Goal: Task Accomplishment & Management: Manage account settings

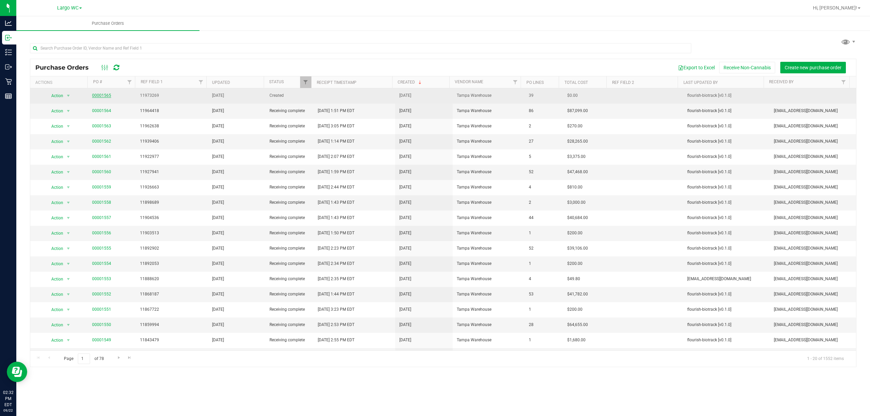
click at [95, 97] on link "00001565" at bounding box center [101, 95] width 19 height 5
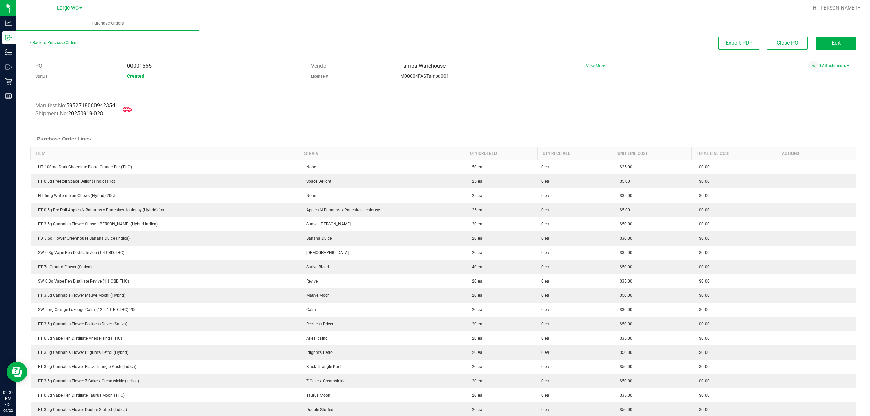
click at [132, 110] on icon at bounding box center [127, 109] width 9 height 5
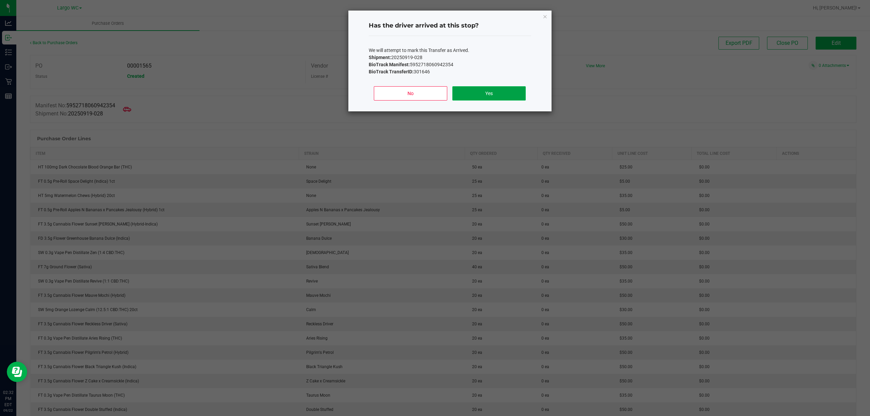
click at [518, 92] on button "Yes" at bounding box center [488, 93] width 73 height 14
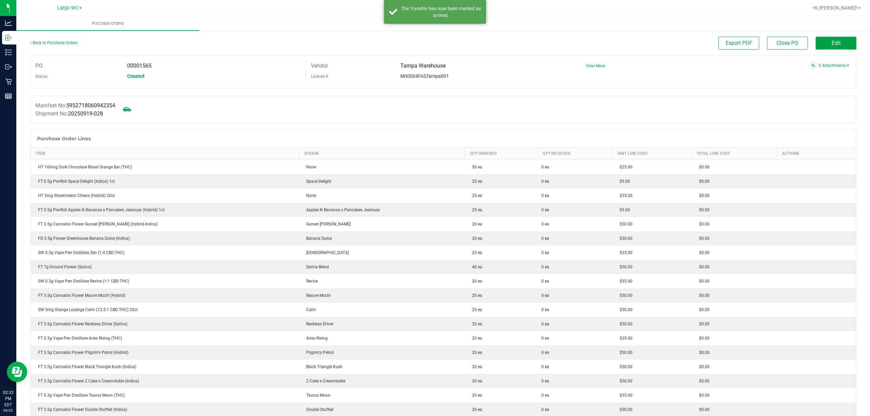
click at [833, 44] on span "Edit" at bounding box center [836, 43] width 9 height 6
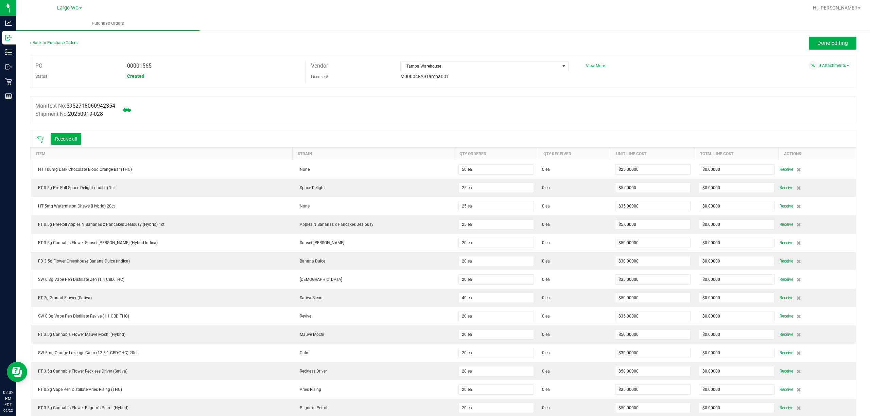
click at [40, 139] on icon at bounding box center [40, 140] width 6 height 6
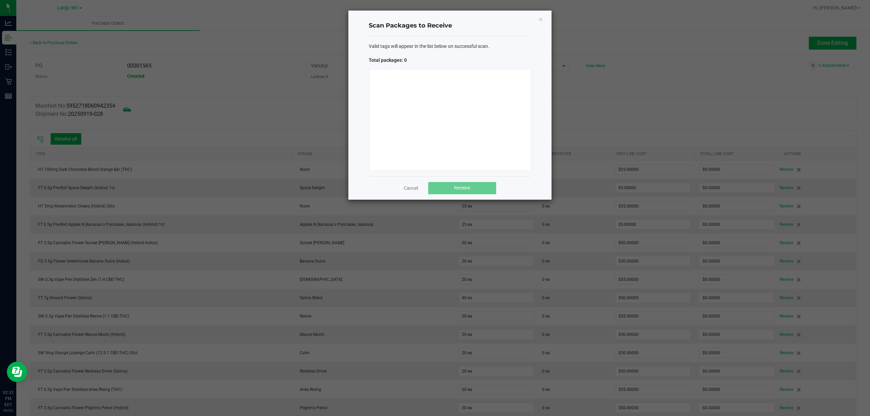
click at [540, 20] on icon "Close" at bounding box center [540, 19] width 5 height 8
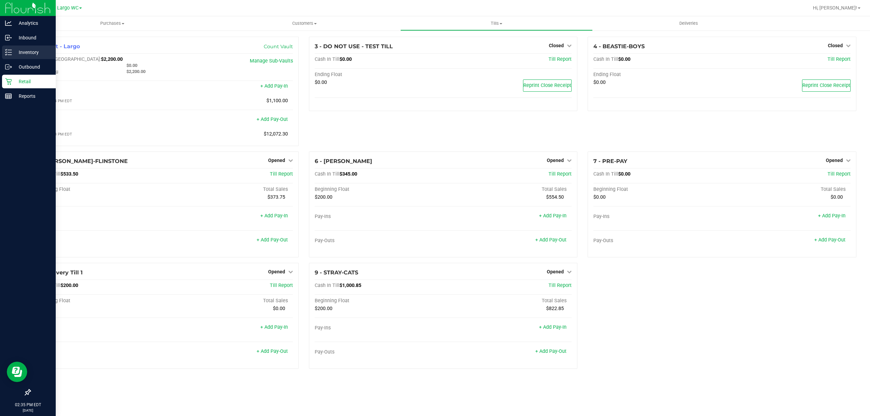
click at [9, 54] on icon at bounding box center [8, 52] width 7 height 7
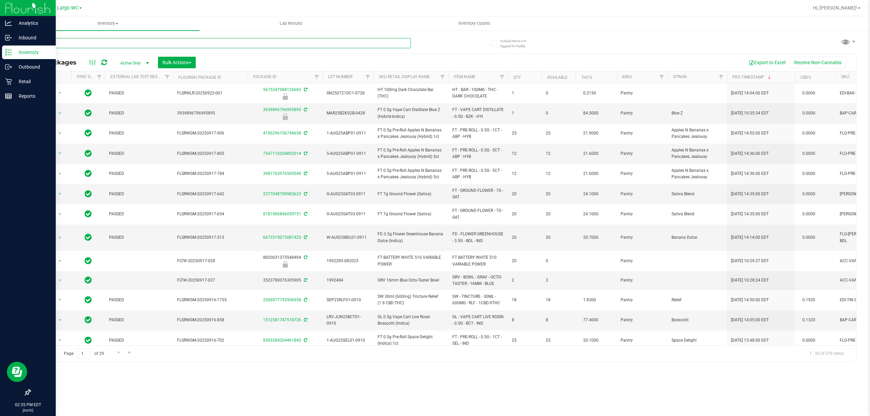
click at [137, 44] on input "text" at bounding box center [220, 43] width 381 height 10
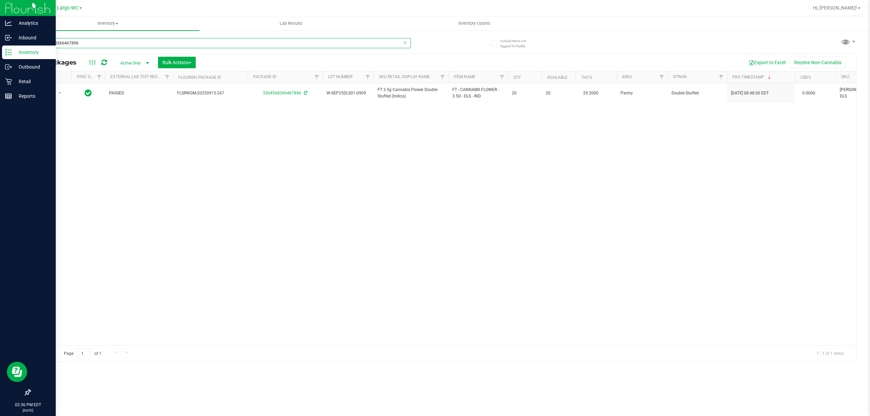
type input "5564568366467896"
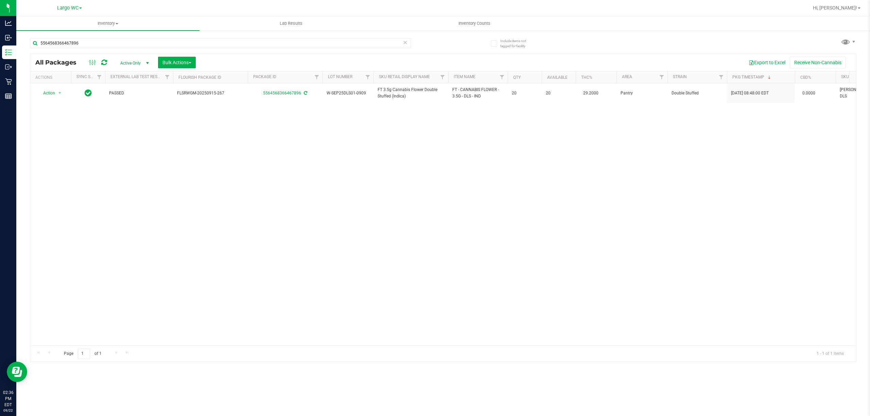
click at [109, 212] on div "Action Action Adjust qty Create package Edit attributes Global inventory Locate…" at bounding box center [443, 214] width 826 height 262
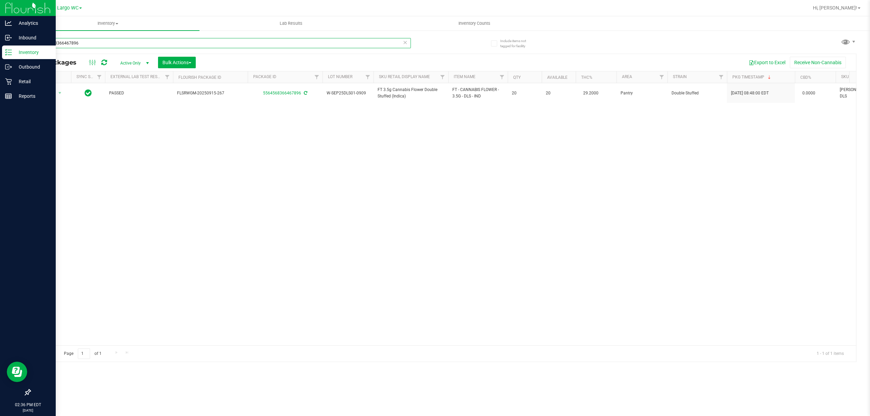
drag, startPoint x: 84, startPoint y: 39, endPoint x: 0, endPoint y: 52, distance: 85.3
click at [0, 52] on div "Analytics Inbound Inventory Outbound Retail Reports 02:36 PM EDT 09/22/2025 09/…" at bounding box center [435, 208] width 870 height 416
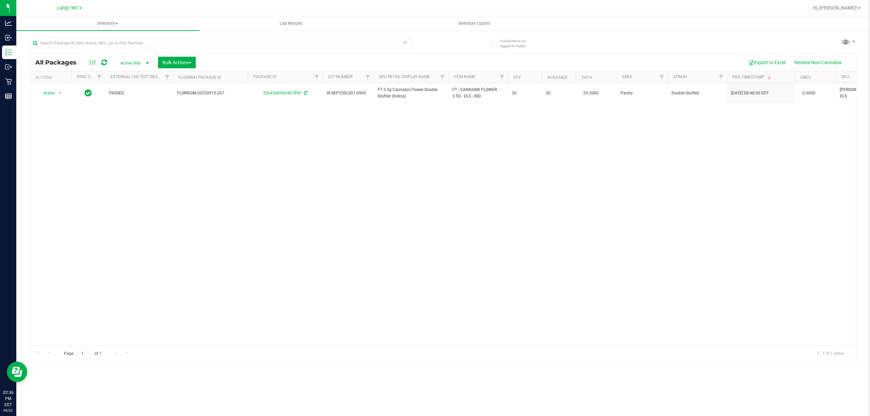
click at [252, 222] on div "Action Action Adjust qty Create package Edit attributes Global inventory Locate…" at bounding box center [443, 214] width 826 height 262
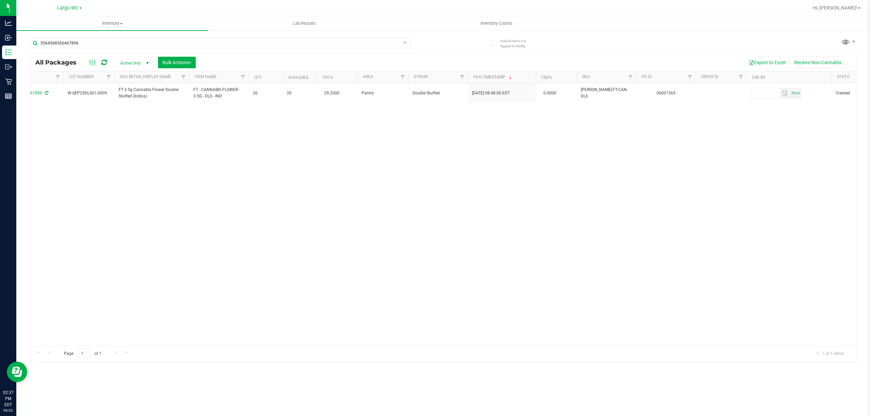
scroll to position [0, 261]
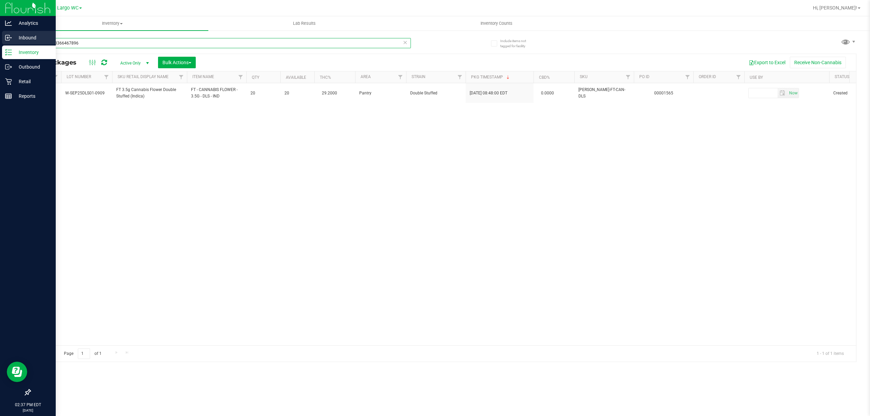
drag, startPoint x: 84, startPoint y: 41, endPoint x: 0, endPoint y: 40, distance: 84.3
click at [0, 40] on div "Analytics Inbound Inventory Outbound Retail Reports 02:37 PM EDT [DATE] 09/22 L…" at bounding box center [435, 208] width 870 height 416
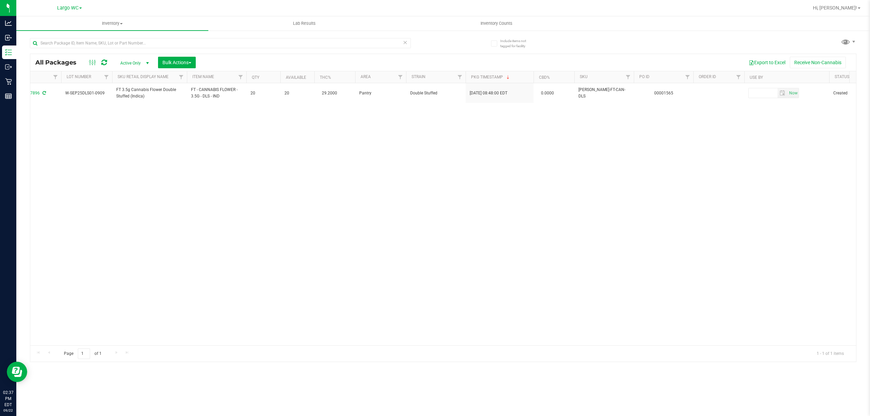
click at [235, 155] on div "Action Action Adjust qty Create package Edit attributes Global inventory Locate…" at bounding box center [443, 214] width 826 height 262
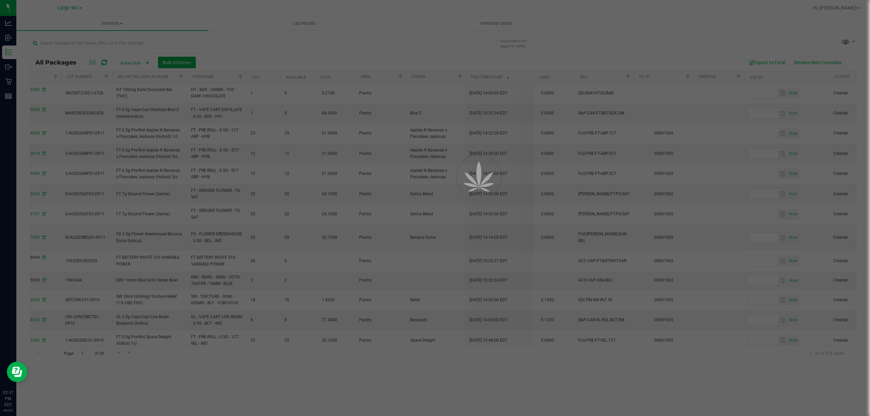
type input "[DATE]"
type input "2026-03-17"
type input "2025-09-04"
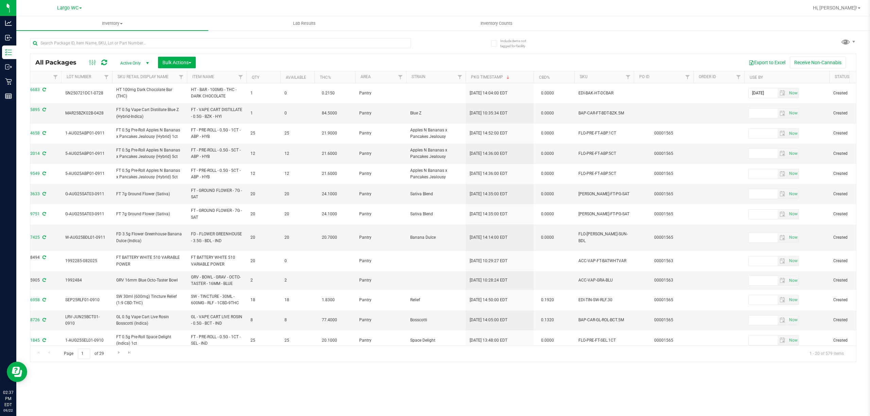
click at [652, 79] on th "PO ID" at bounding box center [663, 77] width 59 height 12
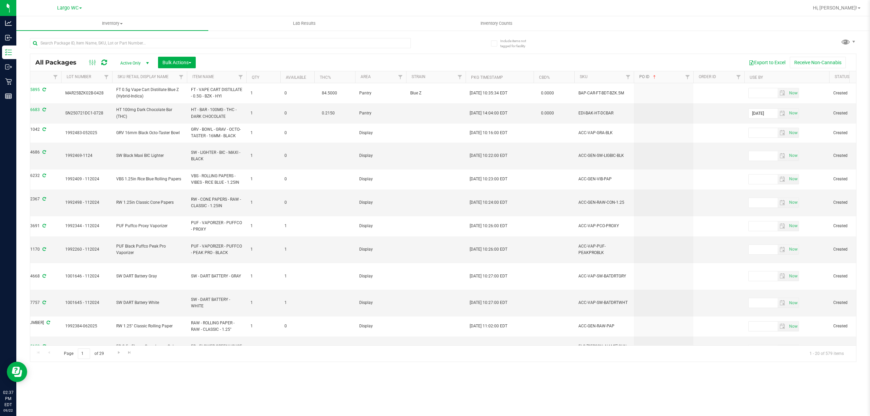
click at [652, 79] on span at bounding box center [654, 76] width 5 height 5
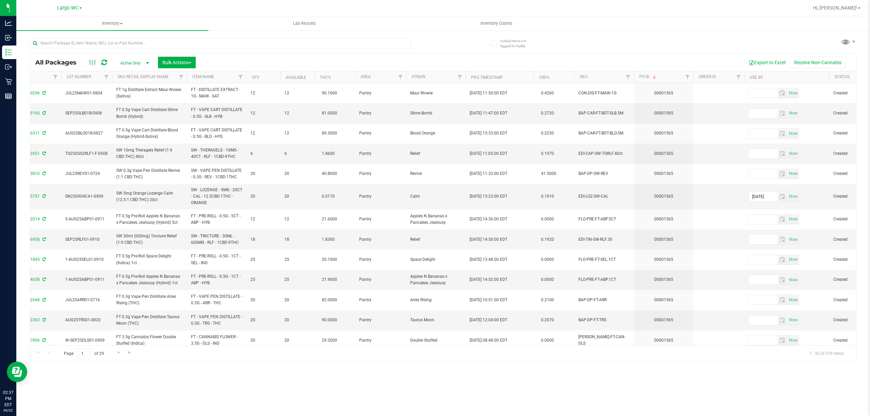
click at [188, 55] on div "All Packages Active Only Active Only Lab Samples Locked All External Internal B…" at bounding box center [443, 62] width 826 height 17
click at [190, 59] on button "Bulk Actions" at bounding box center [177, 63] width 38 height 12
click at [184, 129] on span "Lock/Unlock packages" at bounding box center [185, 127] width 47 height 5
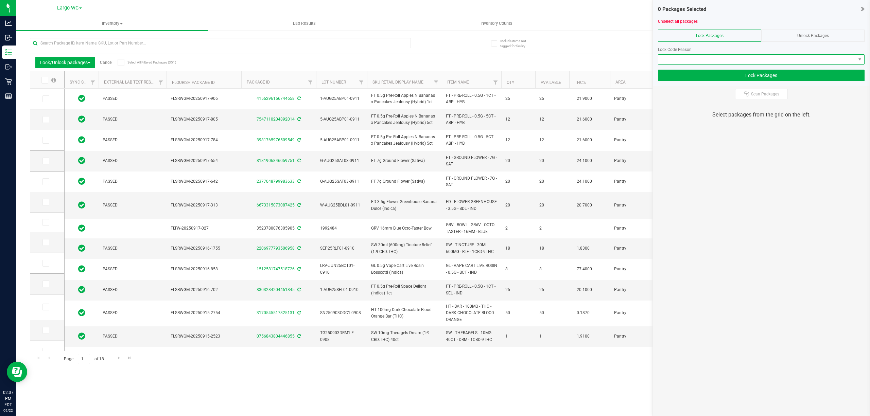
click at [697, 60] on span at bounding box center [756, 60] width 197 height 10
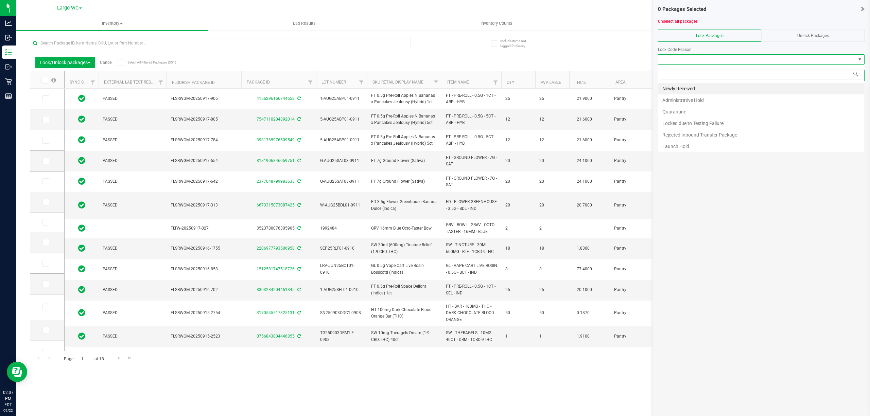
scroll to position [10, 206]
click at [697, 85] on li "Newly Received" at bounding box center [761, 89] width 206 height 12
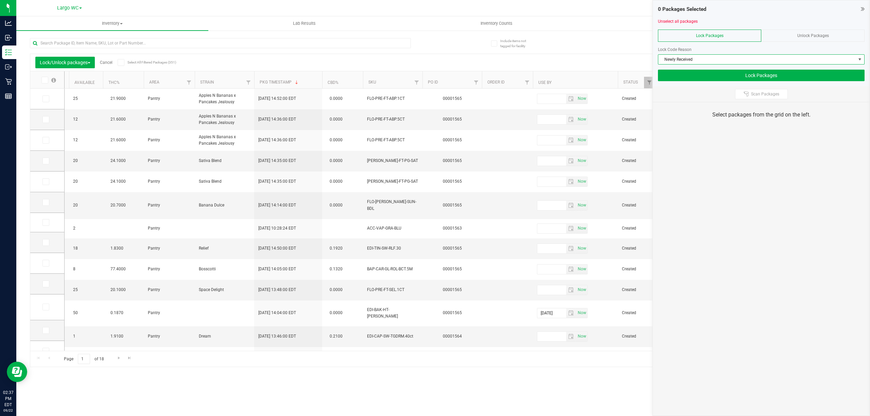
scroll to position [0, 0]
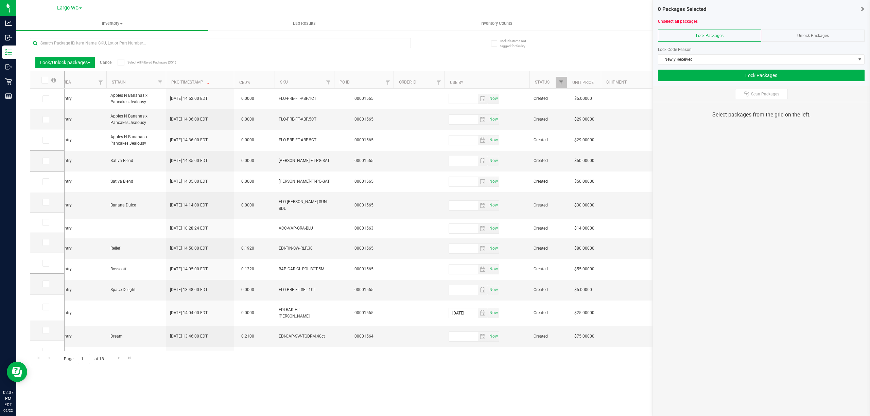
click at [362, 78] on th "PO ID" at bounding box center [363, 79] width 59 height 17
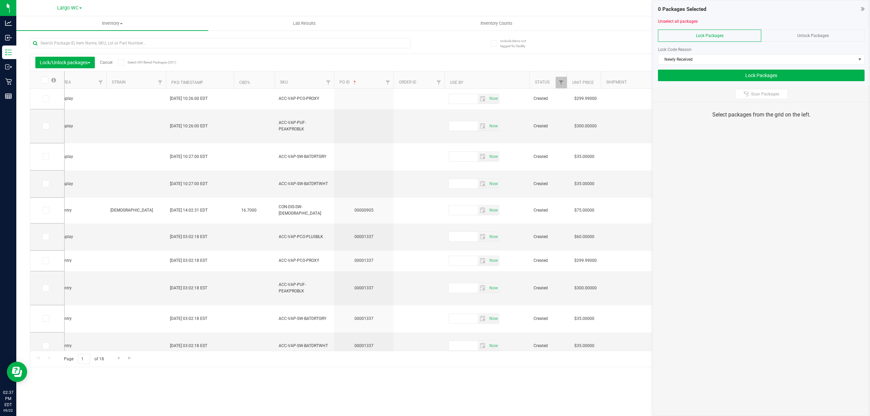
click at [366, 80] on th "PO ID" at bounding box center [363, 79] width 59 height 17
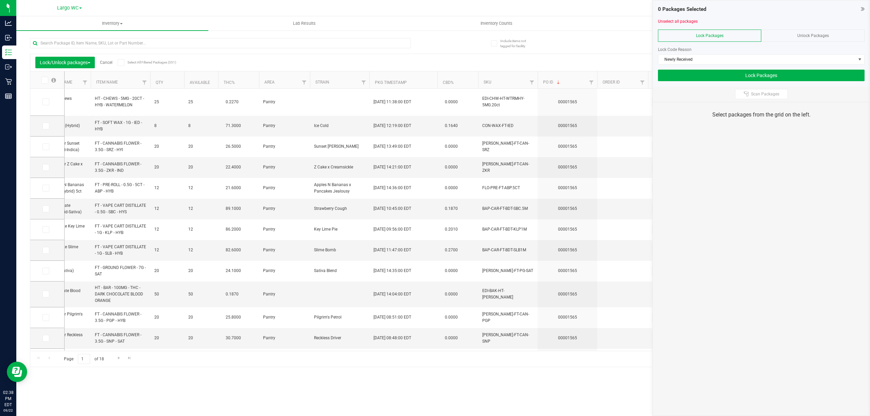
click at [46, 80] on icon at bounding box center [44, 80] width 4 height 0
click at [0, 0] on input "checkbox" at bounding box center [0, 0] width 0 height 0
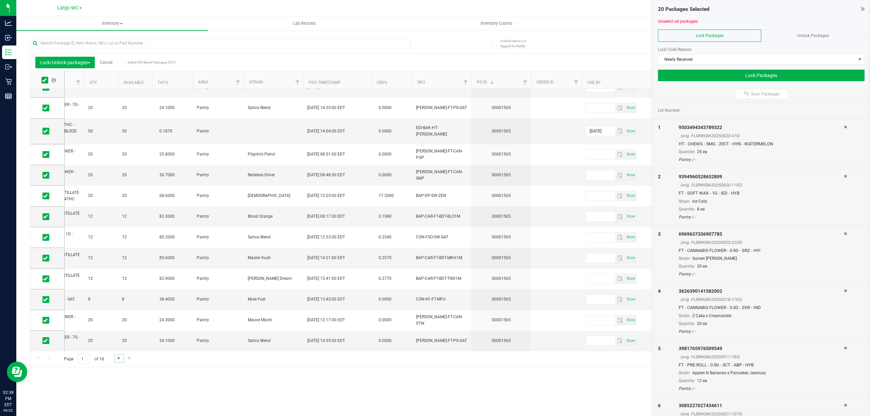
click at [119, 358] on span "Go to the next page" at bounding box center [118, 358] width 5 height 5
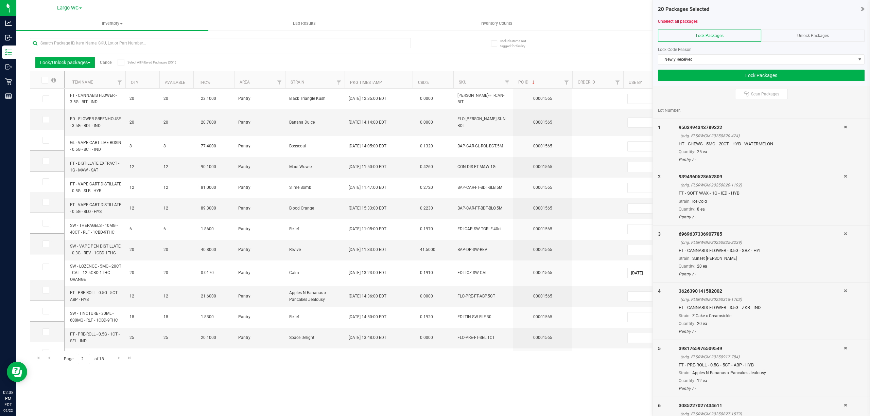
click at [45, 83] on span at bounding box center [44, 80] width 7 height 7
click at [0, 0] on input "checkbox" at bounding box center [0, 0] width 0 height 0
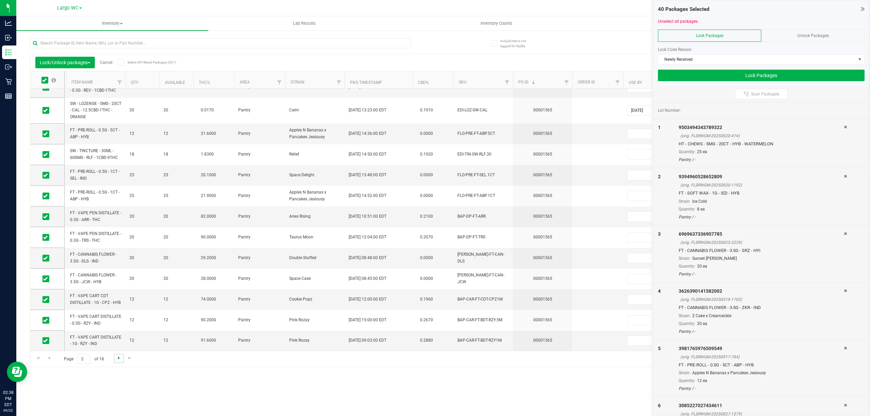
click at [119, 358] on span "Go to the next page" at bounding box center [118, 358] width 5 height 5
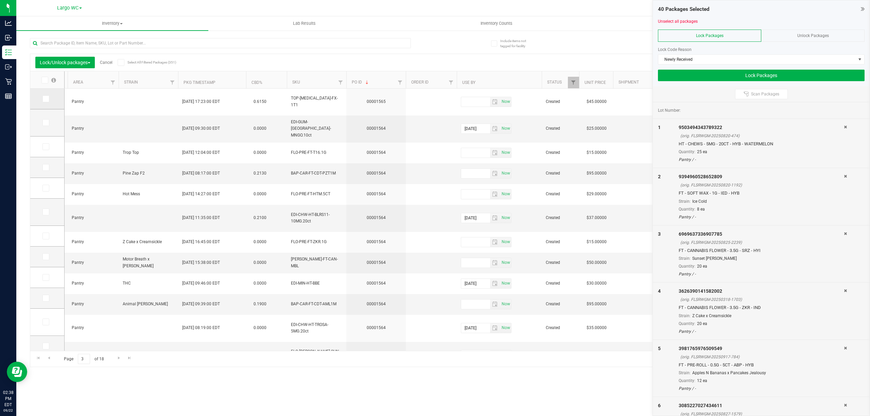
click at [47, 99] on icon at bounding box center [45, 99] width 4 height 0
click at [0, 0] on input "checkbox" at bounding box center [0, 0] width 0 height 0
click at [729, 77] on button "Lock Packages" at bounding box center [761, 76] width 207 height 12
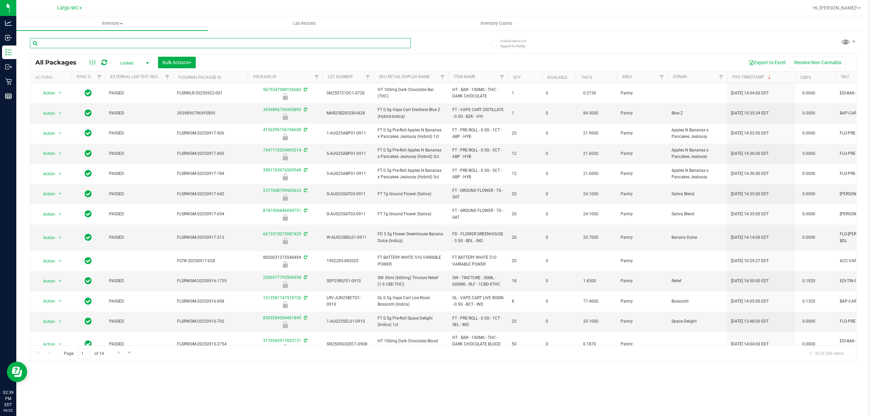
click at [146, 43] on input "text" at bounding box center [220, 43] width 381 height 10
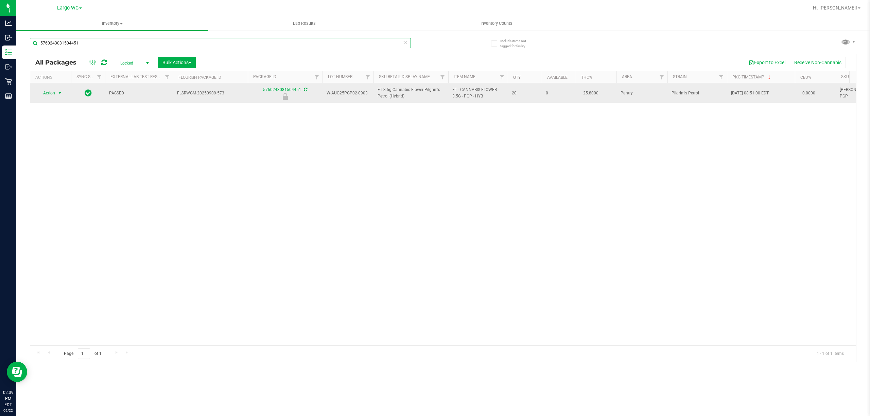
type input "5760243081504451"
click at [56, 90] on span "select" at bounding box center [60, 93] width 8 height 10
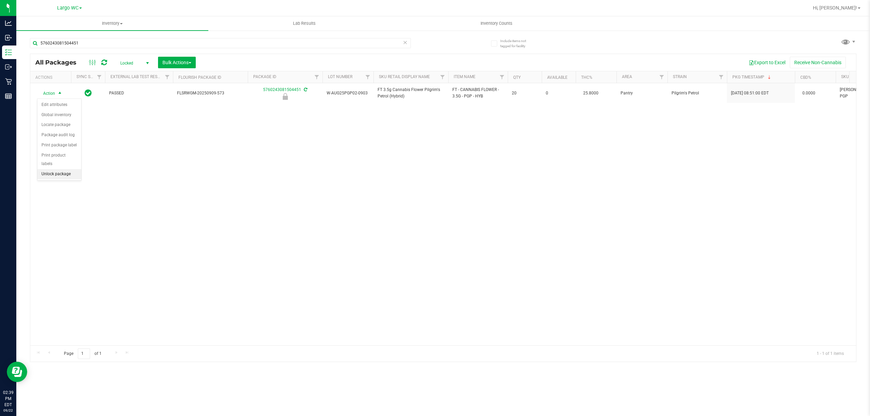
click at [60, 178] on li "Unlock package" at bounding box center [59, 174] width 44 height 10
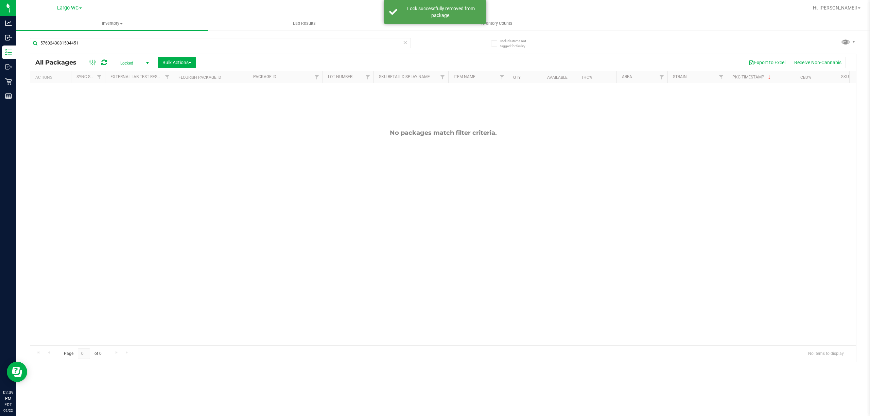
click at [119, 60] on span "Locked" at bounding box center [133, 63] width 37 height 10
click at [124, 74] on li "Active Only" at bounding box center [133, 74] width 37 height 10
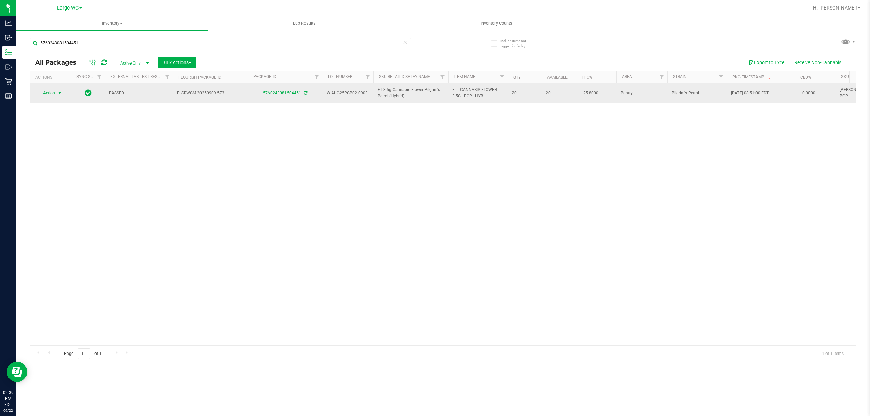
click at [54, 94] on span "Action" at bounding box center [46, 93] width 18 height 10
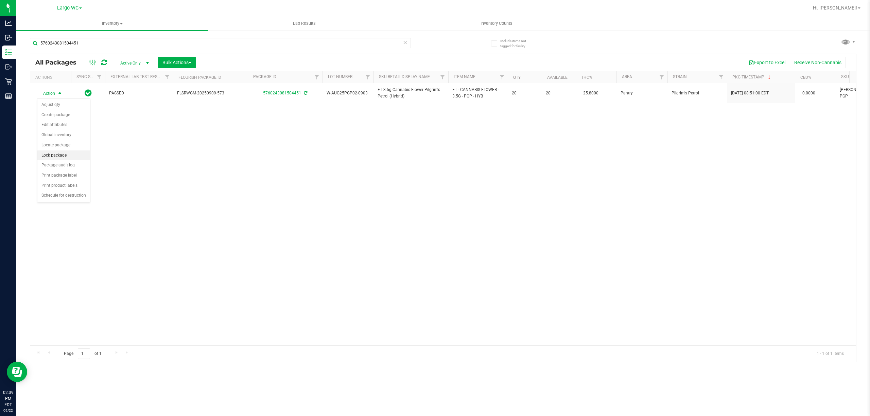
click at [56, 157] on li "Lock package" at bounding box center [63, 156] width 53 height 10
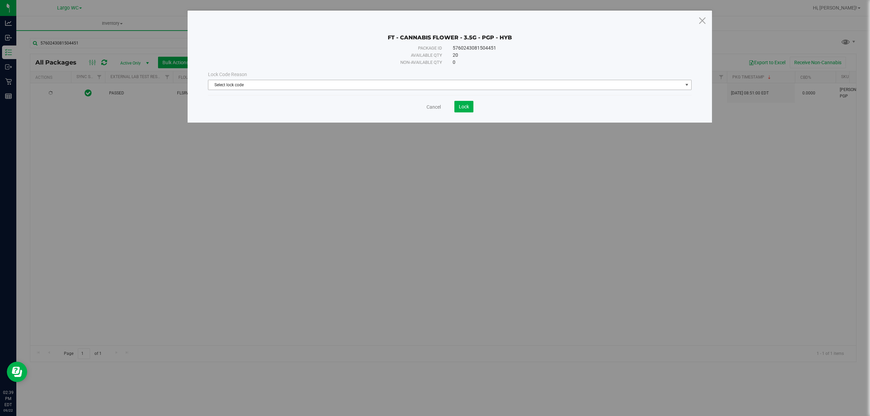
click at [300, 86] on span "Select lock code" at bounding box center [445, 85] width 474 height 10
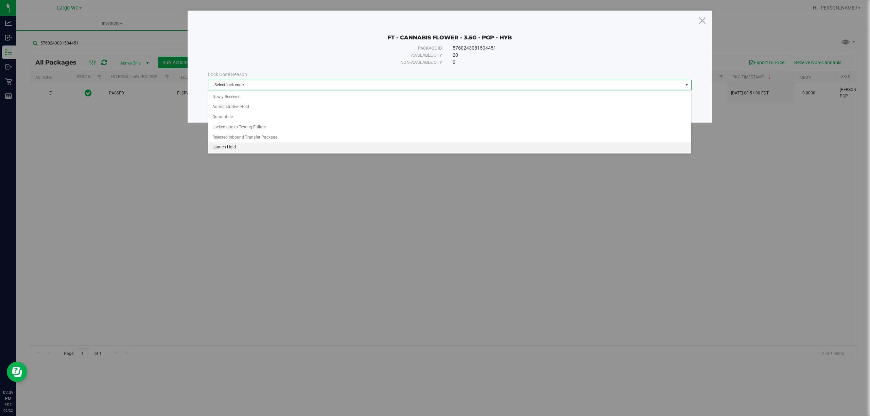
click at [228, 150] on li "Launch Hold" at bounding box center [449, 147] width 483 height 10
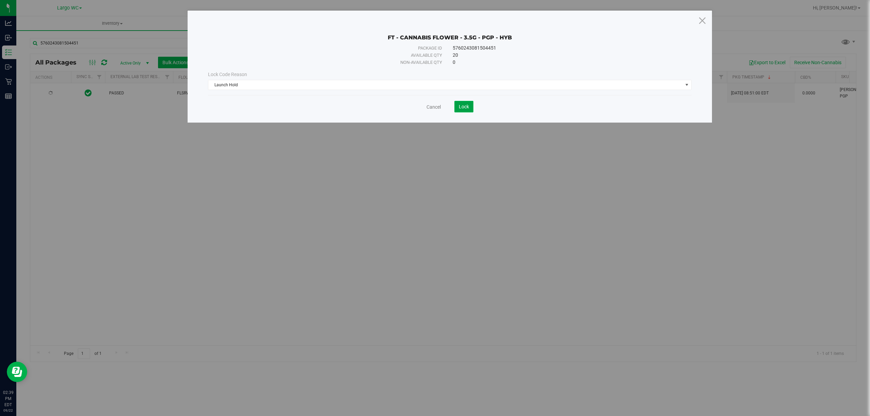
click at [456, 109] on button "Lock" at bounding box center [463, 107] width 19 height 12
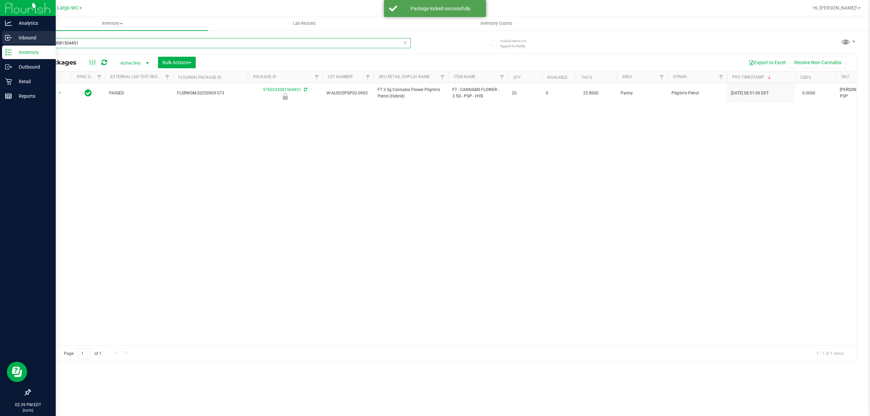
drag, startPoint x: 91, startPoint y: 42, endPoint x: 0, endPoint y: 41, distance: 91.4
click at [0, 41] on div "Analytics Inbound Inventory Outbound Retail Reports 02:39 PM EDT 09/22/2025 09/…" at bounding box center [435, 208] width 870 height 416
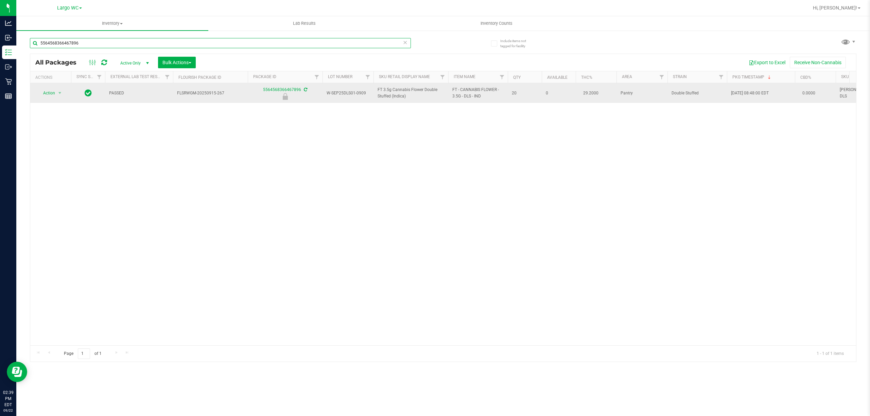
type input "5564568366467896"
click at [57, 90] on span "select" at bounding box center [60, 93] width 8 height 10
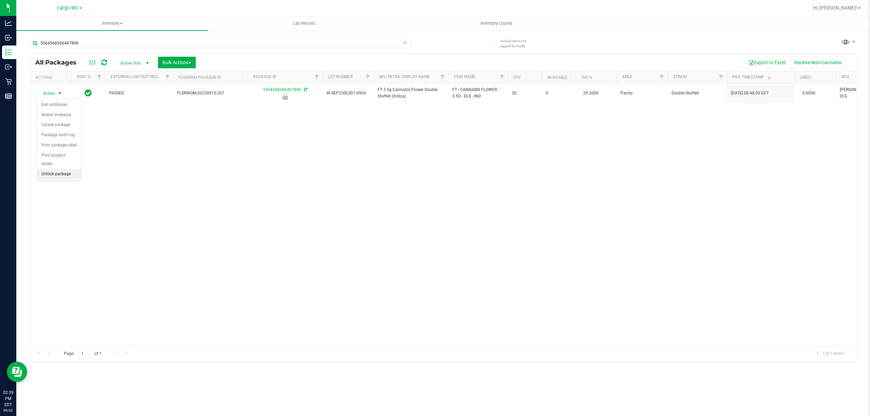
click at [57, 173] on li "Unlock package" at bounding box center [59, 174] width 44 height 10
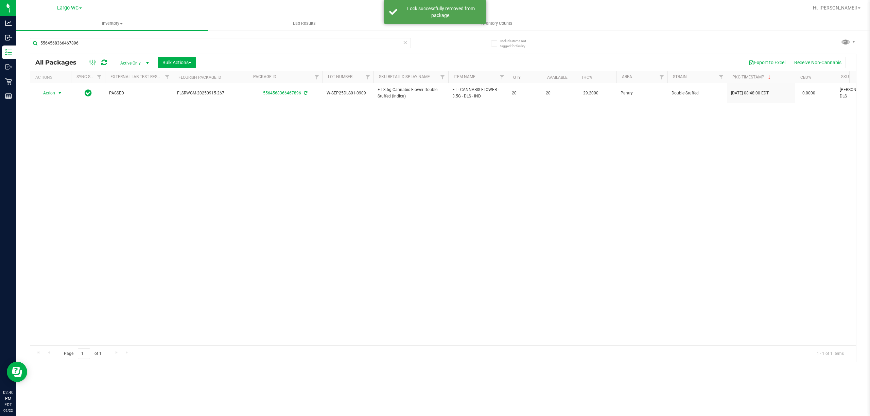
click at [48, 94] on span "Action" at bounding box center [46, 93] width 18 height 10
click at [52, 155] on li "Lock package" at bounding box center [63, 156] width 53 height 10
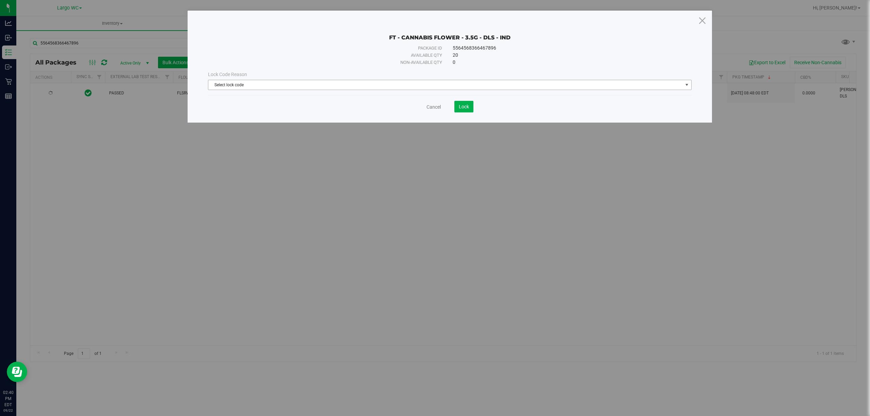
click at [298, 87] on span "Select lock code" at bounding box center [445, 85] width 474 height 10
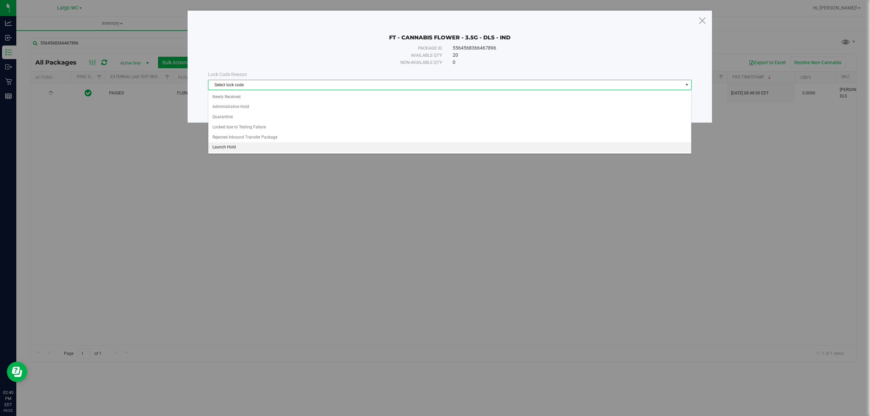
click at [249, 146] on li "Launch Hold" at bounding box center [449, 147] width 483 height 10
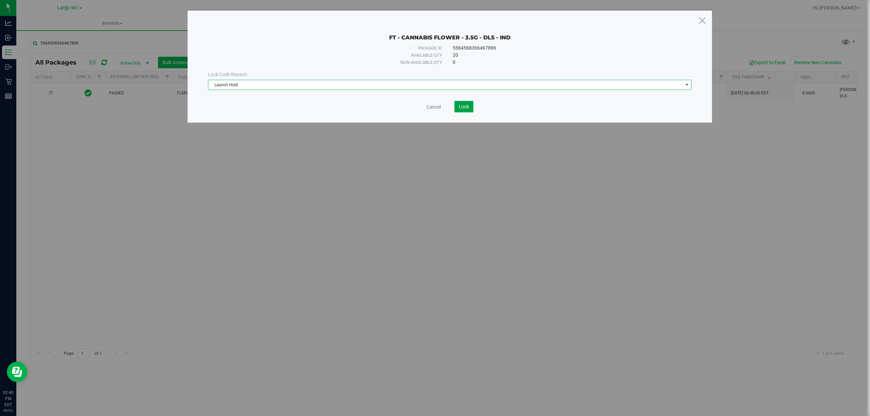
click at [465, 110] on button "Lock" at bounding box center [463, 107] width 19 height 12
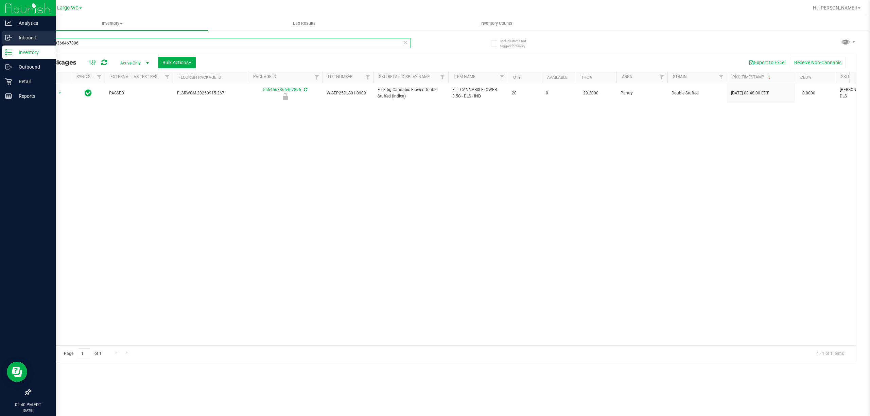
drag, startPoint x: 81, startPoint y: 40, endPoint x: 0, endPoint y: 38, distance: 80.6
click at [0, 38] on div "Analytics Inbound Inventory Outbound Retail Reports 02:40 PM EDT 09/22/2025 09/…" at bounding box center [435, 208] width 870 height 416
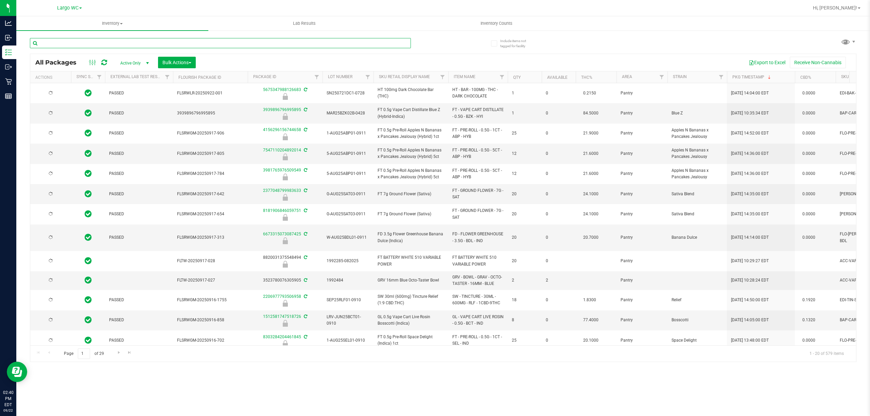
type input "2026-01-31"
type input "2026-03-16"
type input "2026-03-17"
type input "2025-09-04"
click at [123, 45] on input "text" at bounding box center [220, 43] width 381 height 10
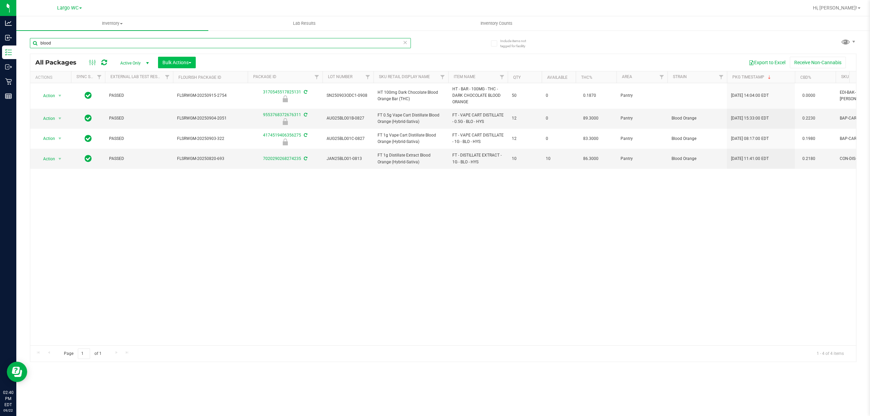
type input "blood"
click at [165, 63] on span "Bulk Actions" at bounding box center [176, 62] width 29 height 5
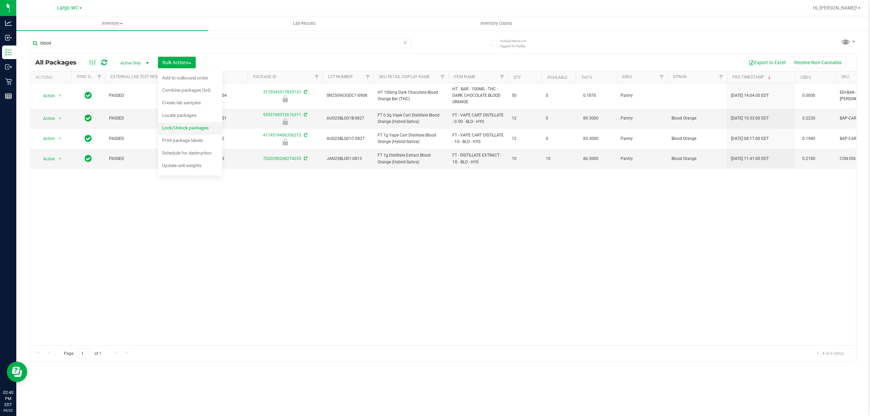
click at [180, 130] on span "Lock/Unlock packages" at bounding box center [185, 127] width 47 height 5
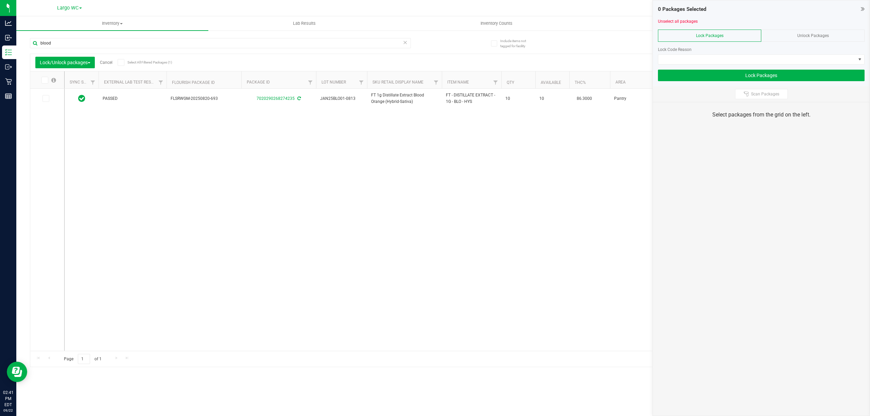
click at [817, 33] on div "Unlock Packages" at bounding box center [812, 36] width 103 height 12
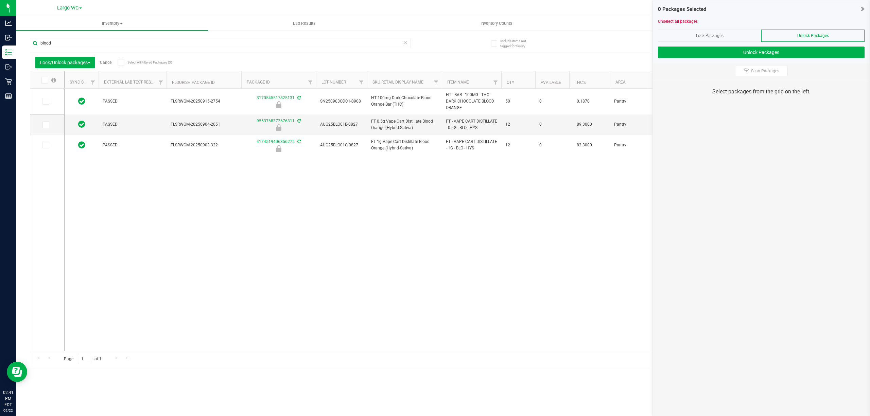
click at [124, 60] on span at bounding box center [121, 62] width 7 height 7
click at [0, 0] on input "Select All Filtered Packages (3)" at bounding box center [0, 0] width 0 height 0
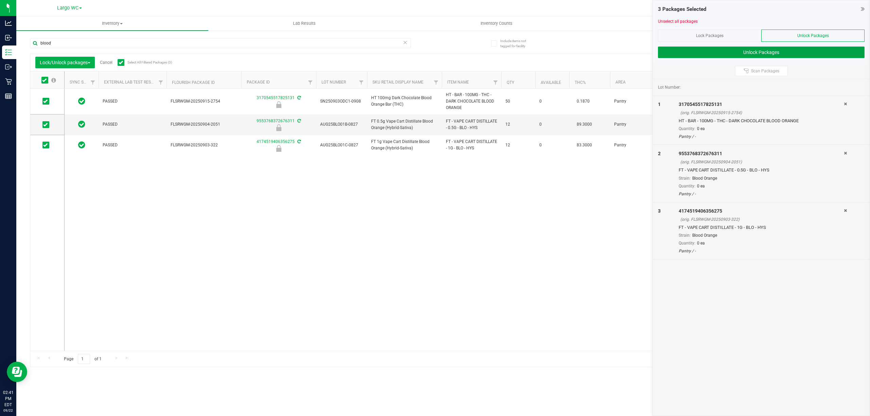
click at [773, 53] on button "Unlock Packages" at bounding box center [761, 53] width 207 height 12
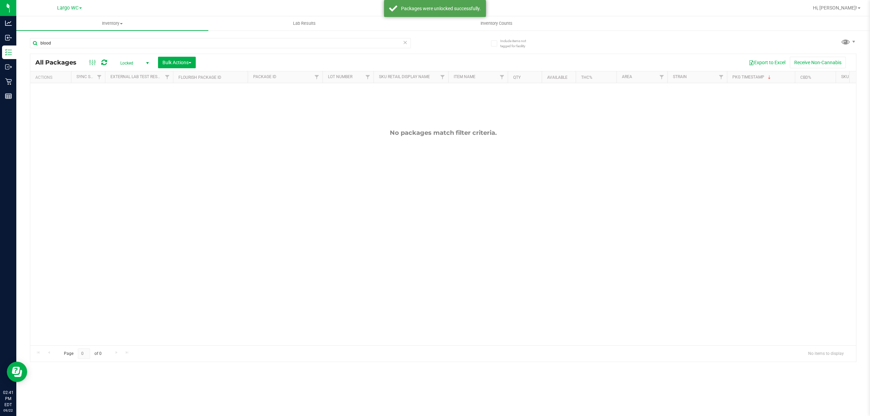
click at [133, 63] on span "Locked" at bounding box center [133, 63] width 37 height 10
click at [179, 62] on span "Bulk Actions" at bounding box center [176, 62] width 29 height 5
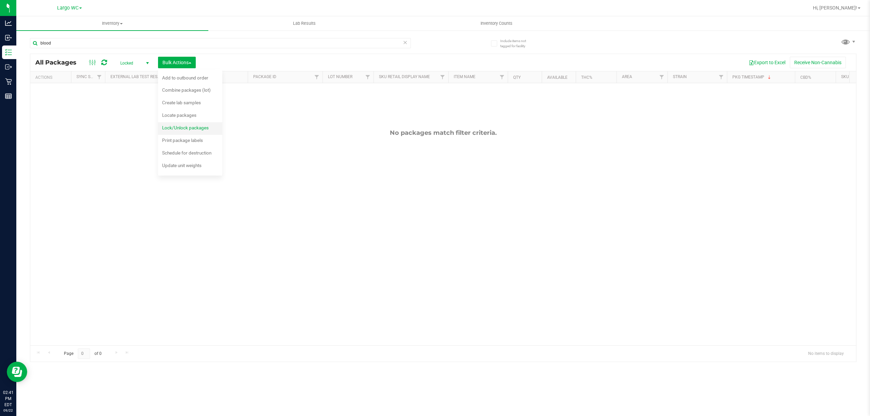
click at [183, 130] on span "Lock/Unlock packages" at bounding box center [185, 127] width 47 height 5
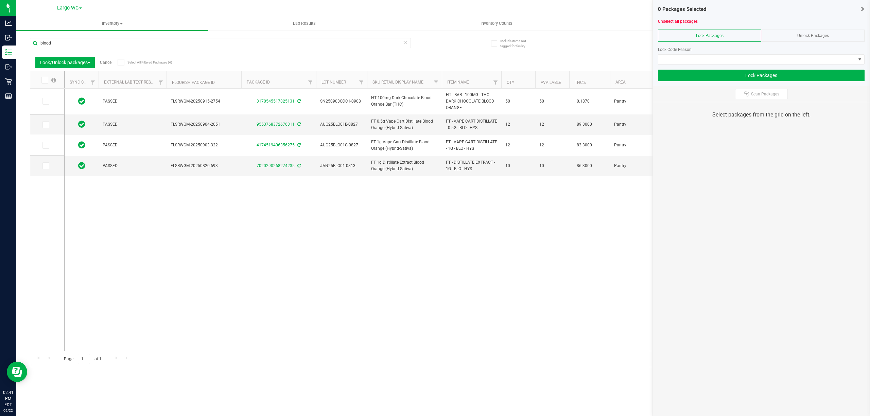
click at [46, 80] on icon at bounding box center [44, 80] width 4 height 0
click at [0, 0] on input "checkbox" at bounding box center [0, 0] width 0 height 0
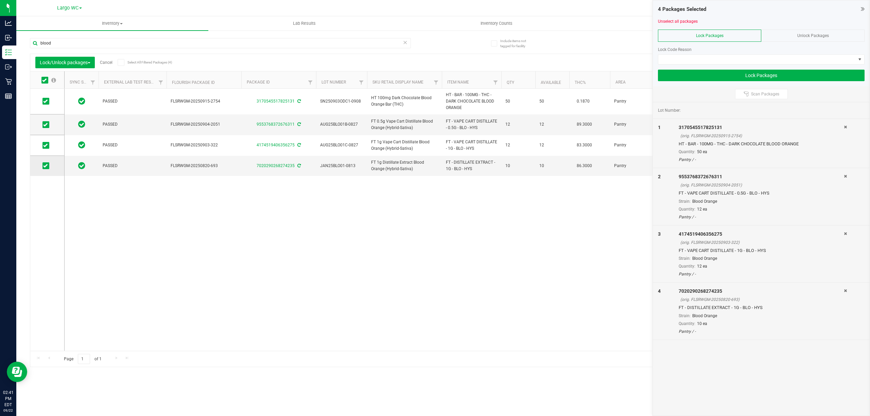
click at [43, 168] on span at bounding box center [45, 165] width 7 height 7
click at [0, 0] on input "checkbox" at bounding box center [0, 0] width 0 height 0
click at [761, 64] on span at bounding box center [756, 60] width 197 height 10
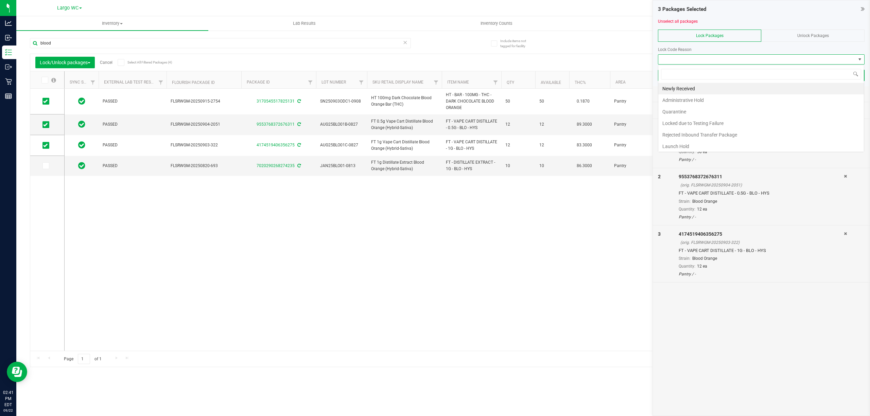
scroll to position [10, 206]
click at [686, 143] on li "Launch Hold" at bounding box center [761, 147] width 206 height 12
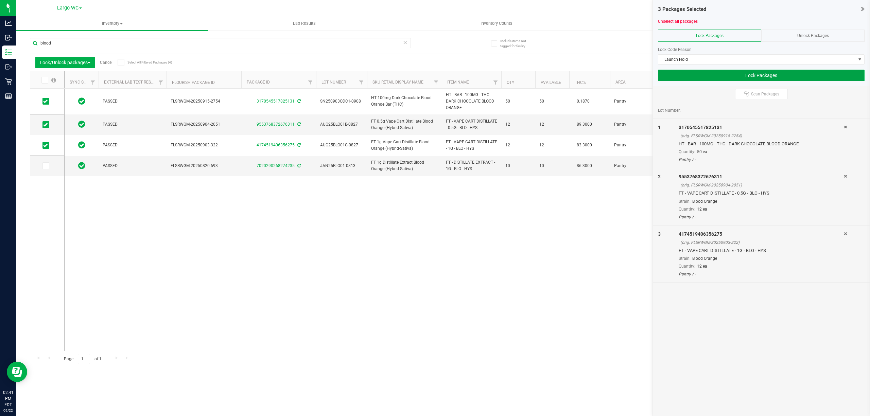
click at [726, 77] on button "Lock Packages" at bounding box center [761, 76] width 207 height 12
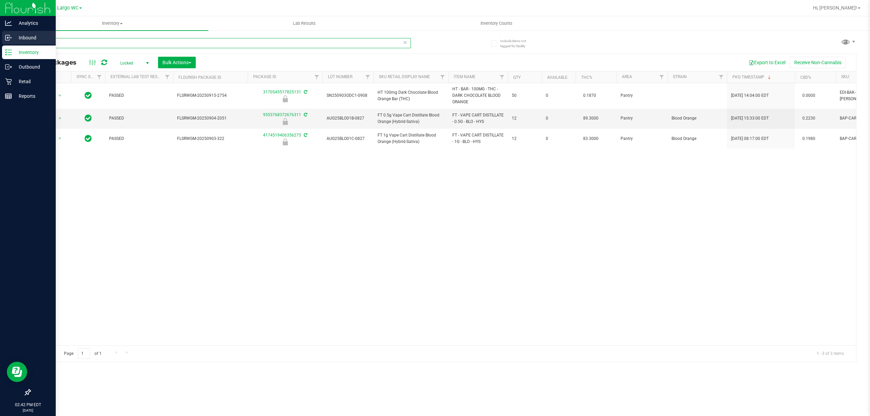
drag, startPoint x: 99, startPoint y: 45, endPoint x: 0, endPoint y: 40, distance: 98.7
click at [0, 40] on div "Analytics Inbound Inventory Outbound Retail Reports 02:42 PM EDT 09/22/2025 09/…" at bounding box center [435, 208] width 870 height 416
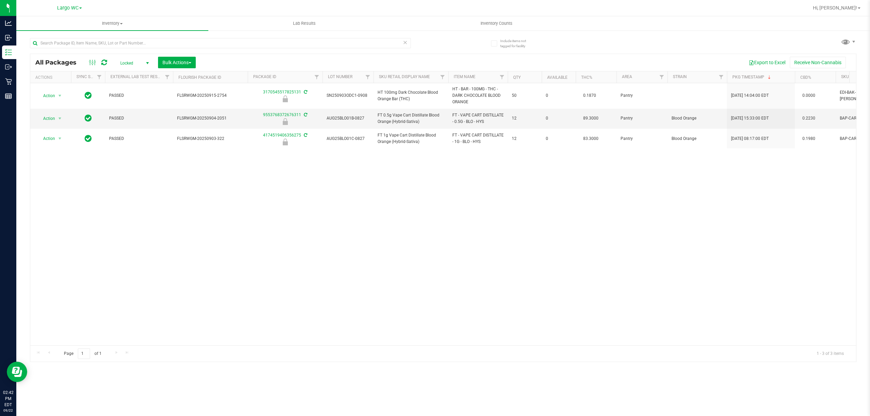
click at [372, 223] on div "Action Action Edit attributes Global inventory Locate package Package audit log…" at bounding box center [443, 214] width 826 height 262
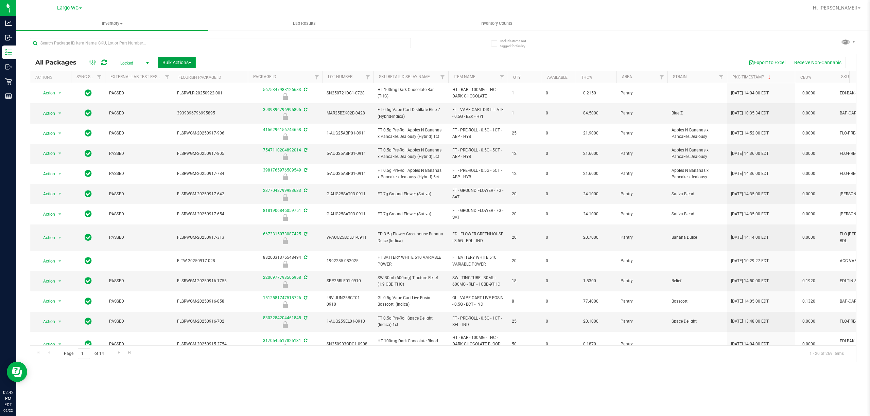
click at [164, 60] on span "Bulk Actions" at bounding box center [176, 62] width 29 height 5
click at [171, 131] on span "Lock/Unlock packages" at bounding box center [185, 127] width 47 height 5
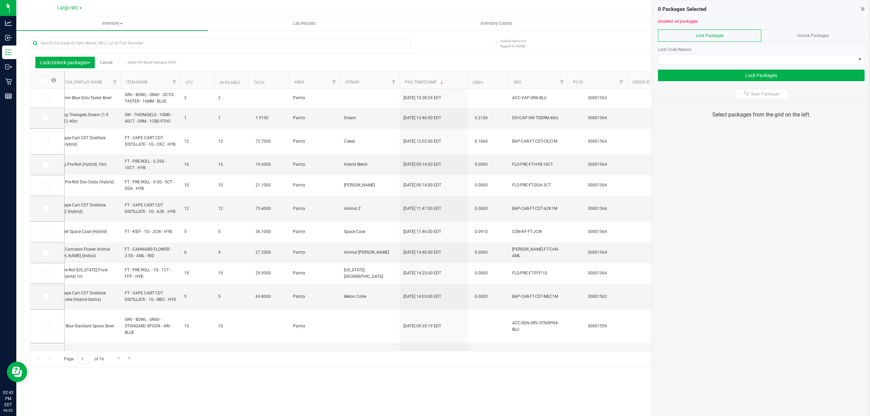
scroll to position [0, 352]
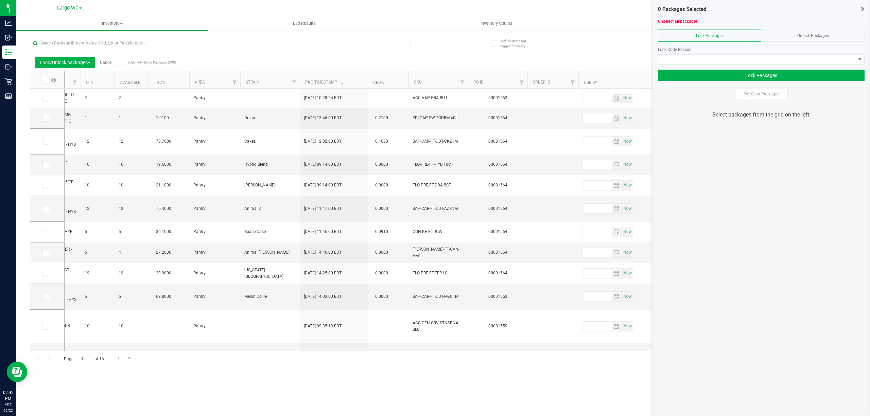
click at [494, 81] on th "PO ID" at bounding box center [497, 79] width 59 height 17
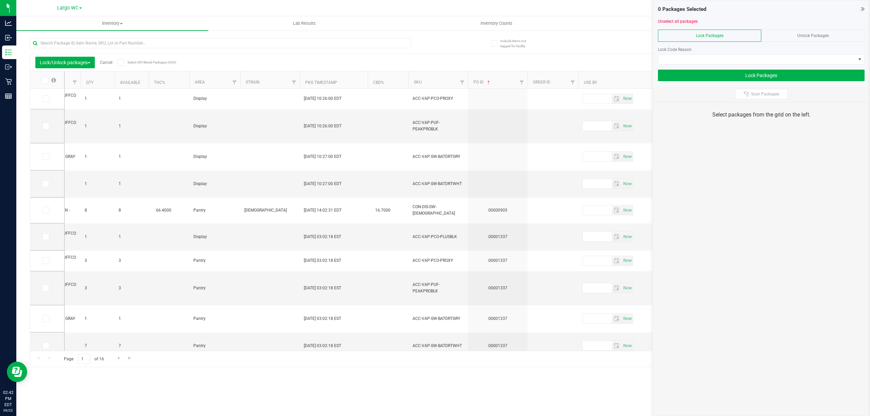
click at [504, 81] on th "PO ID" at bounding box center [497, 79] width 59 height 17
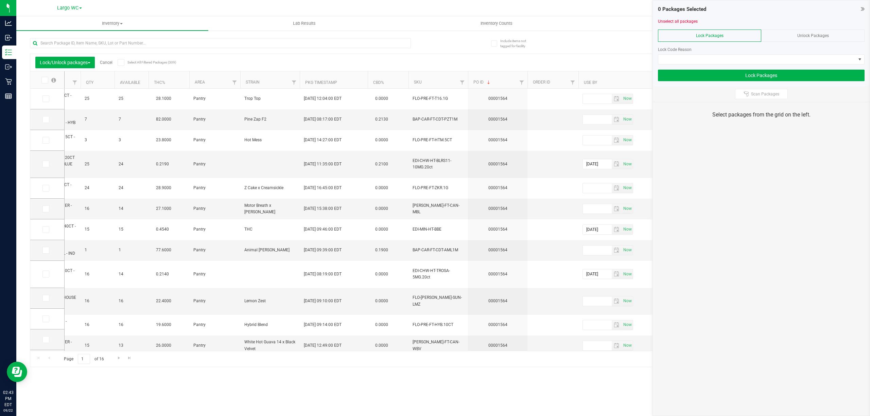
click at [807, 31] on div "Unlock Packages" at bounding box center [812, 36] width 103 height 12
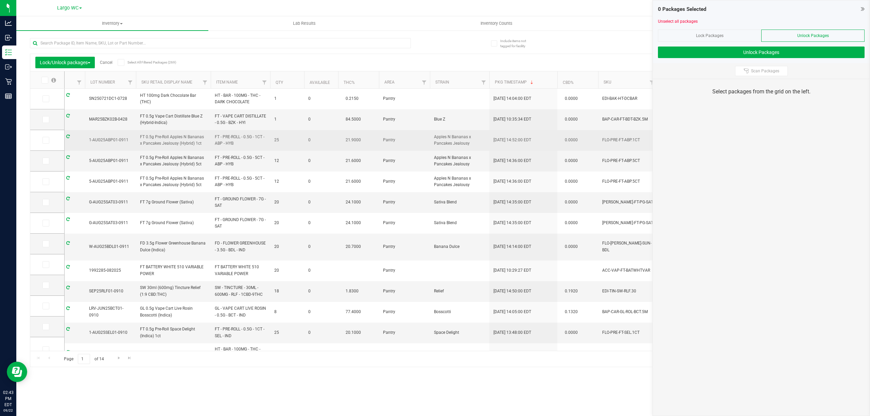
scroll to position [0, 132]
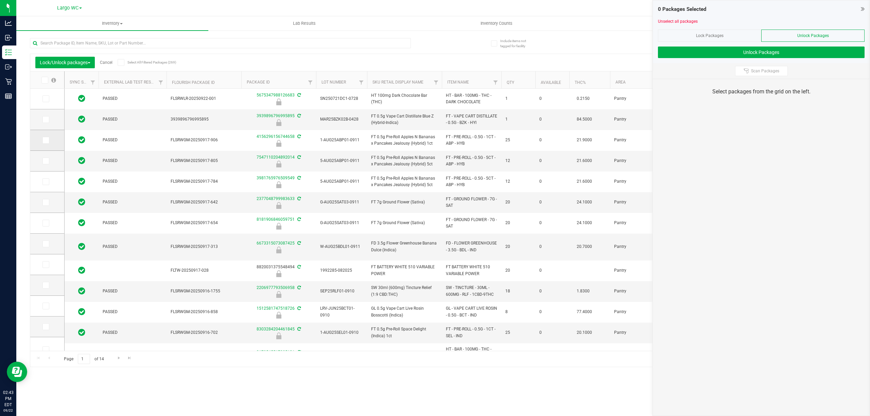
click at [45, 140] on icon at bounding box center [45, 140] width 4 height 0
click at [0, 0] on input "checkbox" at bounding box center [0, 0] width 0 height 0
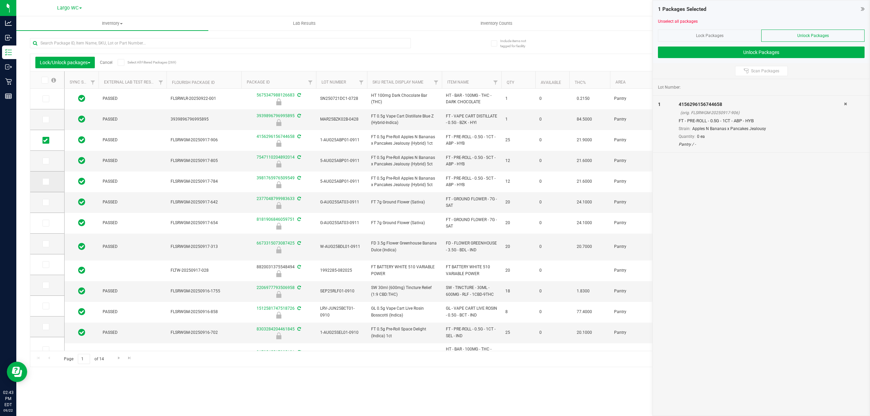
click at [48, 184] on span at bounding box center [45, 181] width 7 height 7
click at [0, 0] on input "checkbox" at bounding box center [0, 0] width 0 height 0
click at [49, 245] on span at bounding box center [45, 244] width 7 height 7
click at [0, 0] on input "checkbox" at bounding box center [0, 0] width 0 height 0
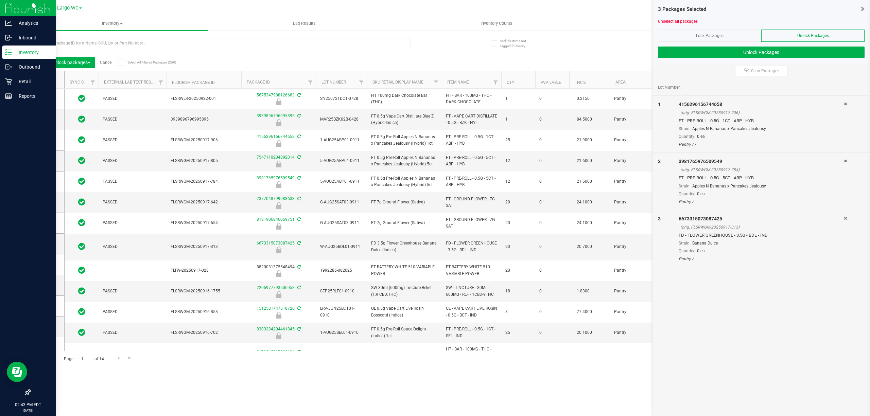
click at [12, 52] on p "Inventory" at bounding box center [32, 52] width 41 height 8
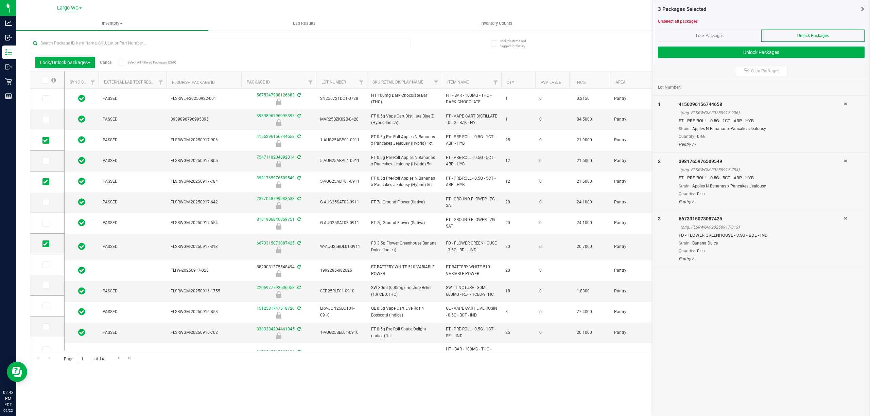
click at [64, 8] on span "Largo WC" at bounding box center [67, 8] width 21 height 6
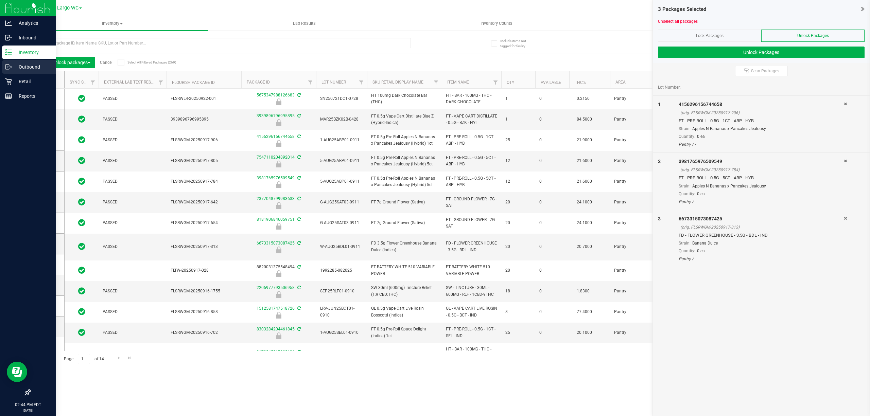
click at [7, 71] on div "Outbound" at bounding box center [29, 67] width 54 height 14
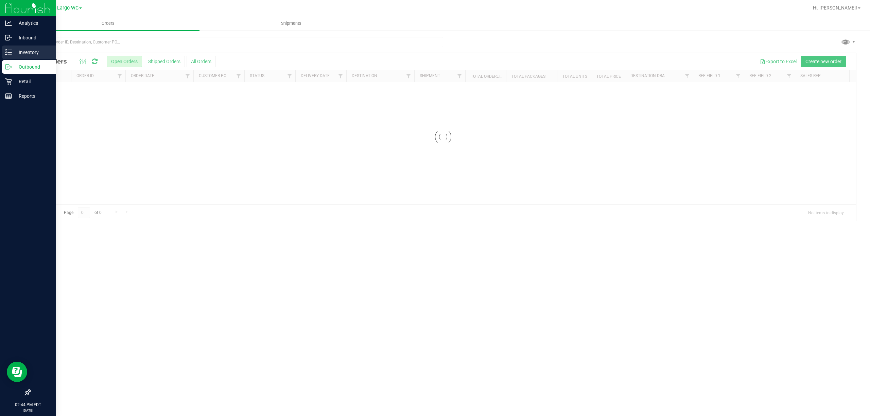
click at [18, 51] on p "Inventory" at bounding box center [32, 52] width 41 height 8
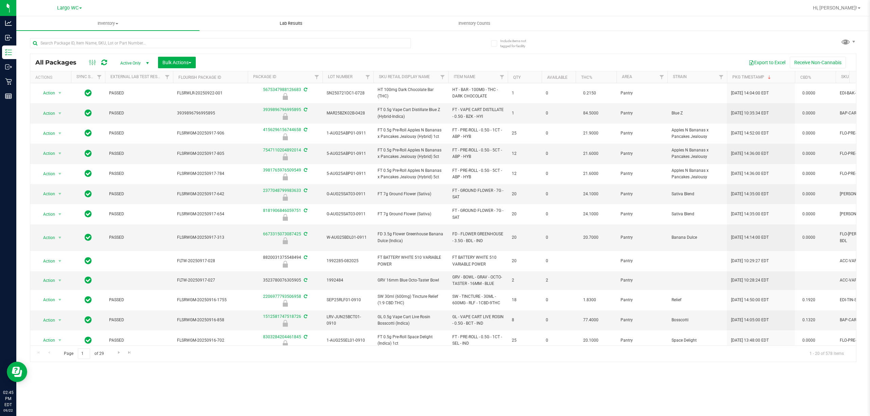
click at [370, 23] on uib-tab-heading "Lab Results" at bounding box center [291, 24] width 183 height 14
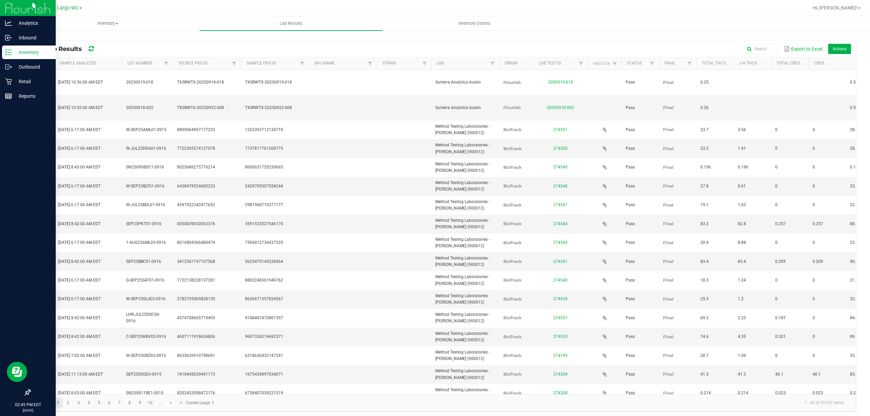
click at [15, 55] on p "Inventory" at bounding box center [32, 52] width 41 height 8
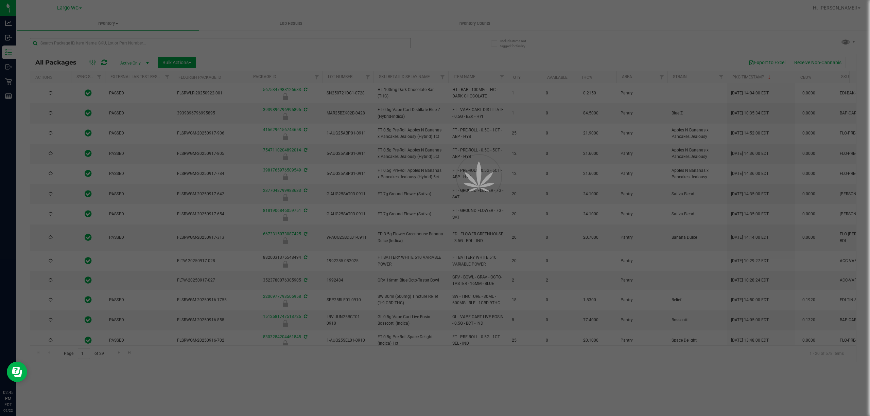
click at [89, 44] on div at bounding box center [435, 208] width 870 height 416
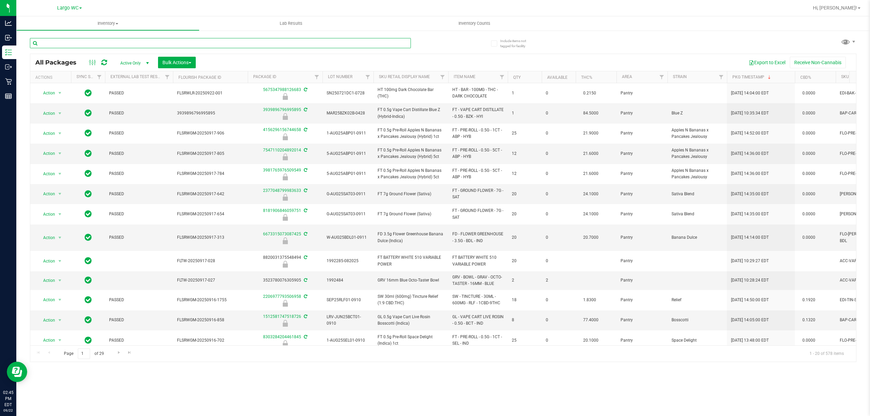
click at [89, 44] on input "text" at bounding box center [220, 43] width 381 height 10
type input "2375428830480296"
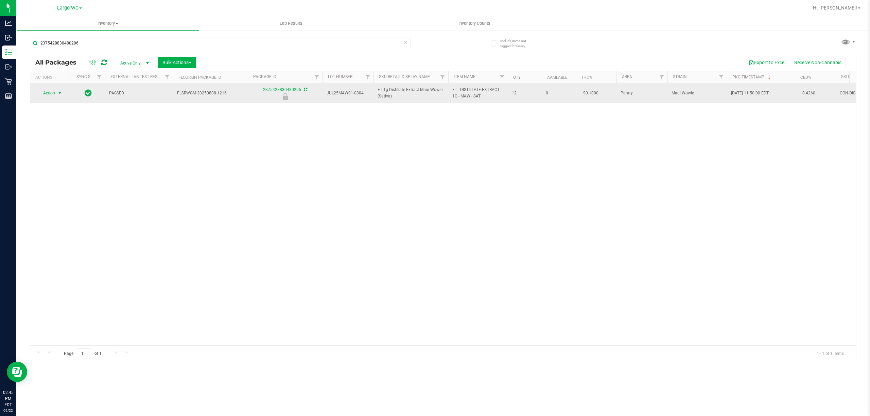
click at [58, 93] on span "select" at bounding box center [59, 92] width 5 height 5
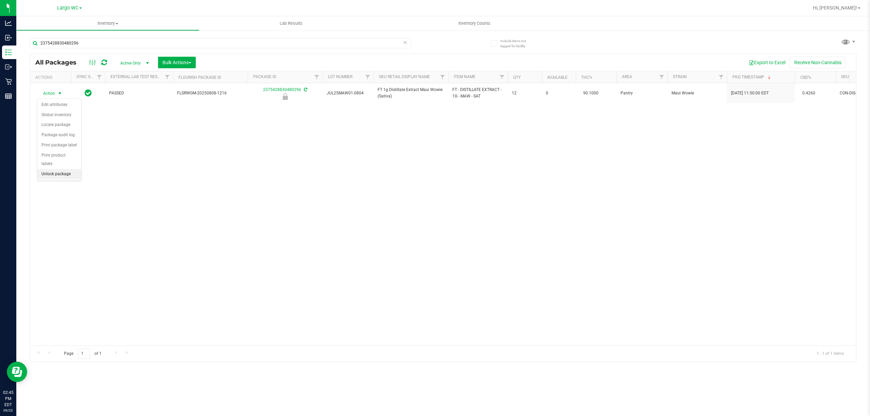
click at [63, 177] on li "Unlock package" at bounding box center [59, 174] width 44 height 10
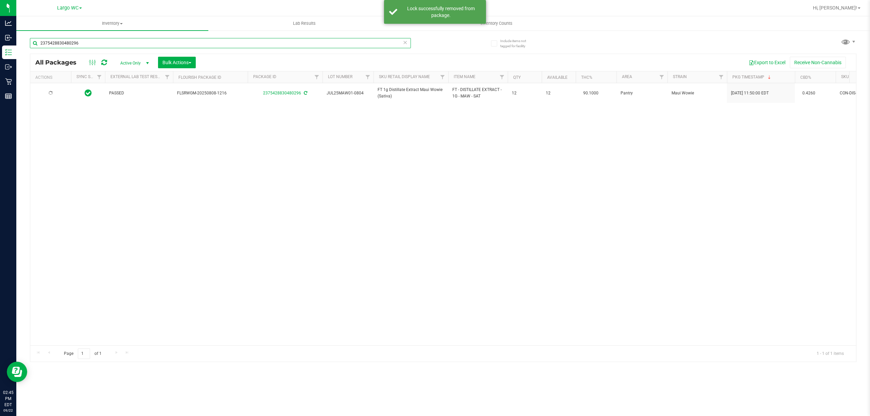
drag, startPoint x: 95, startPoint y: 39, endPoint x: 33, endPoint y: 41, distance: 62.6
click at [33, 41] on input "2375428830480296" at bounding box center [220, 43] width 381 height 10
type input "4434240485202651"
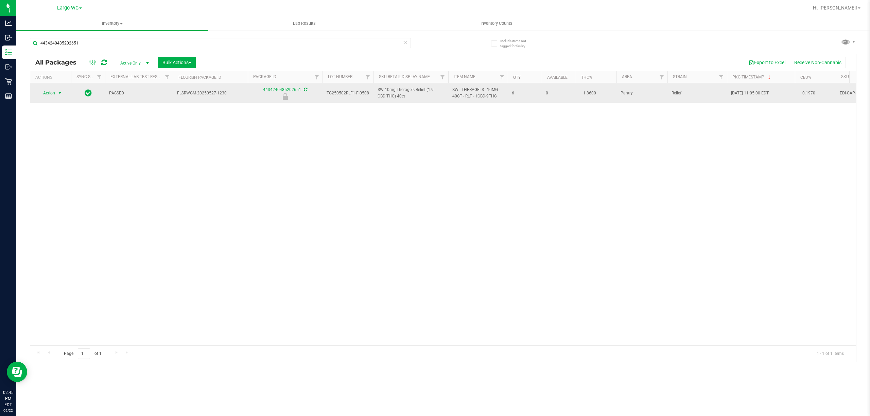
click at [57, 93] on span "select" at bounding box center [59, 92] width 5 height 5
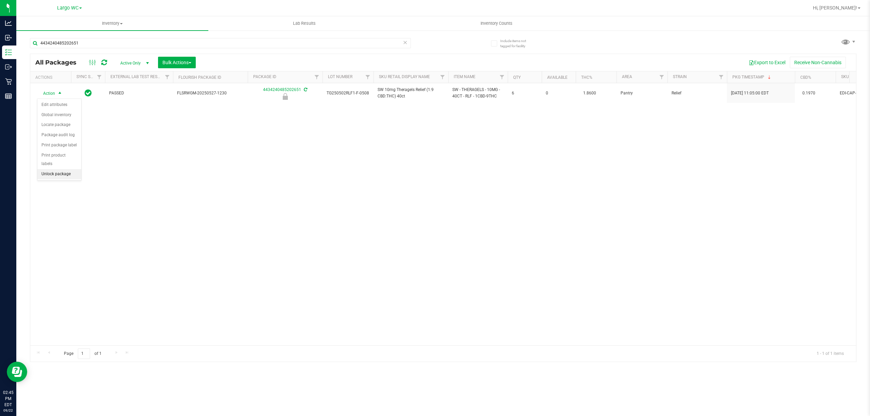
click at [56, 177] on li "Unlock package" at bounding box center [59, 174] width 44 height 10
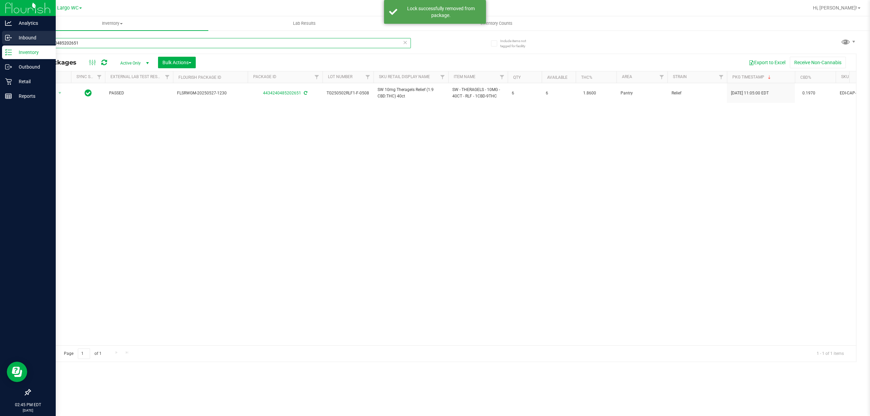
drag, startPoint x: 91, startPoint y: 42, endPoint x: 0, endPoint y: 35, distance: 91.8
click at [0, 35] on div "Analytics Inbound Inventory Outbound Retail Reports 02:45 PM EDT 09/22/2025 09/…" at bounding box center [435, 208] width 870 height 416
type input "3981765976509549"
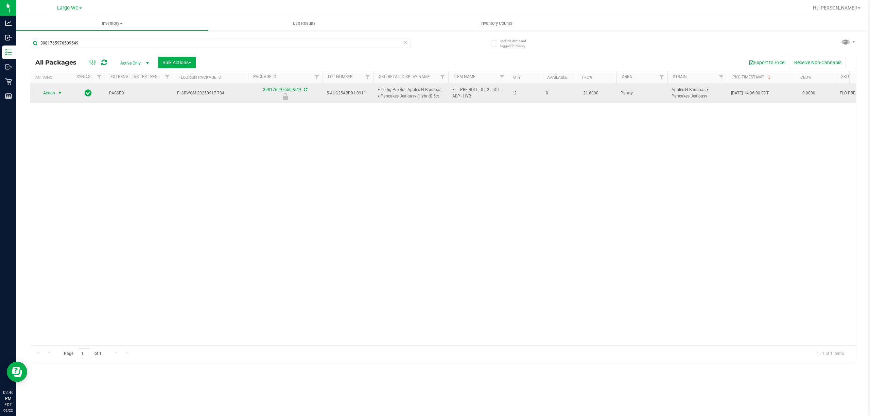
click at [59, 92] on span "select" at bounding box center [59, 92] width 5 height 5
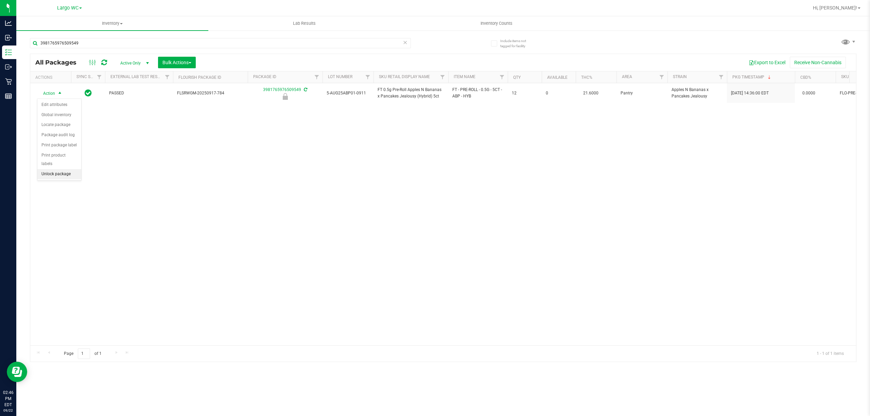
click at [51, 173] on li "Unlock package" at bounding box center [59, 174] width 44 height 10
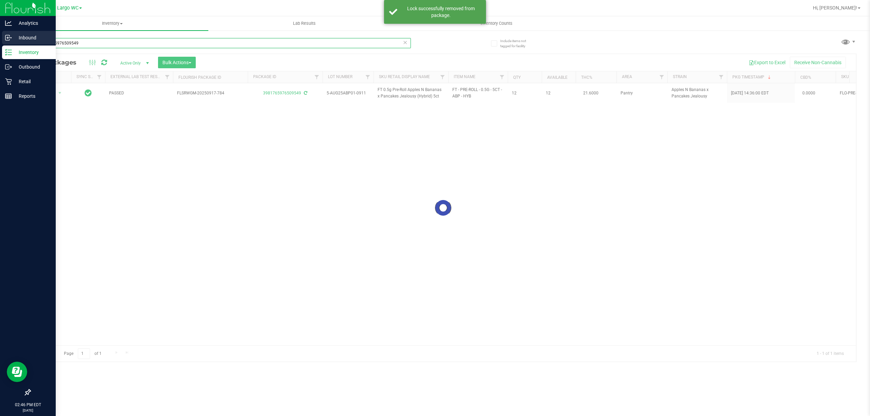
drag, startPoint x: 77, startPoint y: 59, endPoint x: 0, endPoint y: 35, distance: 81.3
click at [0, 35] on div "Analytics Inbound Inventory Outbound Retail Reports 02:46 PM EDT 09/22/2025 09/…" at bounding box center [435, 208] width 870 height 416
type input "8303284204461845"
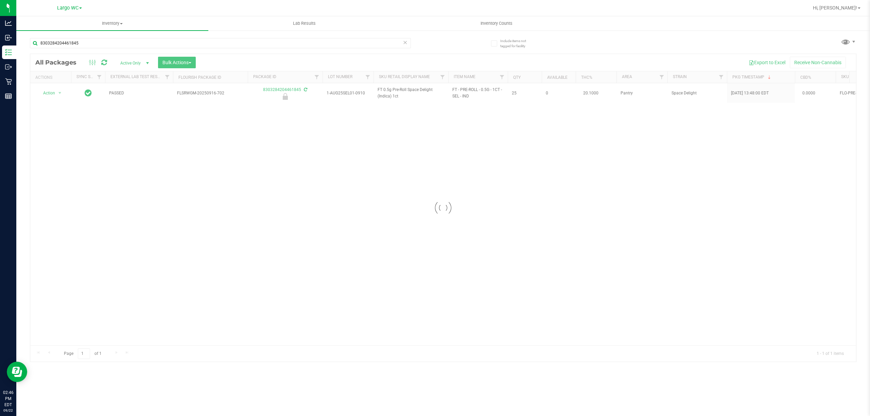
click at [56, 96] on div at bounding box center [443, 208] width 826 height 308
click at [60, 94] on div at bounding box center [50, 93] width 33 height 6
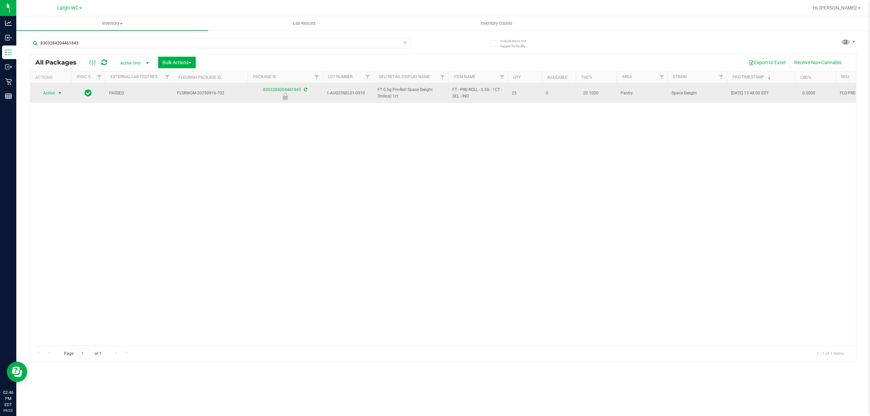
click at [49, 94] on span "Action" at bounding box center [46, 93] width 18 height 10
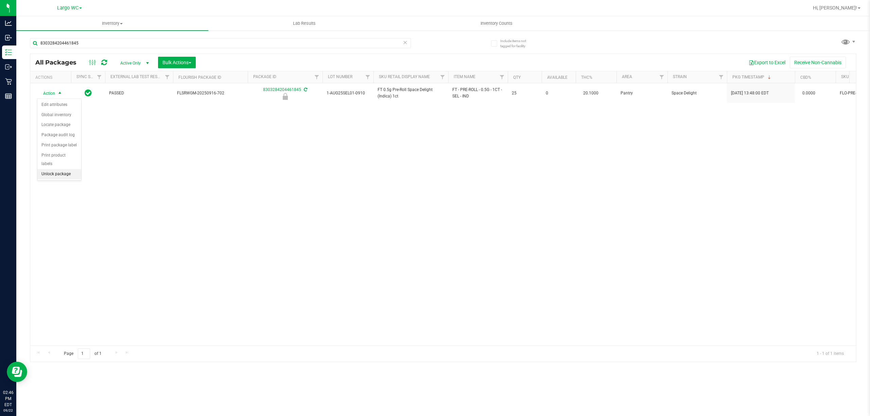
click at [47, 179] on li "Unlock package" at bounding box center [59, 174] width 44 height 10
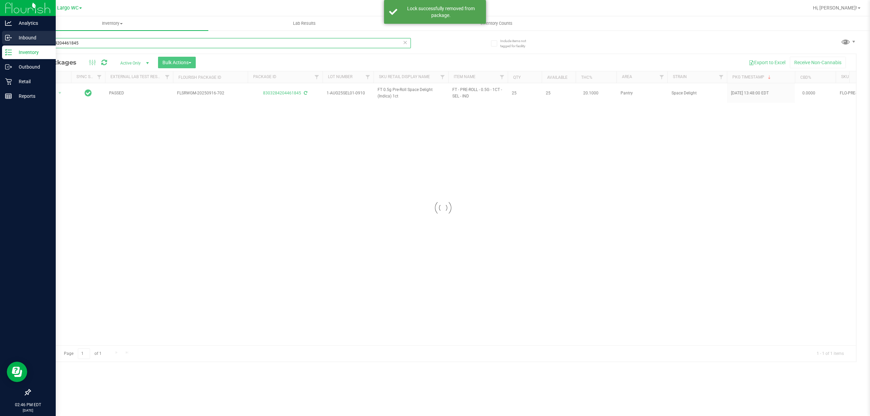
drag, startPoint x: 89, startPoint y: 43, endPoint x: 5, endPoint y: 42, distance: 84.3
click at [5, 42] on div "Analytics Inbound Inventory Outbound Retail Reports 02:46 PM EDT 09/22/2025 09/…" at bounding box center [435, 208] width 870 height 416
type input "4156296156744658"
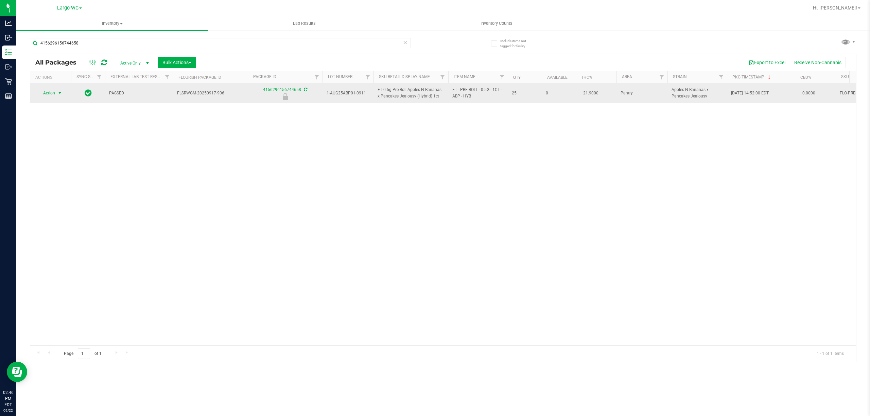
click at [52, 94] on span "Action" at bounding box center [46, 93] width 18 height 10
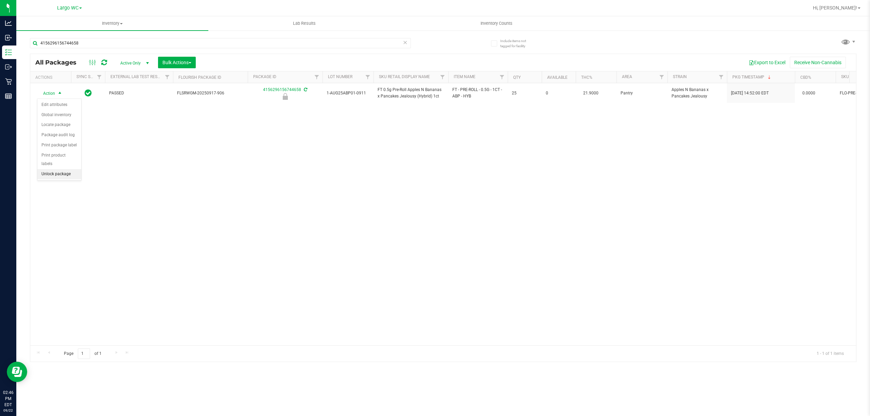
click at [68, 173] on li "Unlock package" at bounding box center [59, 174] width 44 height 10
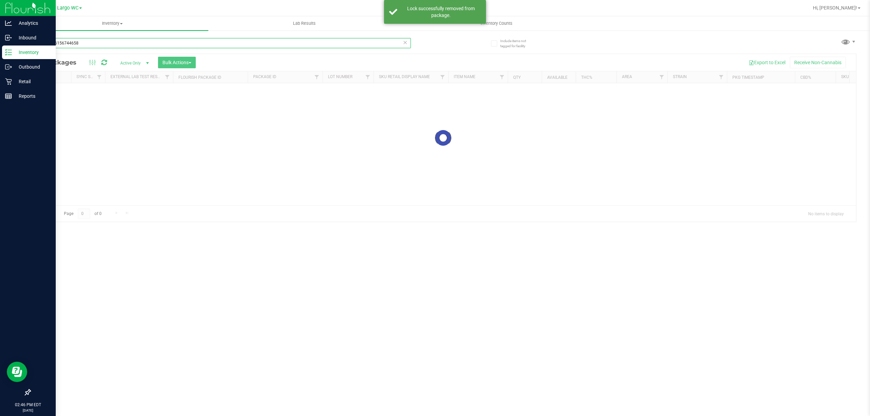
drag, startPoint x: 105, startPoint y: 42, endPoint x: 12, endPoint y: 8, distance: 99.0
click at [0, 21] on div "Analytics Inbound Inventory Outbound Retail Reports 02:46 PM EDT 09/22/2025 09/…" at bounding box center [435, 208] width 870 height 416
type input "3626390141582002"
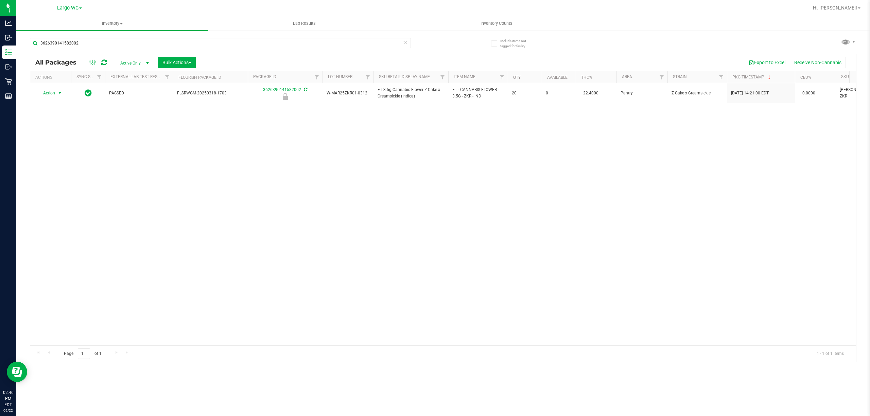
click at [48, 93] on span "Action" at bounding box center [46, 93] width 18 height 10
click at [65, 176] on li "Unlock package" at bounding box center [59, 174] width 44 height 10
click at [102, 43] on input "3626390141582002" at bounding box center [220, 43] width 381 height 10
type input "6969637336907785"
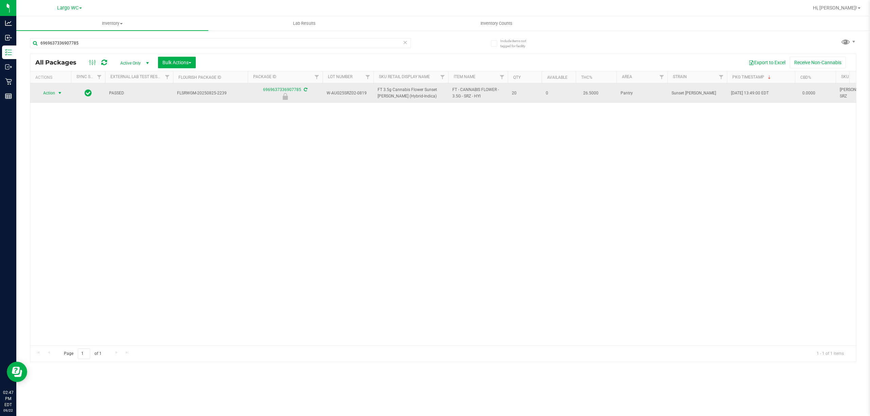
click at [55, 90] on span "Action" at bounding box center [46, 93] width 18 height 10
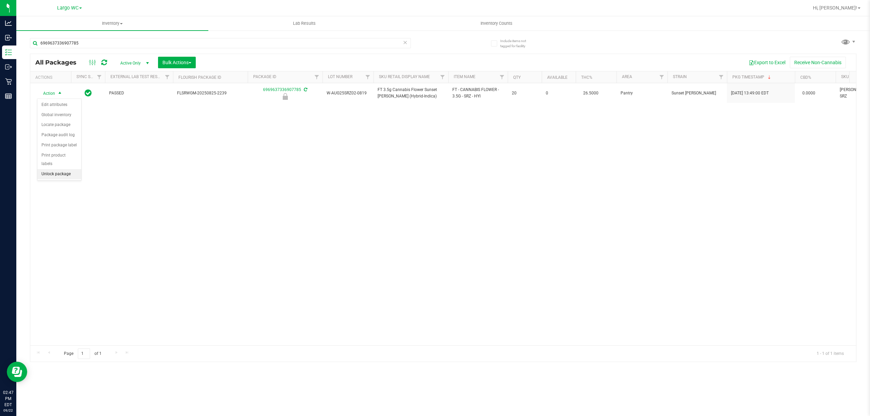
click at [54, 173] on li "Unlock package" at bounding box center [59, 174] width 44 height 10
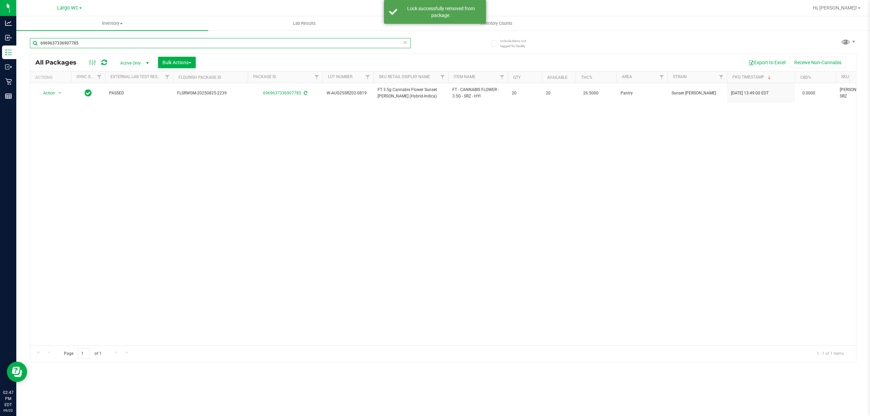
drag, startPoint x: 86, startPoint y: 41, endPoint x: 33, endPoint y: 41, distance: 52.7
click at [33, 41] on input "6969637336907785" at bounding box center [220, 43] width 381 height 10
type input "1268149516313816"
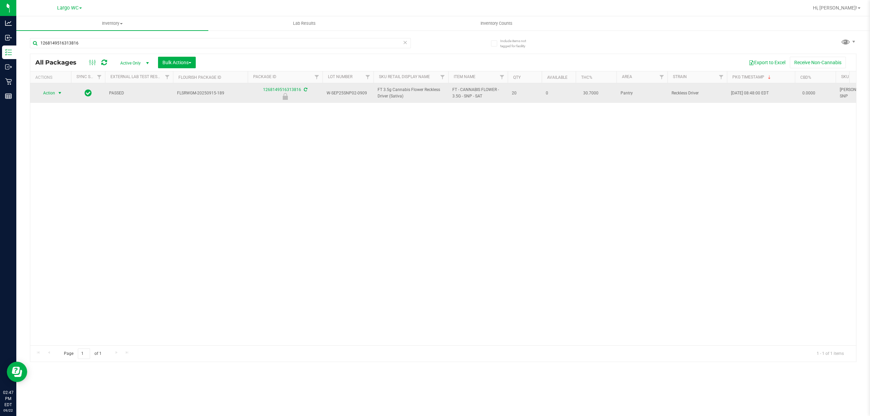
click at [59, 93] on span "select" at bounding box center [59, 92] width 5 height 5
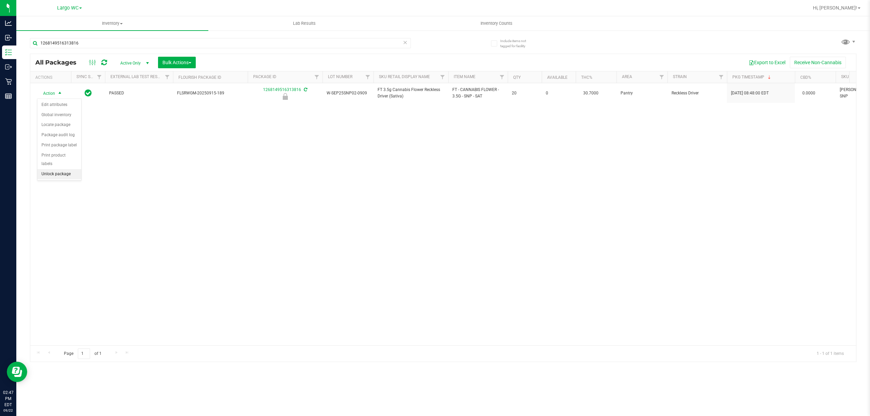
click at [68, 175] on li "Unlock package" at bounding box center [59, 174] width 44 height 10
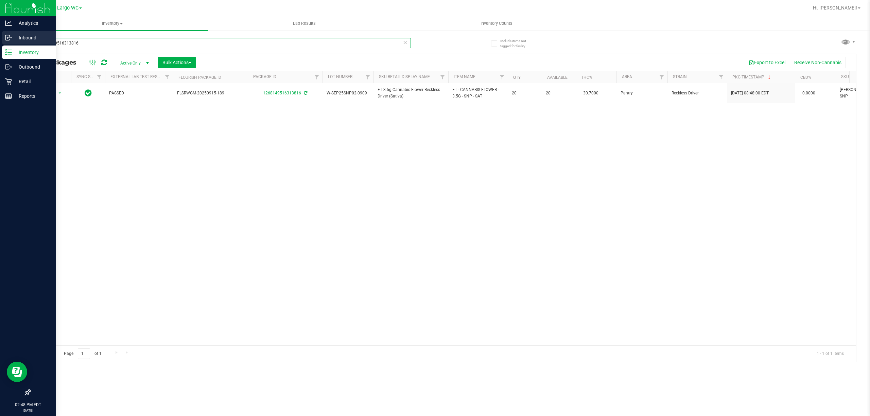
drag, startPoint x: 80, startPoint y: 41, endPoint x: 0, endPoint y: 42, distance: 80.2
click at [0, 42] on div "Analytics Inbound Inventory Outbound Retail Reports 02:48 PM EDT 09/22/2025 09/…" at bounding box center [435, 208] width 870 height 416
type input "0319401855561064"
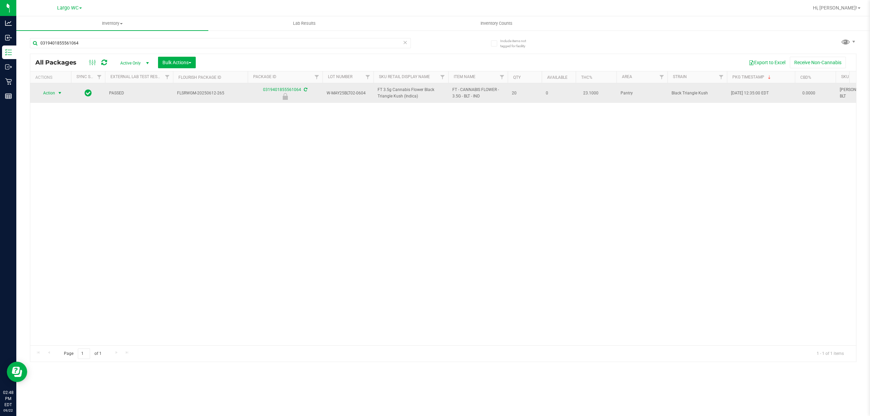
click at [55, 96] on span "Action" at bounding box center [46, 93] width 18 height 10
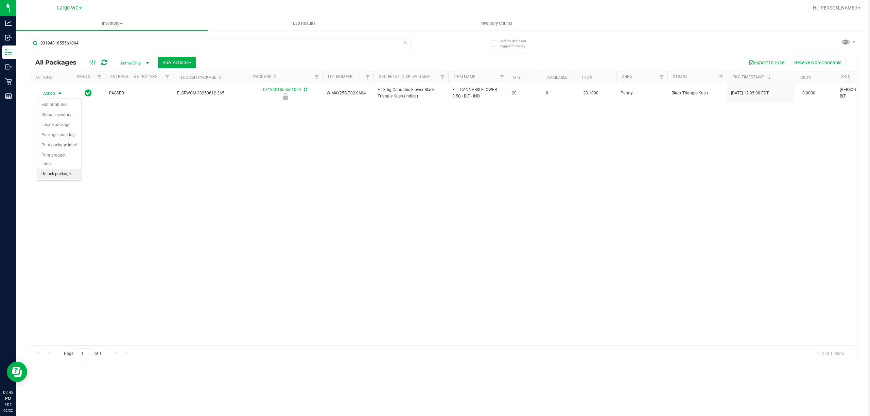
click at [50, 177] on li "Unlock package" at bounding box center [59, 174] width 44 height 10
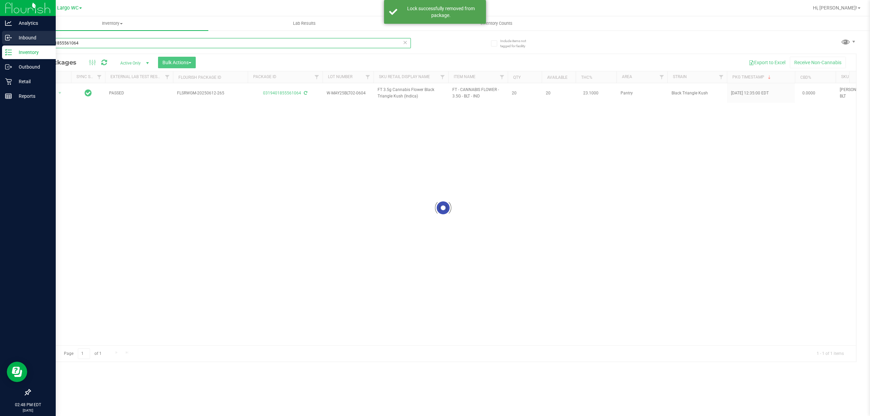
drag, startPoint x: 89, startPoint y: 50, endPoint x: 0, endPoint y: 44, distance: 89.2
click at [0, 44] on div "Analytics Inbound Inventory Outbound Retail Reports 02:48 PM EDT 09/22/2025 09/…" at bounding box center [435, 208] width 870 height 416
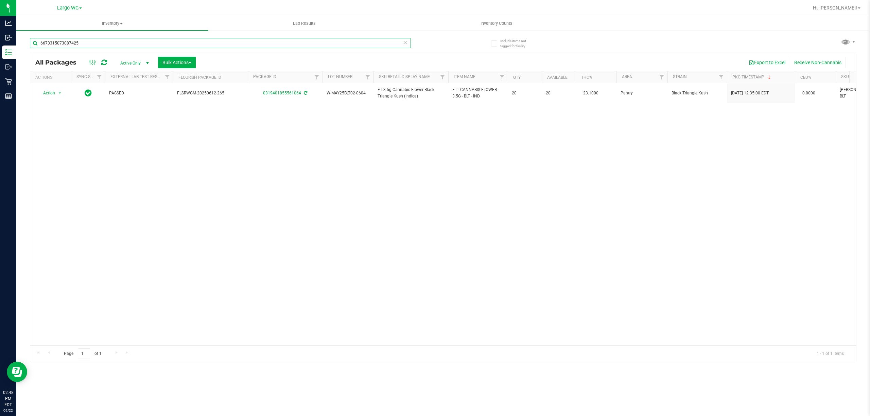
type input "6673315073087425"
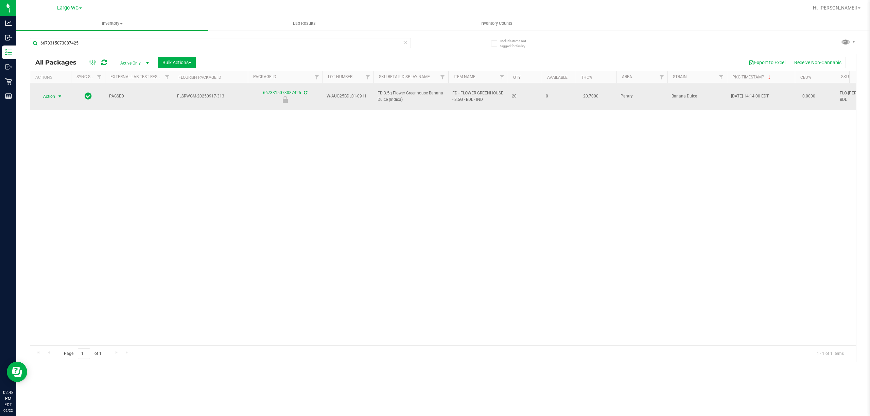
click at [48, 93] on span "Action" at bounding box center [46, 97] width 18 height 10
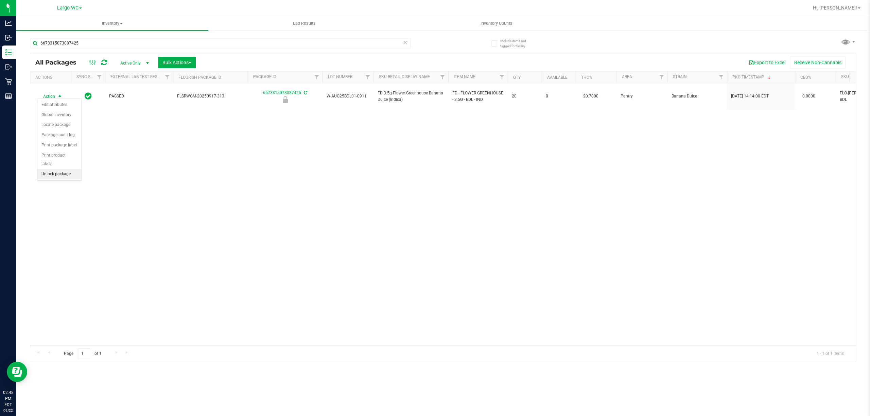
click at [54, 175] on li "Unlock package" at bounding box center [59, 174] width 44 height 10
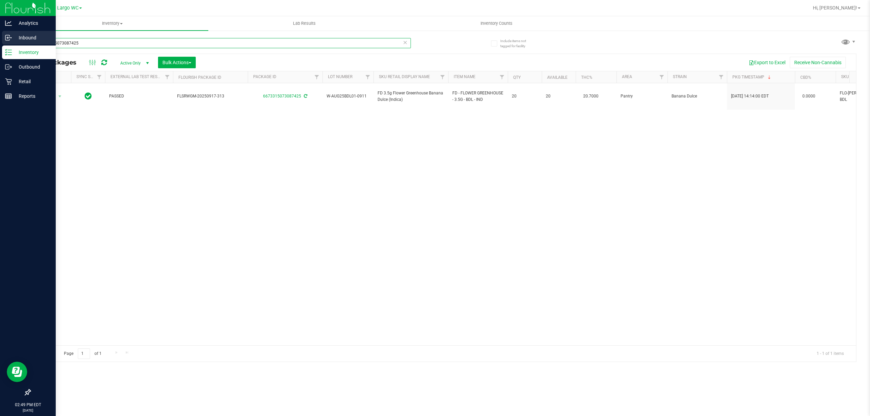
drag, startPoint x: 79, startPoint y: 45, endPoint x: 0, endPoint y: 40, distance: 79.3
click at [0, 40] on div "Analytics Inbound Inventory Outbound Retail Reports 02:49 PM EDT 09/22/2025 09/…" at bounding box center [435, 208] width 870 height 416
type input "8557155576706354"
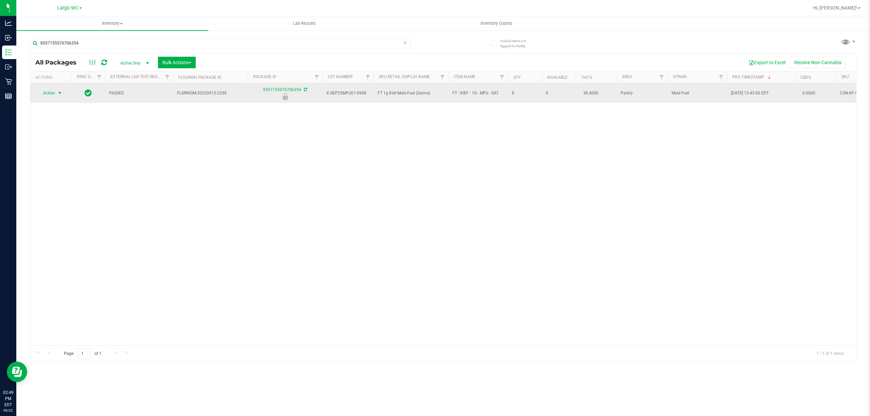
click at [58, 93] on span "select" at bounding box center [59, 92] width 5 height 5
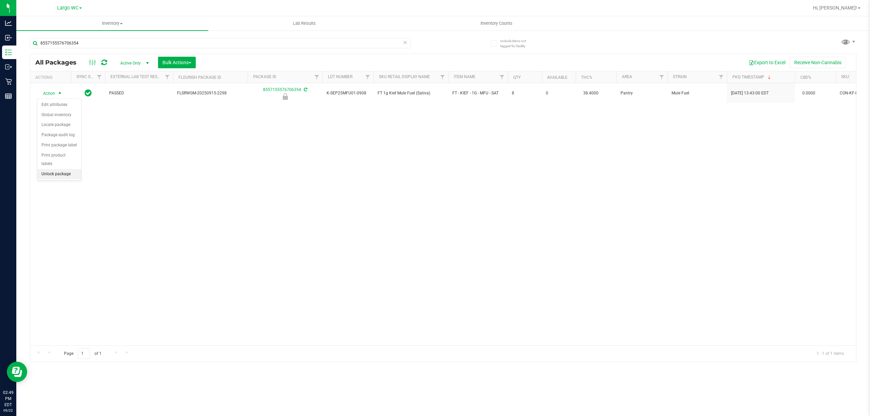
click at [62, 173] on li "Unlock package" at bounding box center [59, 174] width 44 height 10
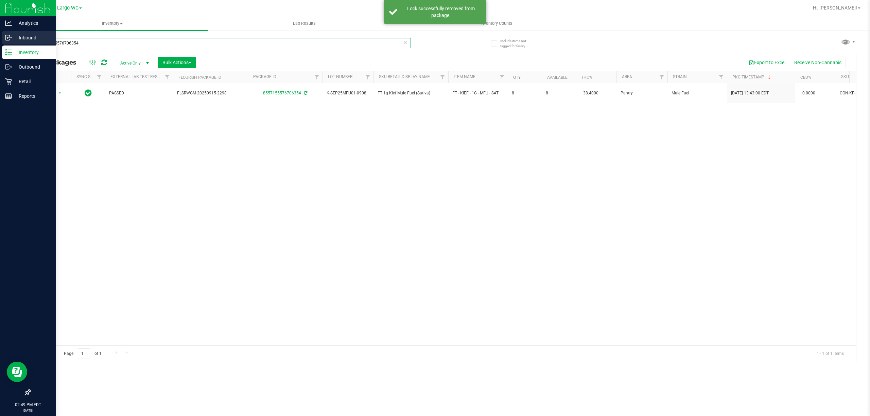
drag, startPoint x: 118, startPoint y: 43, endPoint x: 2, endPoint y: 36, distance: 116.4
click at [2, 36] on div "Analytics Inbound Inventory Outbound Retail Reports 02:49 PM EDT 09/22/2025 09/…" at bounding box center [435, 208] width 870 height 416
type input "1512581747518726"
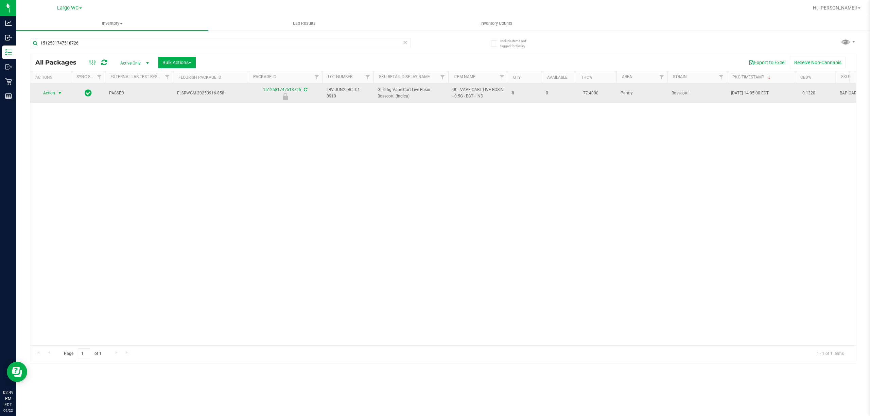
click at [57, 91] on span "select" at bounding box center [59, 92] width 5 height 5
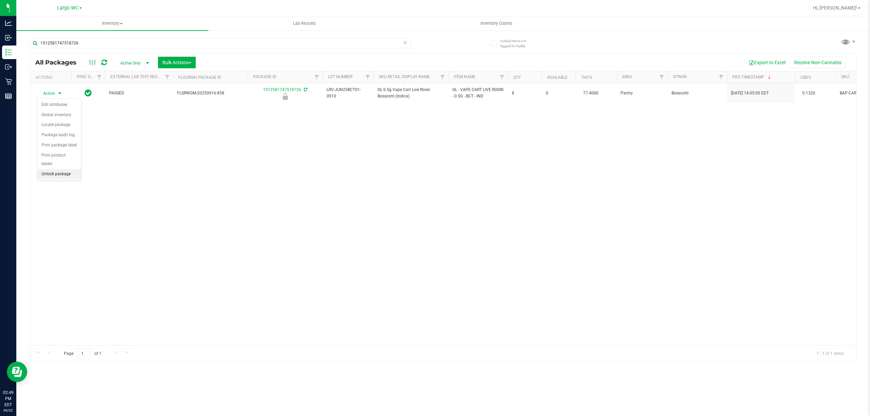
click at [54, 174] on li "Unlock package" at bounding box center [59, 174] width 44 height 10
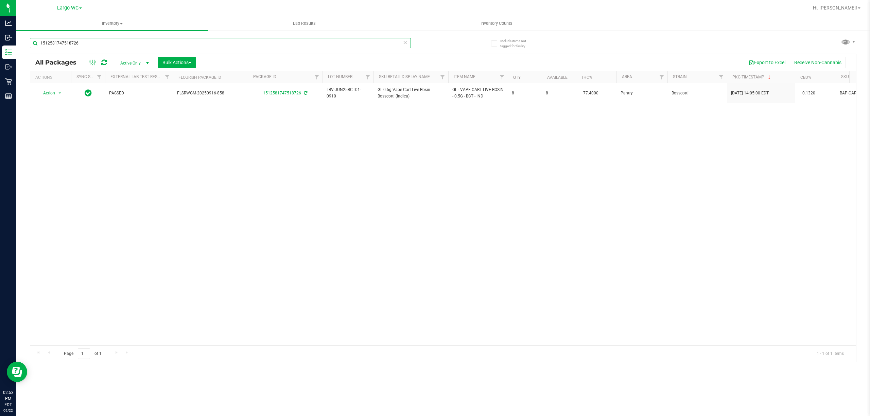
drag, startPoint x: 96, startPoint y: 44, endPoint x: 34, endPoint y: 41, distance: 61.9
click at [34, 41] on input "1512581747518726" at bounding box center [220, 43] width 381 height 10
type input "0108551153740020"
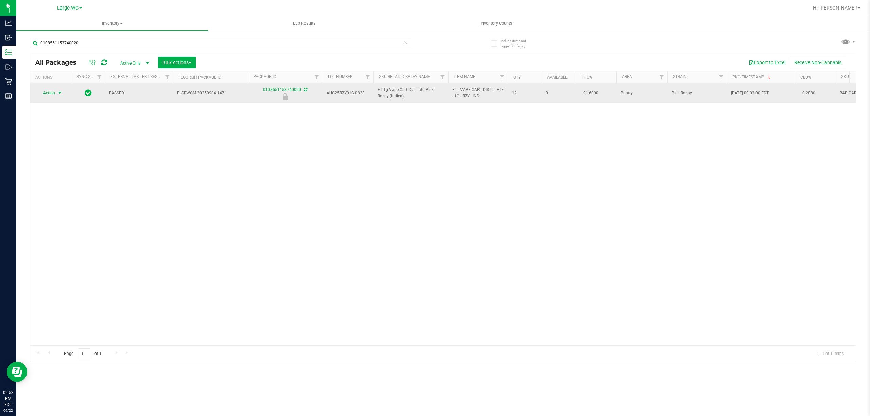
click at [54, 95] on span "Action" at bounding box center [46, 93] width 18 height 10
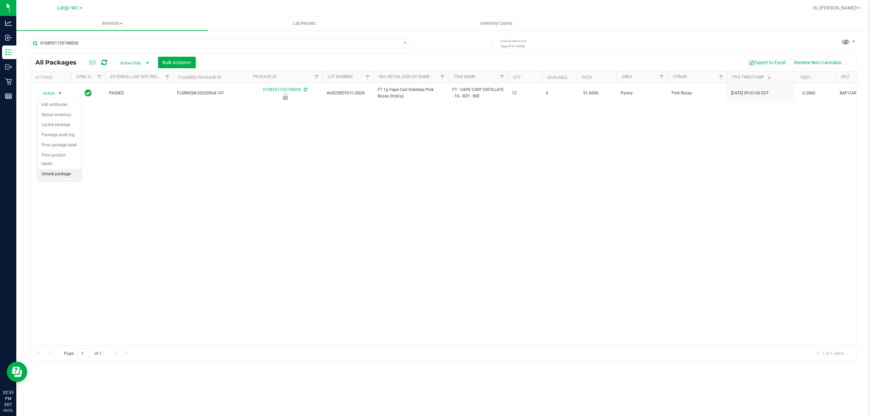
click at [57, 177] on li "Unlock package" at bounding box center [59, 174] width 44 height 10
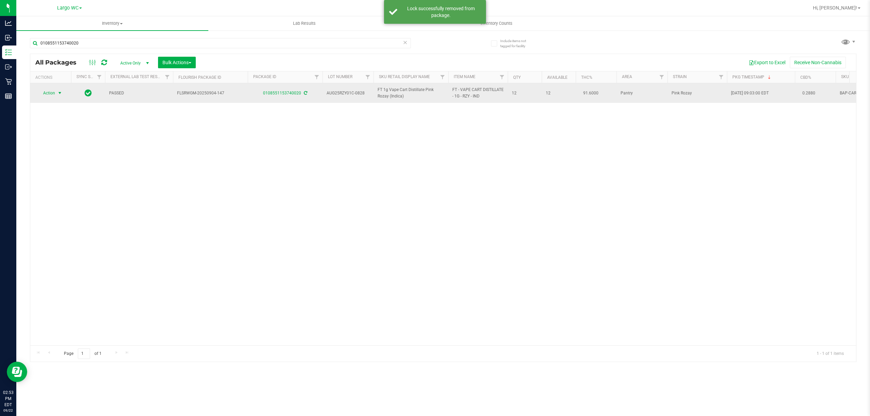
click at [57, 93] on span "select" at bounding box center [59, 92] width 5 height 5
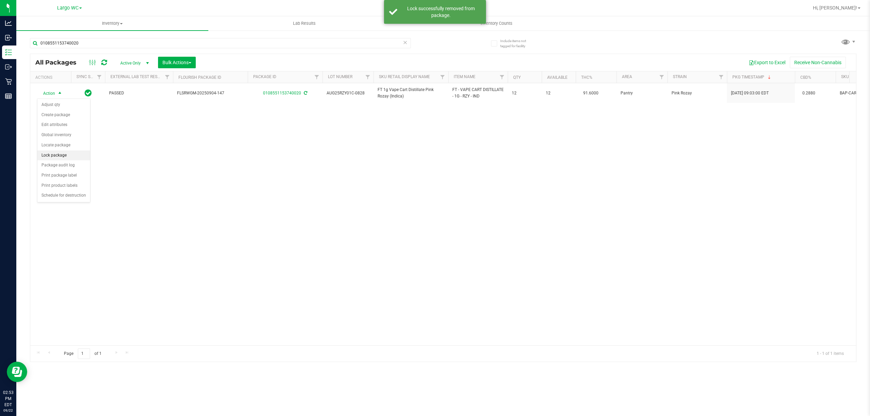
click at [60, 155] on li "Lock package" at bounding box center [63, 156] width 53 height 10
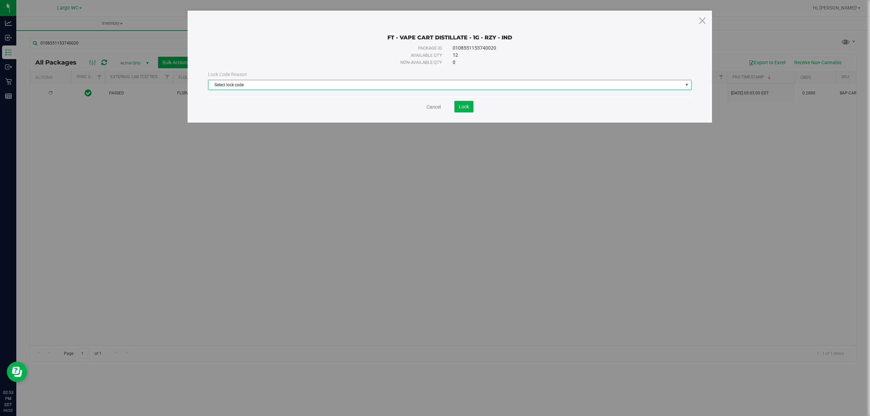
click at [263, 88] on span "Select lock code" at bounding box center [445, 85] width 474 height 10
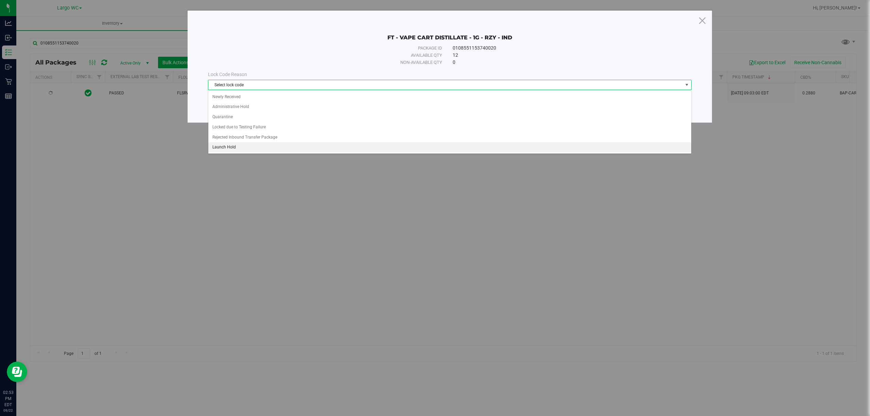
click at [248, 147] on li "Launch Hold" at bounding box center [449, 147] width 483 height 10
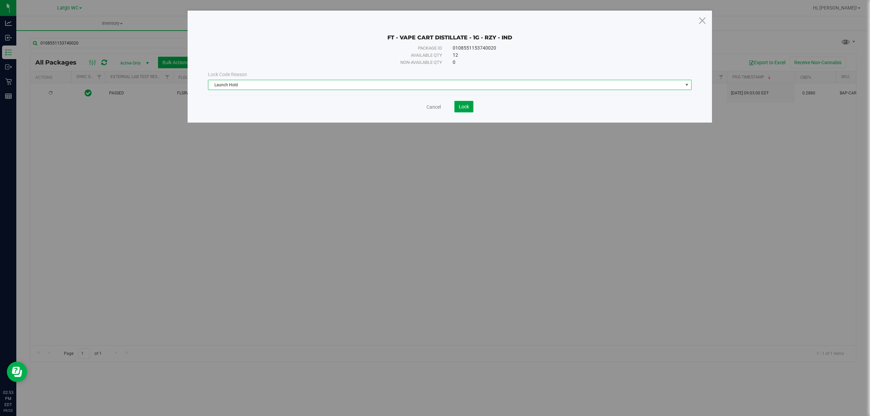
click at [462, 105] on span "Lock" at bounding box center [464, 106] width 10 height 5
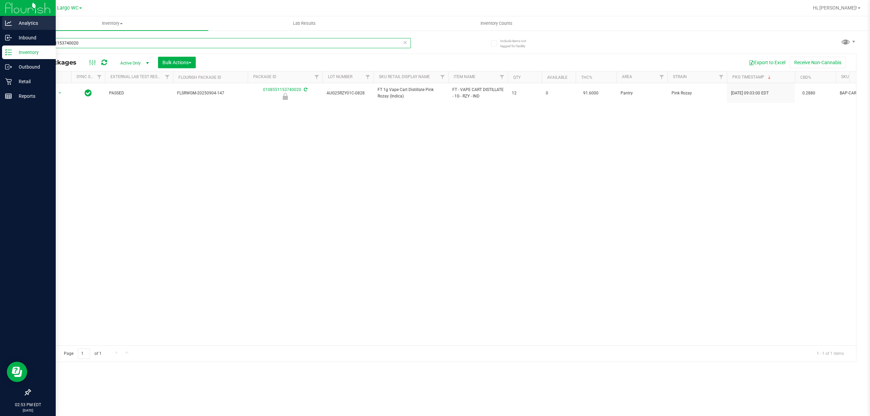
drag, startPoint x: 114, startPoint y: 45, endPoint x: 0, endPoint y: 17, distance: 117.6
click at [0, 17] on div "Analytics Inbound Inventory Outbound Retail Reports 02:53 PM EDT 09/22/2025 09/…" at bounding box center [435, 208] width 870 height 416
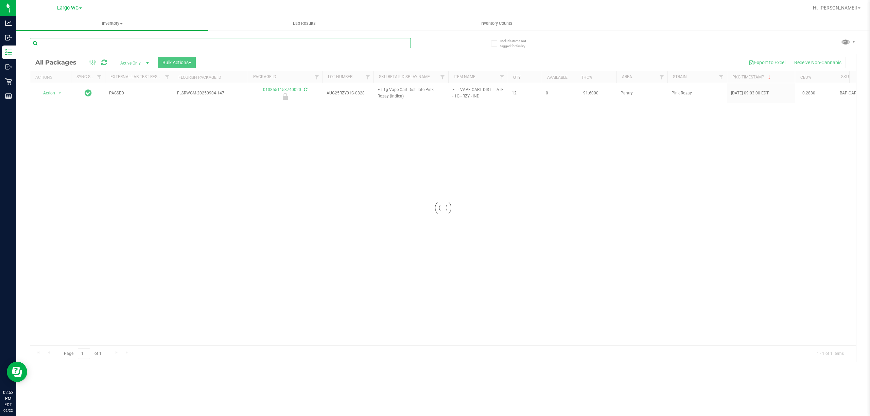
click at [91, 43] on input "text" at bounding box center [220, 43] width 381 height 10
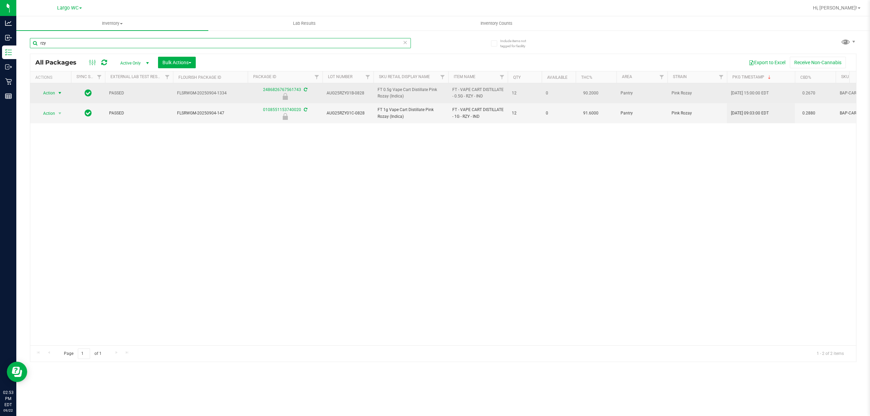
type input "rzy"
click at [50, 94] on span "Action" at bounding box center [46, 93] width 18 height 10
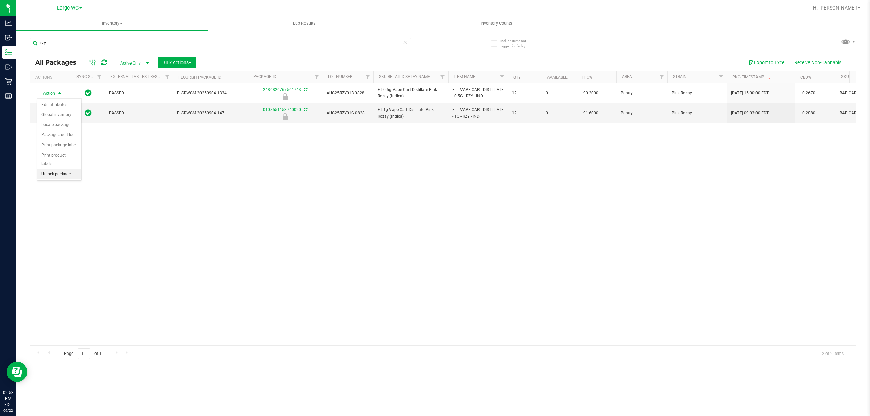
click at [59, 175] on li "Unlock package" at bounding box center [59, 174] width 44 height 10
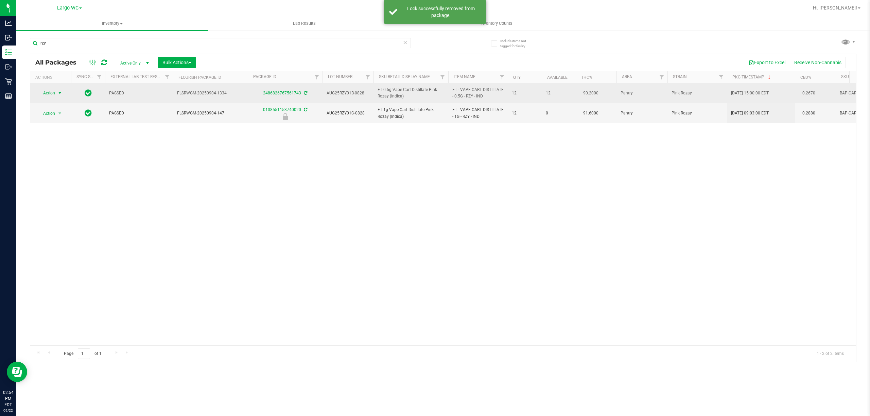
click at [49, 93] on span "Action" at bounding box center [46, 93] width 18 height 10
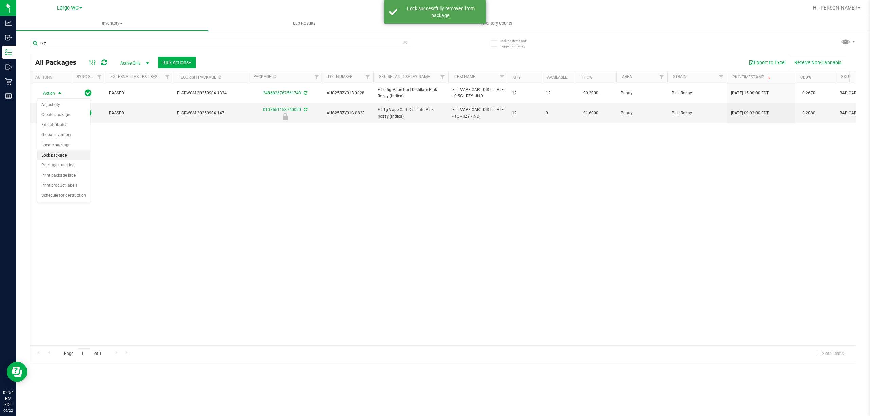
click at [64, 154] on li "Lock package" at bounding box center [63, 156] width 53 height 10
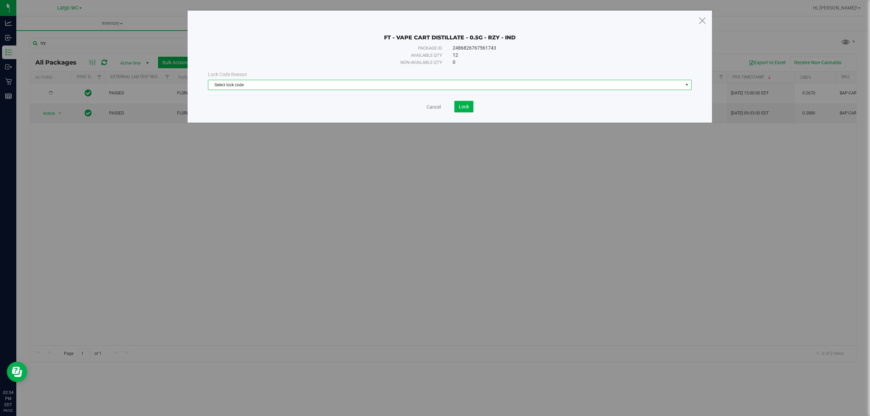
click at [294, 84] on span "Select lock code" at bounding box center [445, 85] width 474 height 10
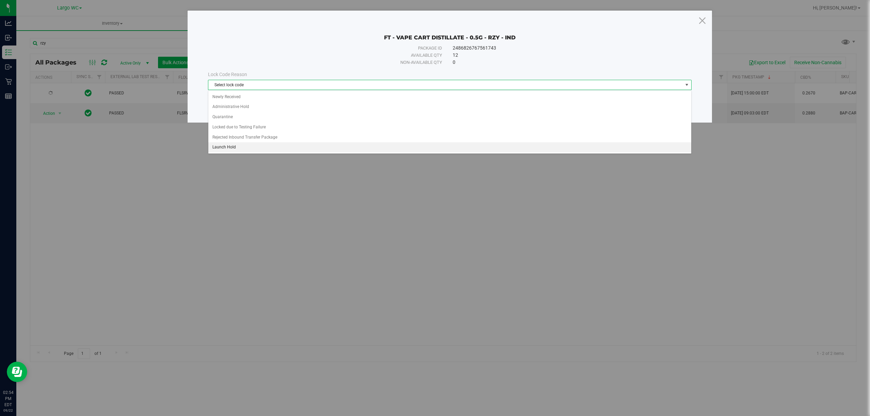
click at [255, 150] on li "Launch Hold" at bounding box center [449, 147] width 483 height 10
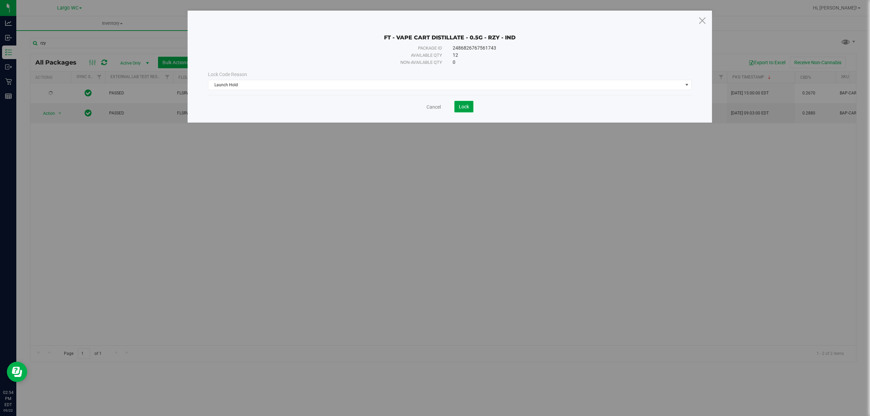
click at [460, 106] on span "Lock" at bounding box center [464, 106] width 10 height 5
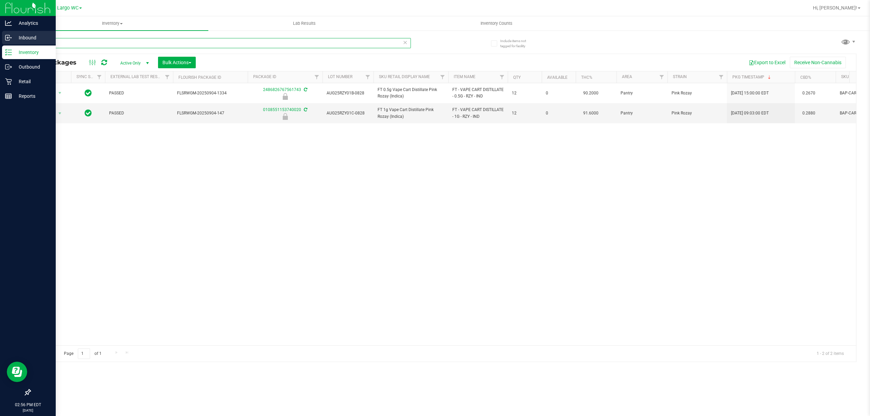
drag, startPoint x: 71, startPoint y: 46, endPoint x: 16, endPoint y: 43, distance: 55.5
click at [16, 43] on div "Analytics Inbound Inventory Outbound Retail Reports 02:56 PM EDT 09/22/2025 09/…" at bounding box center [435, 208] width 870 height 416
type input "2377048799983633"
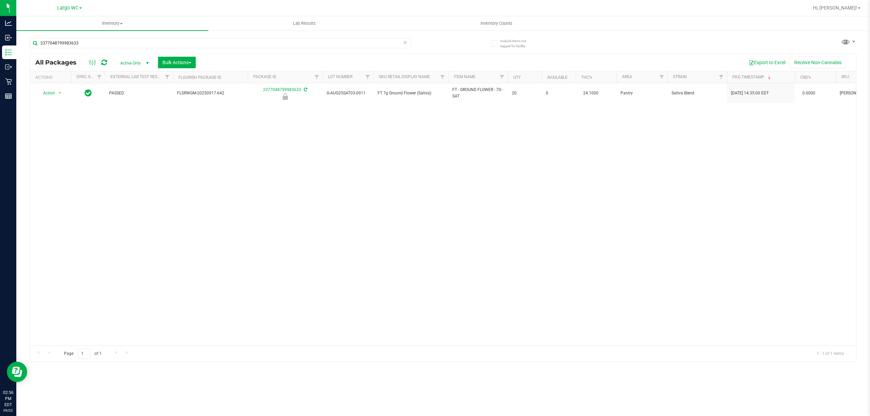
click at [67, 175] on div "Action Action Edit attributes Global inventory Locate package Package audit log…" at bounding box center [443, 214] width 826 height 262
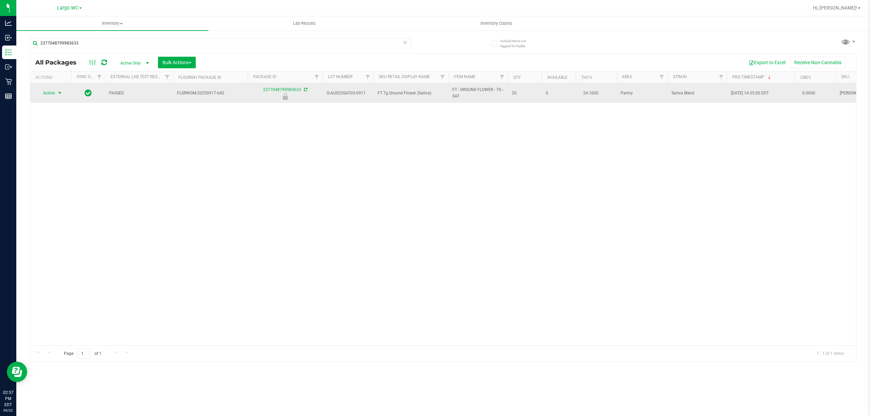
click at [48, 96] on span "Action" at bounding box center [46, 93] width 18 height 10
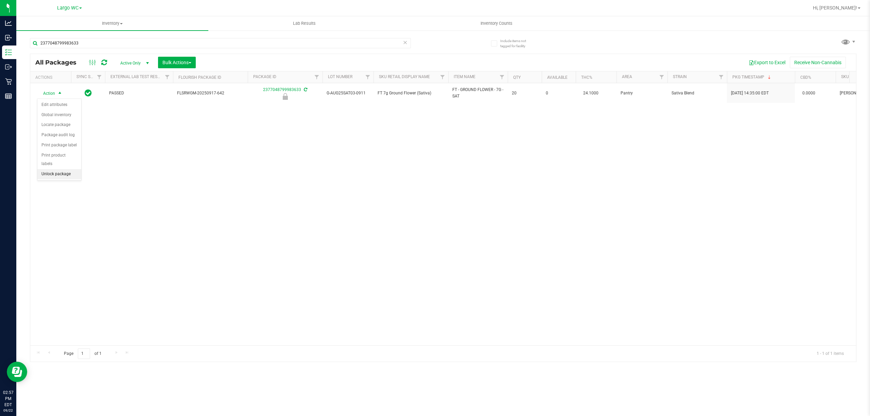
click at [52, 179] on li "Unlock package" at bounding box center [59, 174] width 44 height 10
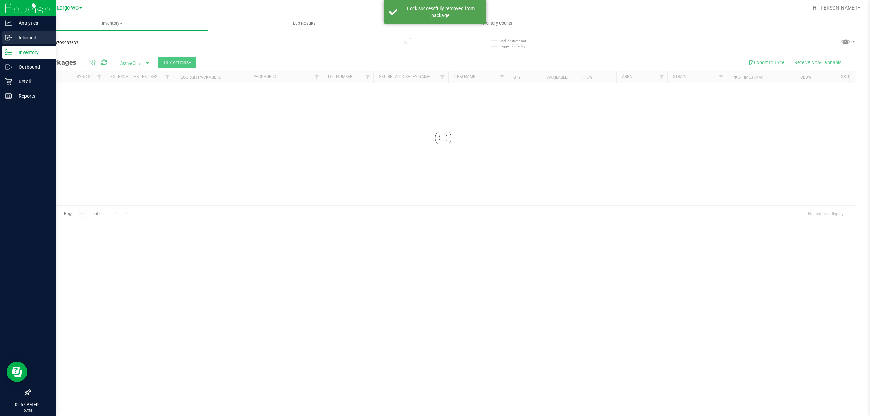
drag, startPoint x: 97, startPoint y: 41, endPoint x: 0, endPoint y: 44, distance: 96.9
click at [0, 44] on div "Analytics Inbound Inventory Outbound Retail Reports 02:57 PM EDT 09/22/2025 09/…" at bounding box center [435, 208] width 870 height 416
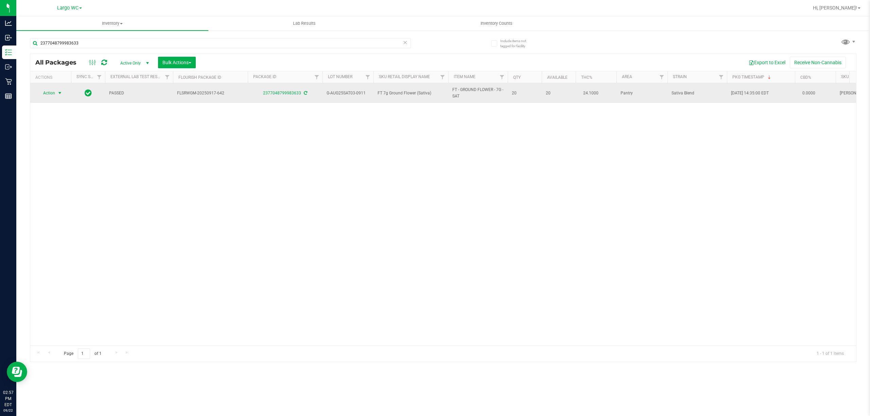
click at [57, 93] on span "select" at bounding box center [59, 92] width 5 height 5
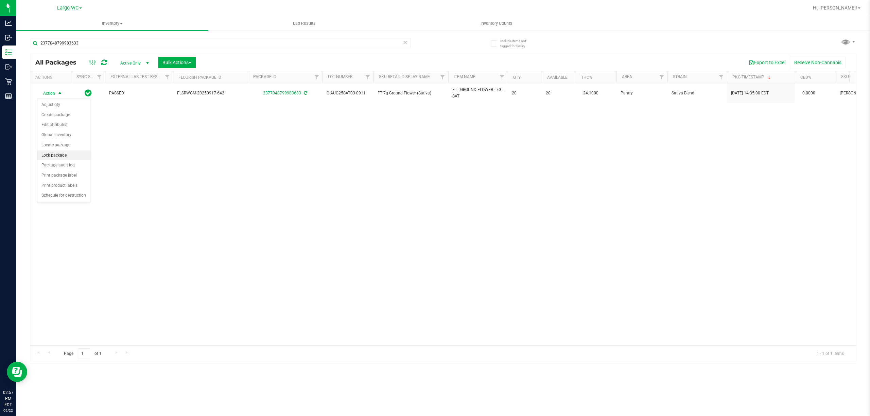
click at [53, 152] on li "Lock package" at bounding box center [63, 156] width 53 height 10
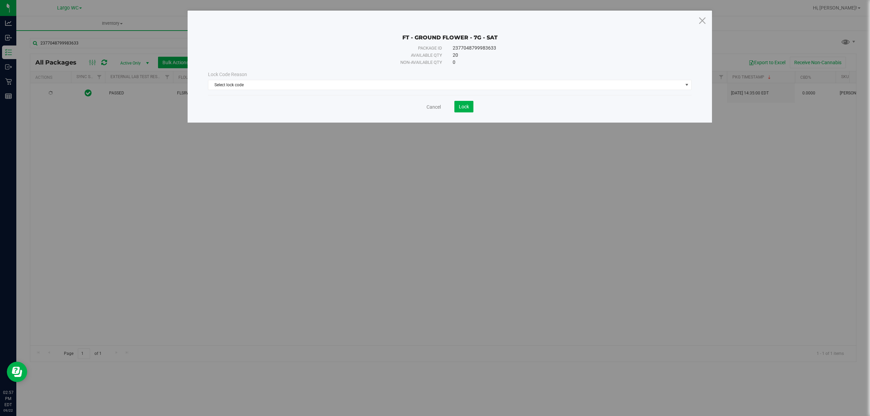
click at [271, 79] on div "Lock Code Reason Select lock code Select lock code Newly Received Administrativ…" at bounding box center [450, 80] width 494 height 19
click at [272, 84] on span "Select lock code" at bounding box center [445, 85] width 474 height 10
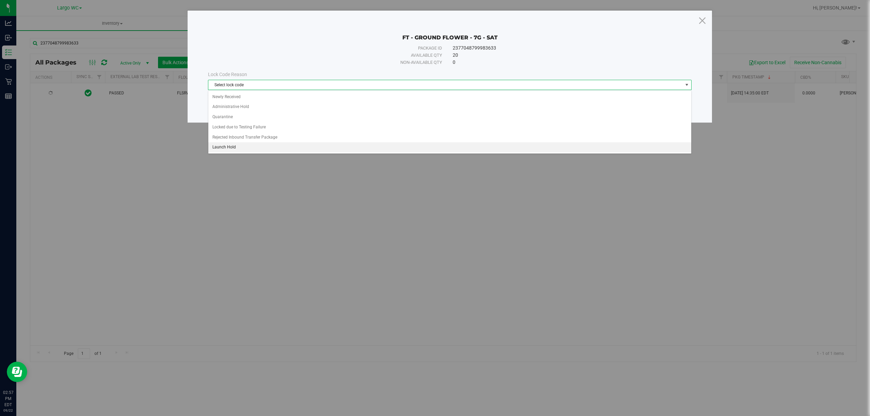
click at [267, 146] on li "Launch Hold" at bounding box center [449, 147] width 483 height 10
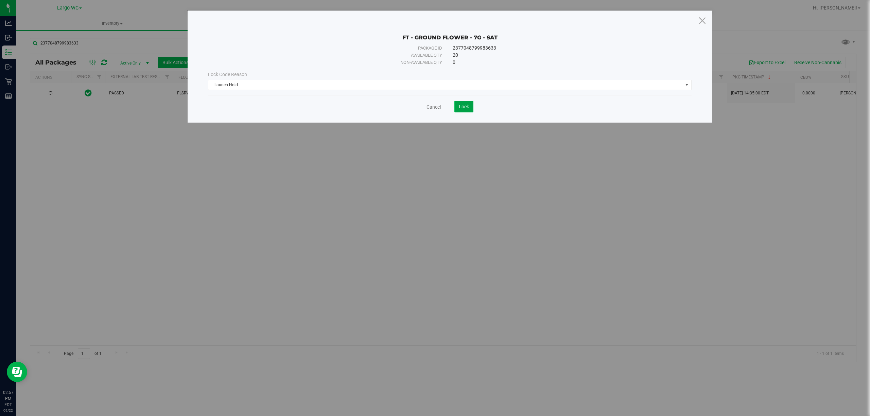
click at [468, 109] on span "Lock" at bounding box center [464, 106] width 10 height 5
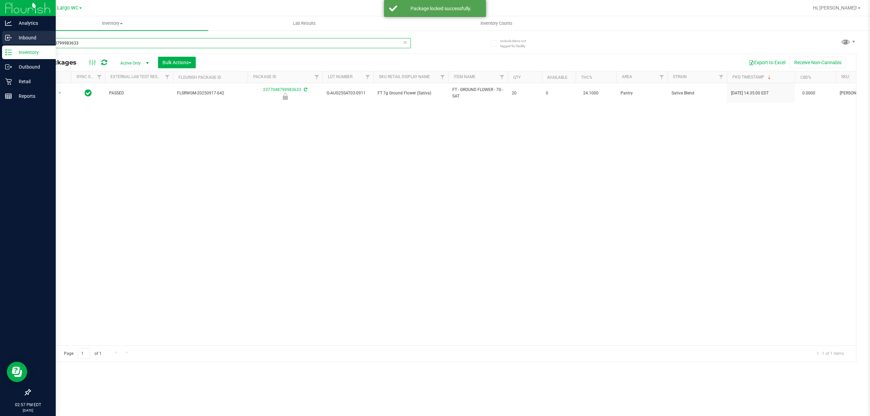
drag, startPoint x: 106, startPoint y: 46, endPoint x: 0, endPoint y: 34, distance: 106.6
click at [0, 34] on div "Analytics Inbound Inventory Outbound Retail Reports 02:57 PM EDT 09/22/2025 09/…" at bounding box center [435, 208] width 870 height 416
type input "8181906846059751"
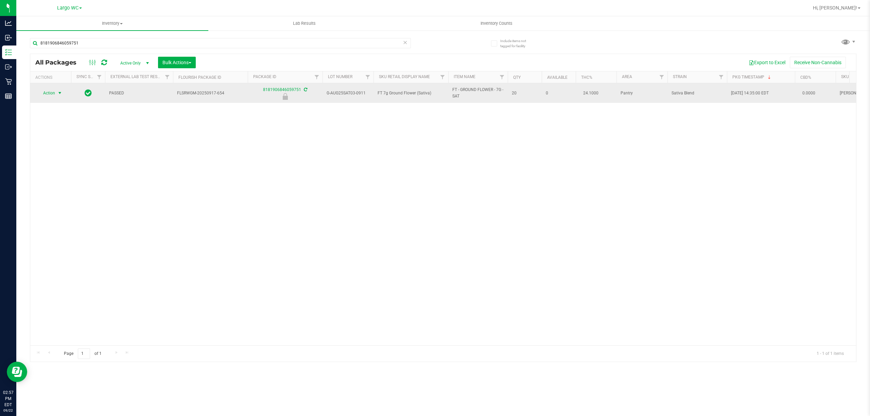
click at [51, 97] on span "Action" at bounding box center [46, 93] width 18 height 10
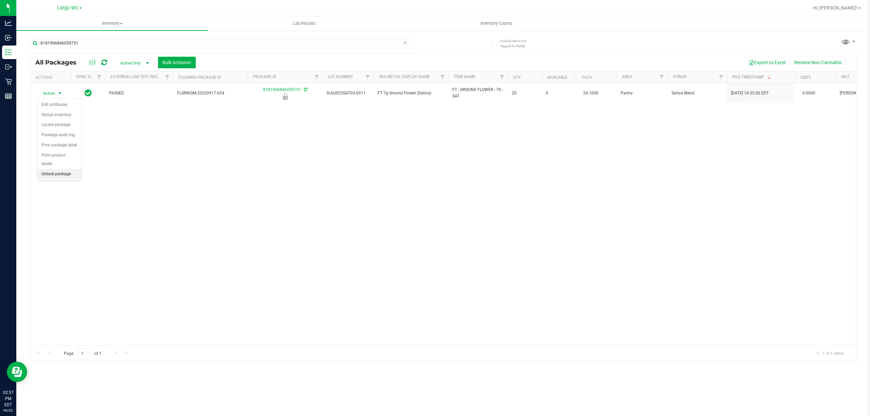
click at [55, 171] on li "Unlock package" at bounding box center [59, 174] width 44 height 10
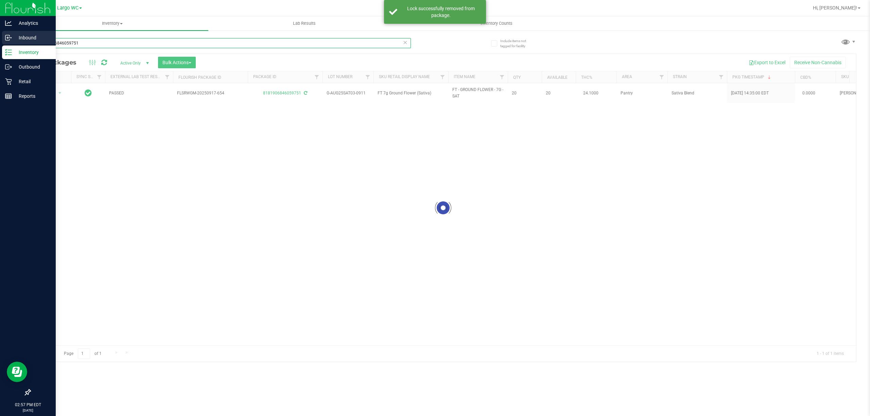
drag, startPoint x: 91, startPoint y: 43, endPoint x: 10, endPoint y: 40, distance: 81.3
click at [10, 40] on div "Analytics Inbound Inventory Outbound Retail Reports 02:57 PM EDT 09/22/2025 09/…" at bounding box center [435, 208] width 870 height 416
type input "8181906846059751"
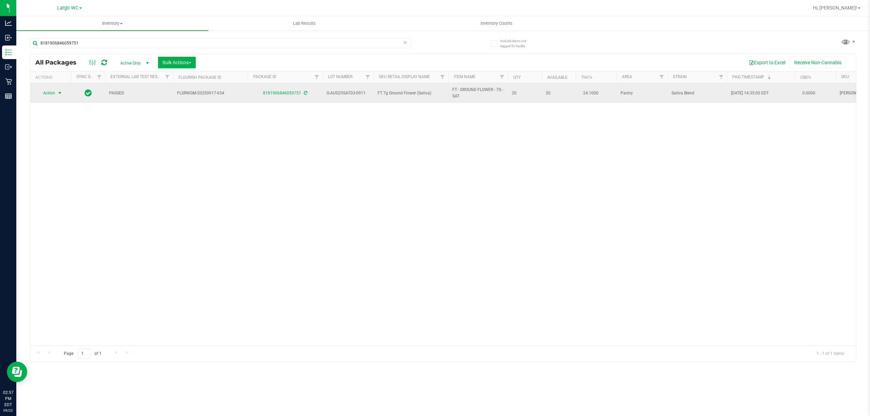
click at [54, 95] on span "Action" at bounding box center [46, 93] width 18 height 10
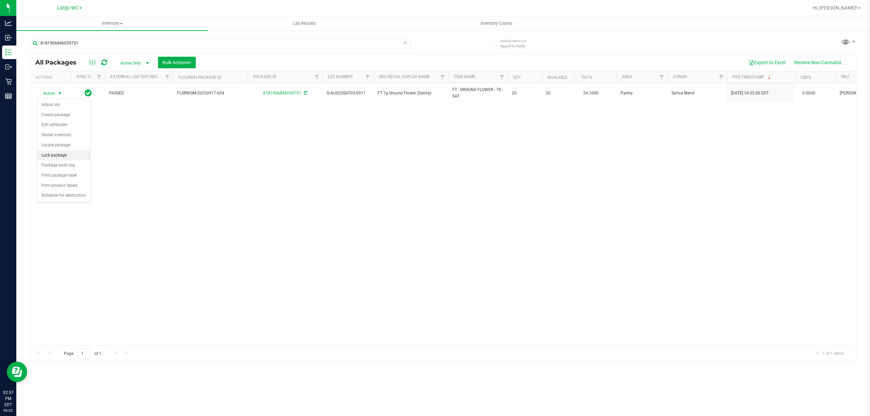
click at [54, 152] on li "Lock package" at bounding box center [63, 156] width 53 height 10
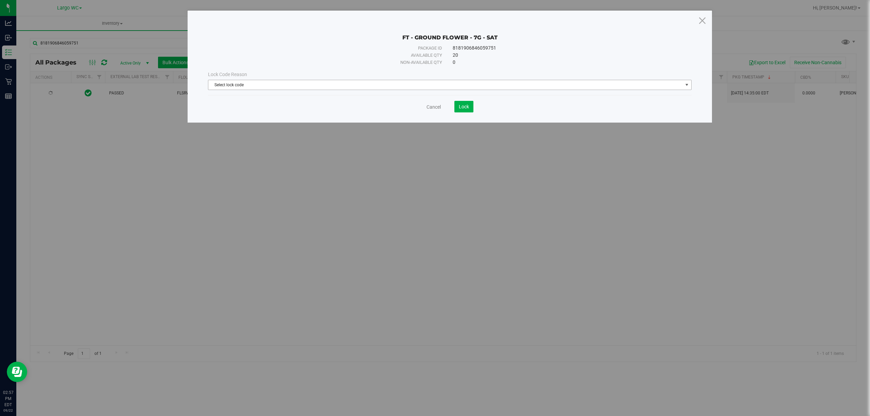
click at [222, 88] on span "Select lock code" at bounding box center [445, 85] width 474 height 10
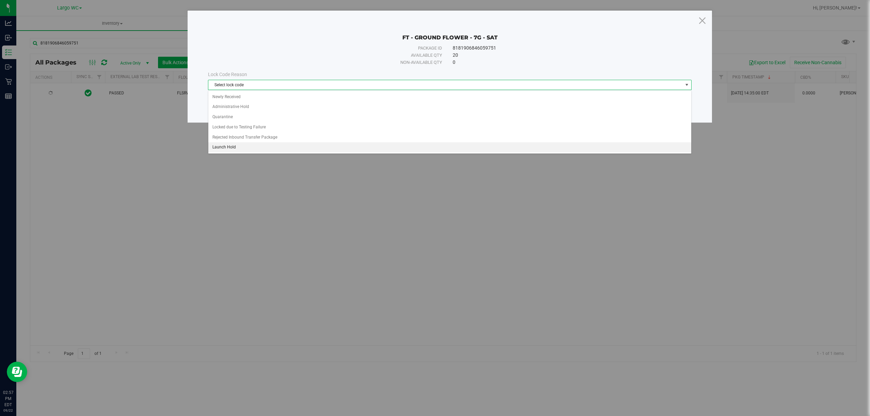
click at [223, 146] on li "Launch Hold" at bounding box center [449, 147] width 483 height 10
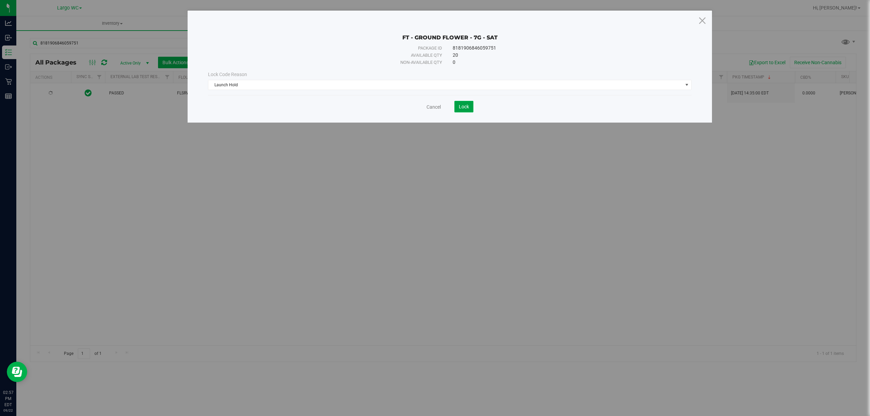
click at [468, 103] on button "Lock" at bounding box center [463, 107] width 19 height 12
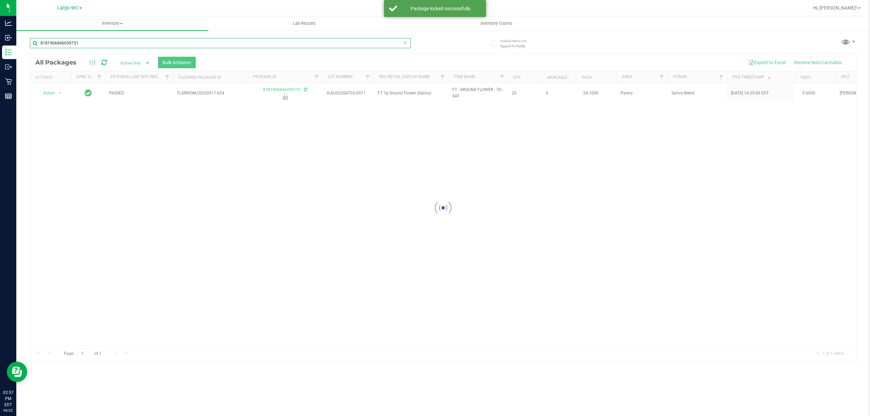
drag, startPoint x: 99, startPoint y: 44, endPoint x: 22, endPoint y: 40, distance: 76.9
click at [22, 40] on div "Include items not tagged for facility 8181906846059751 Loading... All Packages …" at bounding box center [443, 133] width 854 height 207
type input "1646215705226201"
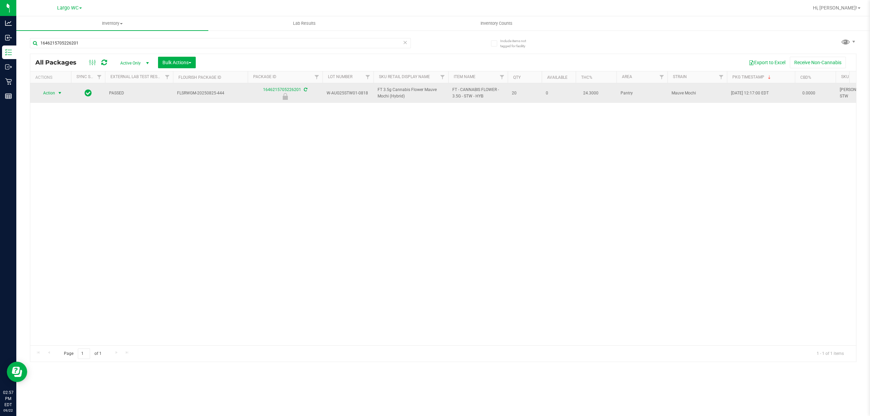
click at [53, 94] on span "Action" at bounding box center [46, 93] width 18 height 10
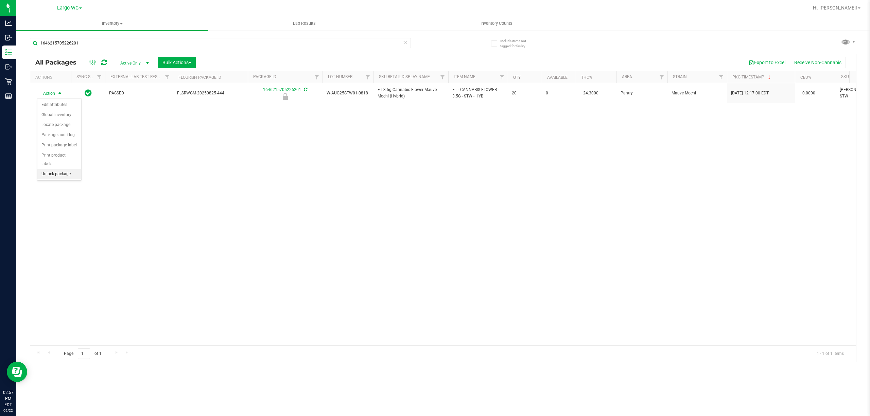
click at [54, 174] on li "Unlock package" at bounding box center [59, 174] width 44 height 10
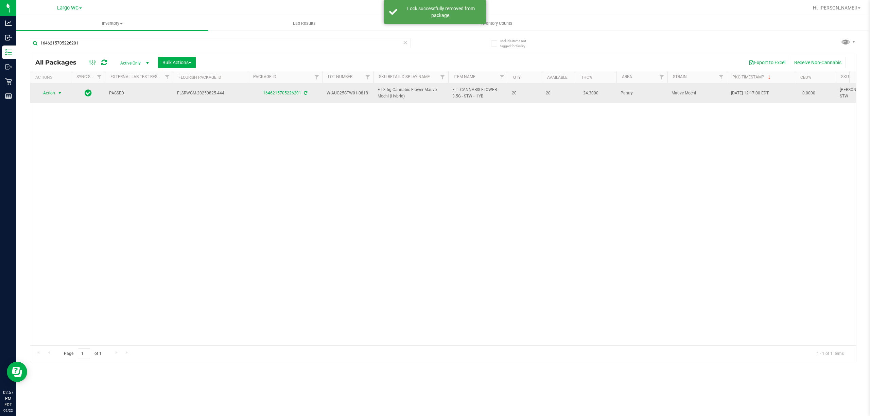
click at [59, 95] on span "select" at bounding box center [59, 92] width 5 height 5
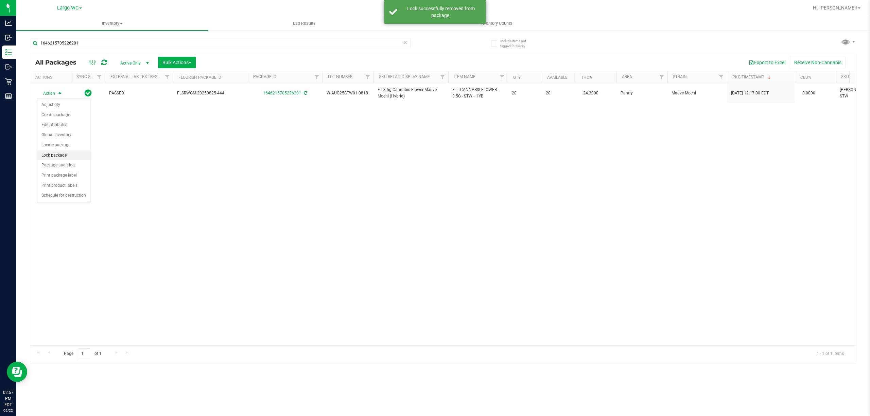
click at [63, 156] on li "Lock package" at bounding box center [63, 156] width 53 height 10
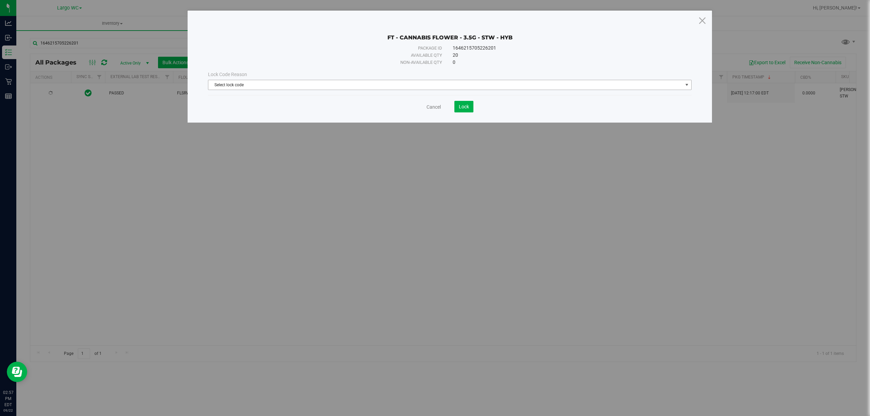
click at [298, 87] on span "Select lock code" at bounding box center [445, 85] width 474 height 10
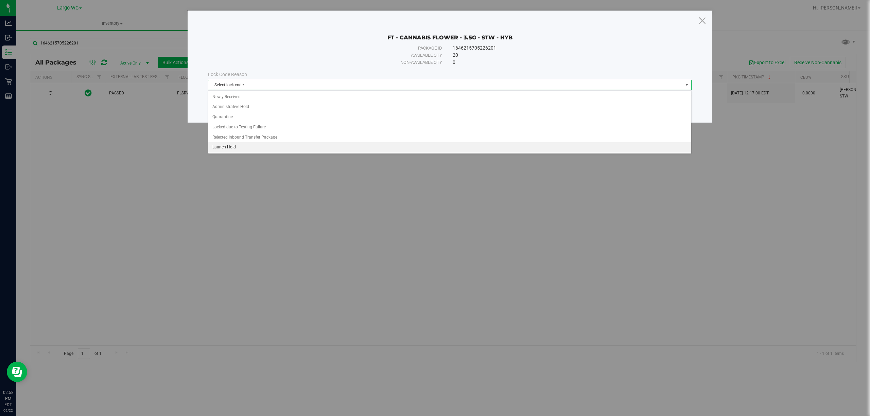
click at [265, 149] on li "Launch Hold" at bounding box center [449, 147] width 483 height 10
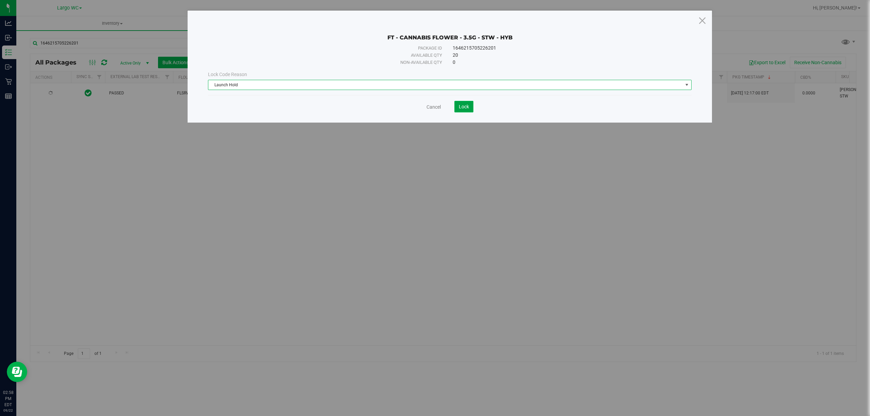
click at [471, 104] on button "Lock" at bounding box center [463, 107] width 19 height 12
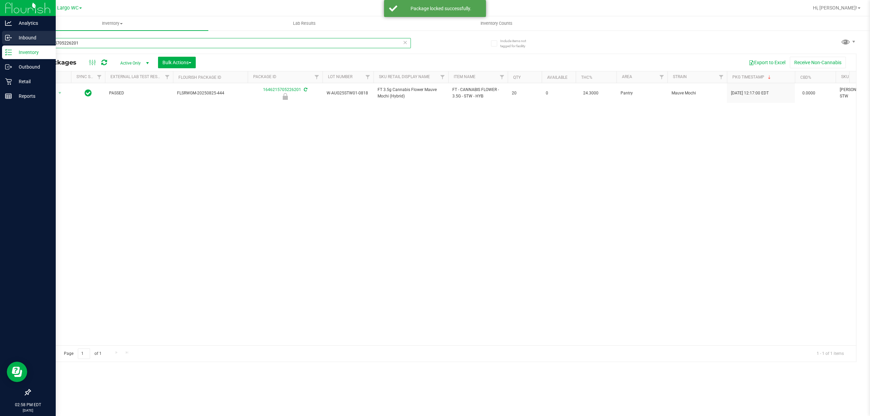
drag, startPoint x: 98, startPoint y: 45, endPoint x: 0, endPoint y: 44, distance: 98.2
click at [0, 44] on div "Analytics Inbound Inventory Outbound Retail Reports 02:58 PM EDT 09/22/2025 09/…" at bounding box center [435, 208] width 870 height 416
type input "4405420290856885"
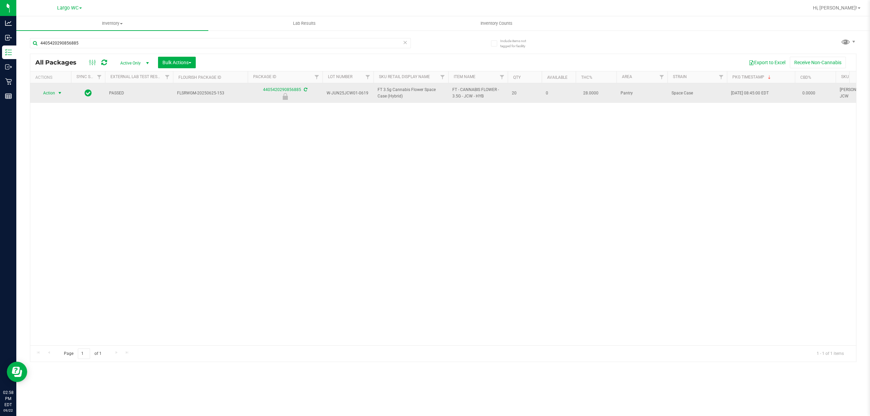
click at [56, 92] on span "select" at bounding box center [60, 93] width 8 height 10
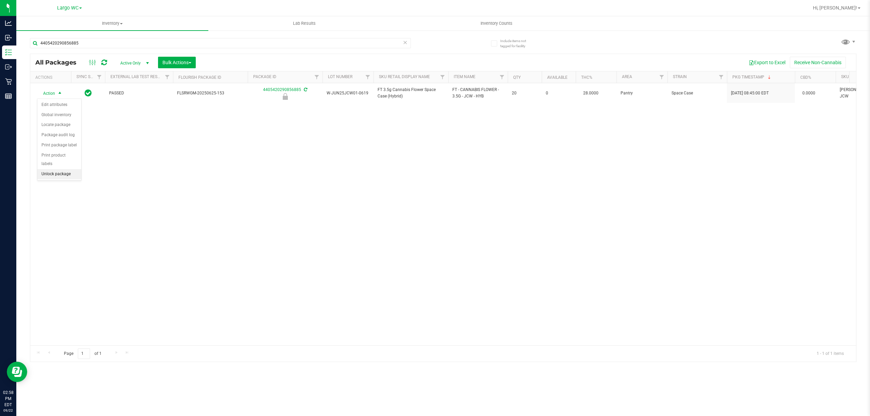
click at [58, 176] on li "Unlock package" at bounding box center [59, 174] width 44 height 10
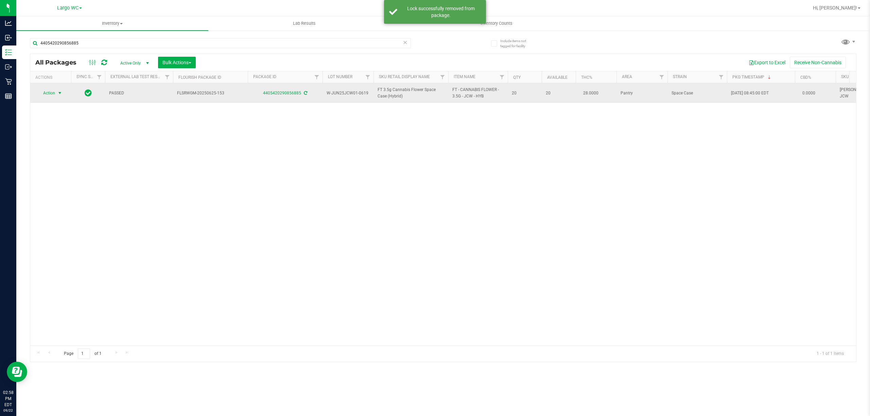
click at [57, 94] on span "select" at bounding box center [59, 92] width 5 height 5
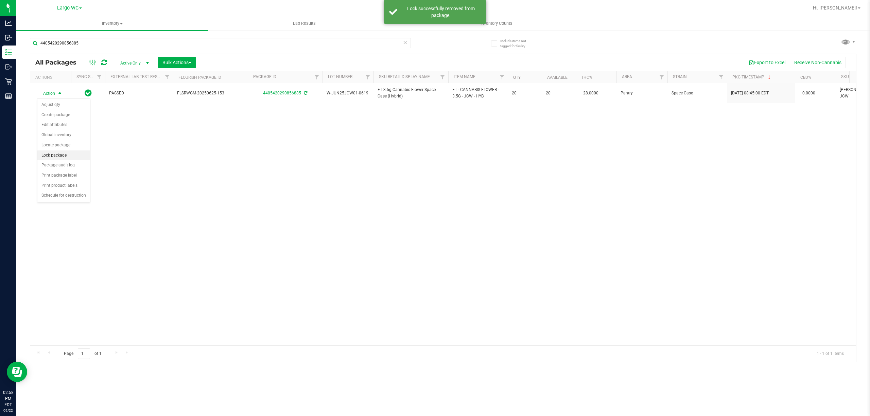
click at [57, 152] on li "Lock package" at bounding box center [63, 156] width 53 height 10
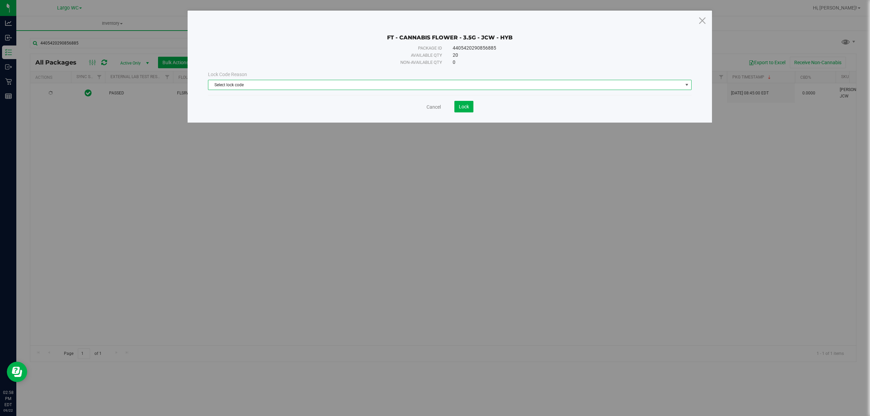
click at [222, 85] on span "Select lock code" at bounding box center [445, 85] width 474 height 10
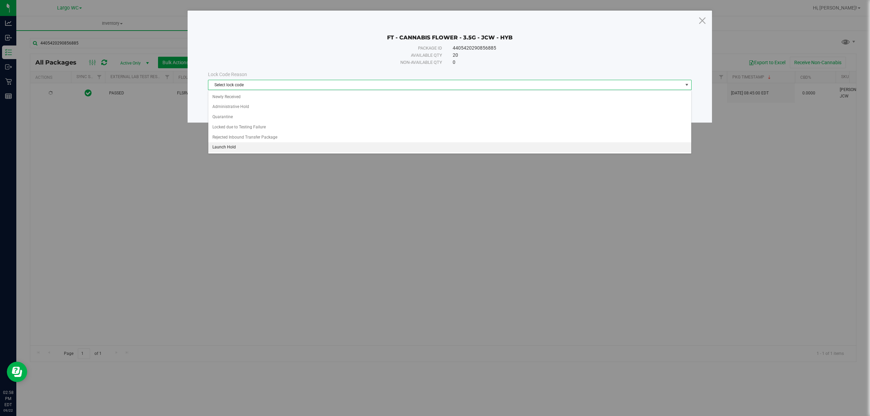
click at [223, 148] on li "Launch Hold" at bounding box center [449, 147] width 483 height 10
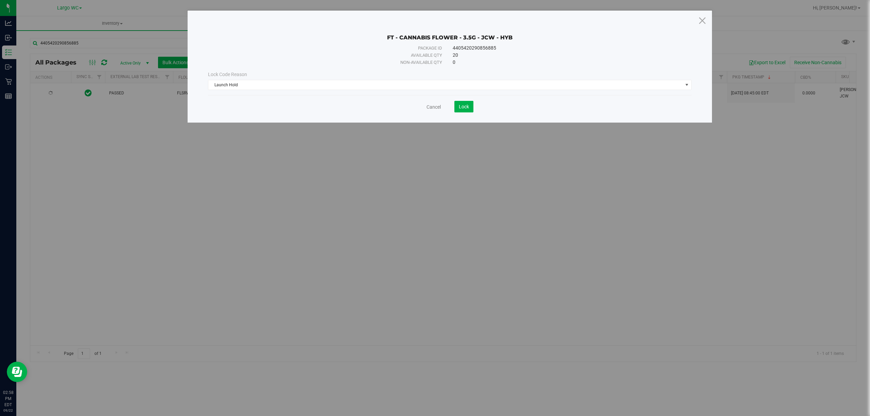
click at [473, 105] on div "Cancel Lock" at bounding box center [450, 107] width 484 height 12
click at [469, 106] on span "Lock" at bounding box center [464, 106] width 10 height 5
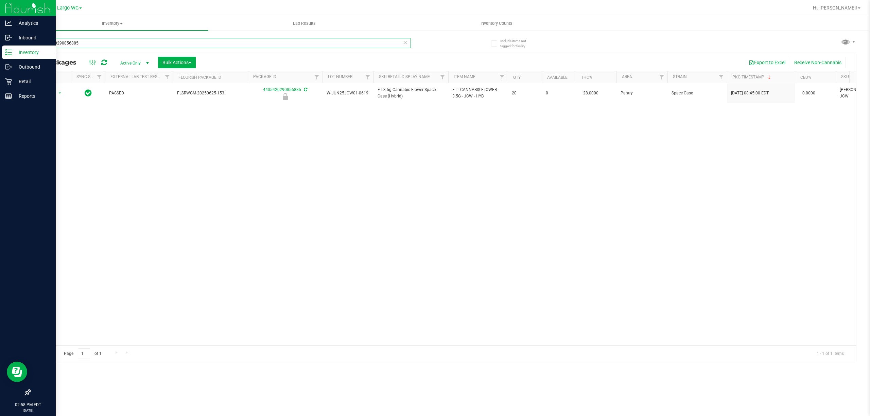
drag, startPoint x: 95, startPoint y: 44, endPoint x: 0, endPoint y: 10, distance: 100.8
click at [0, 13] on div "Analytics Inbound Inventory Outbound Retail Reports 02:58 PM EDT 09/22/2025 09/…" at bounding box center [435, 208] width 870 height 416
type input "0372129022750814"
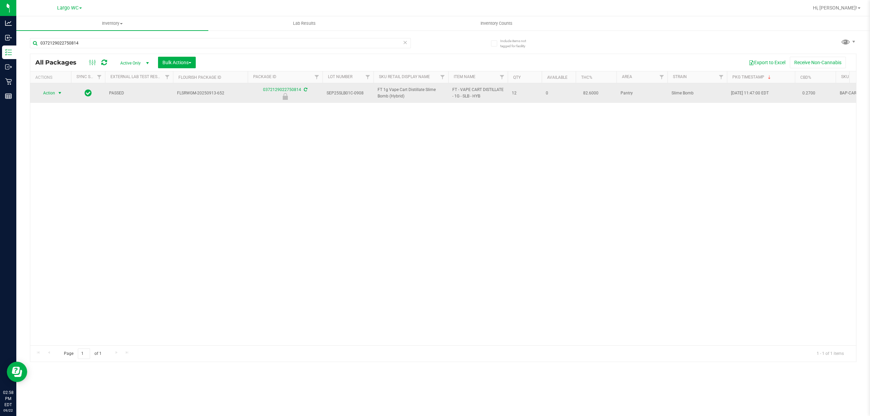
click at [57, 93] on span "select" at bounding box center [59, 92] width 5 height 5
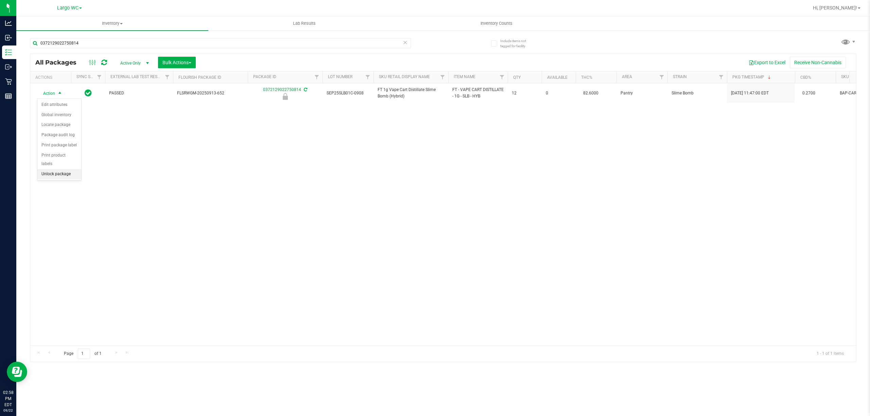
click at [56, 175] on li "Unlock package" at bounding box center [59, 174] width 44 height 10
click at [58, 93] on span "select" at bounding box center [59, 92] width 5 height 5
click at [56, 153] on li "Lock package" at bounding box center [63, 156] width 53 height 10
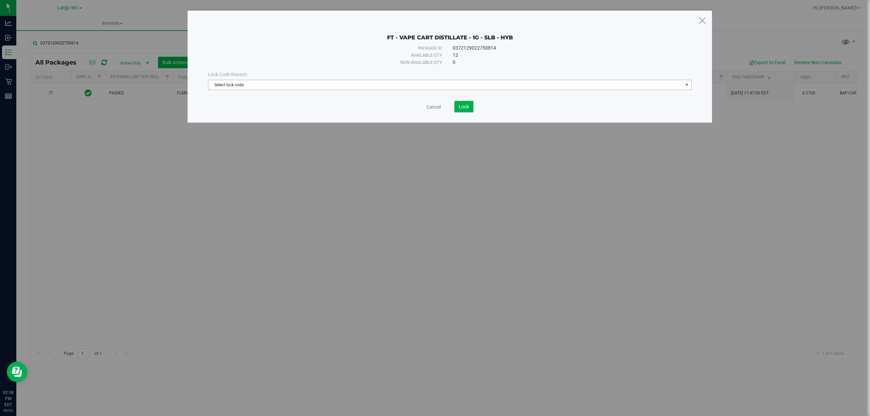
click at [258, 83] on span "Select lock code" at bounding box center [445, 85] width 474 height 10
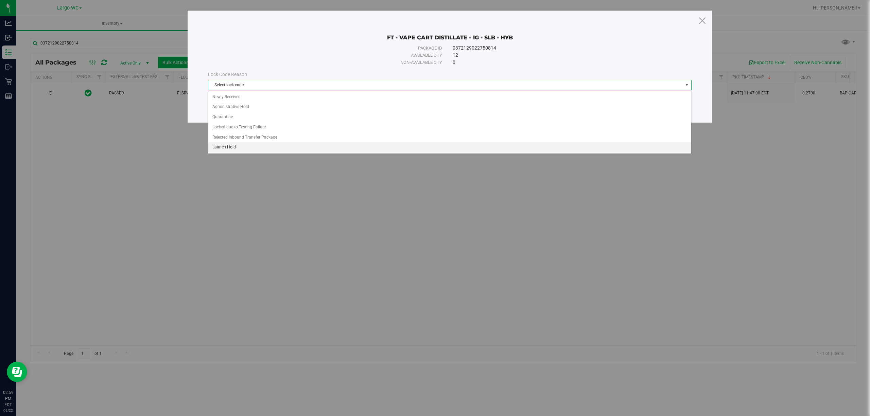
click at [237, 152] on li "Launch Hold" at bounding box center [449, 147] width 483 height 10
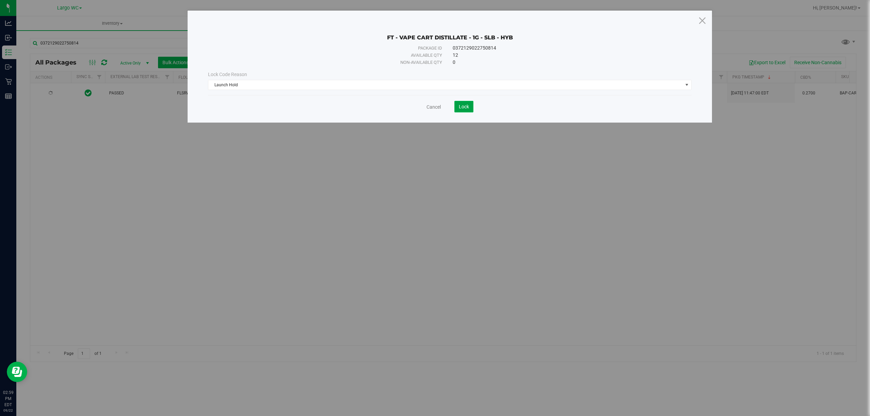
click at [464, 104] on button "Lock" at bounding box center [463, 107] width 19 height 12
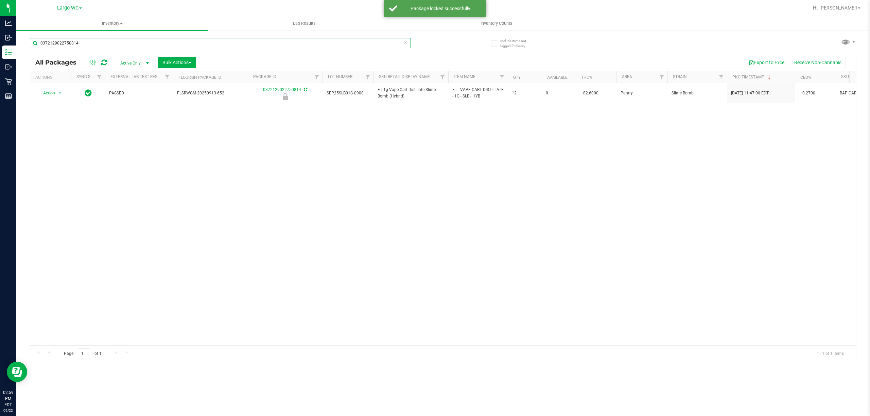
drag, startPoint x: 88, startPoint y: 45, endPoint x: 22, endPoint y: 41, distance: 66.4
click at [22, 41] on div "Include items not tagged for facility 0372129022750814 All Packages Active Only…" at bounding box center [443, 133] width 854 height 207
type input "6972655982709160"
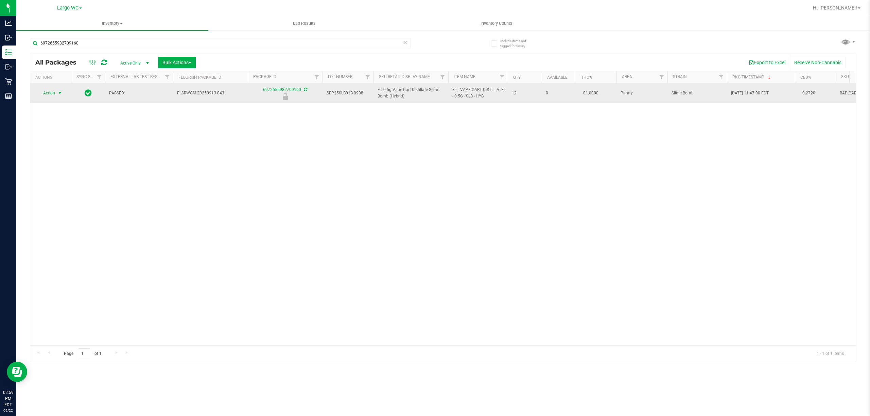
click at [60, 93] on span "select" at bounding box center [59, 92] width 5 height 5
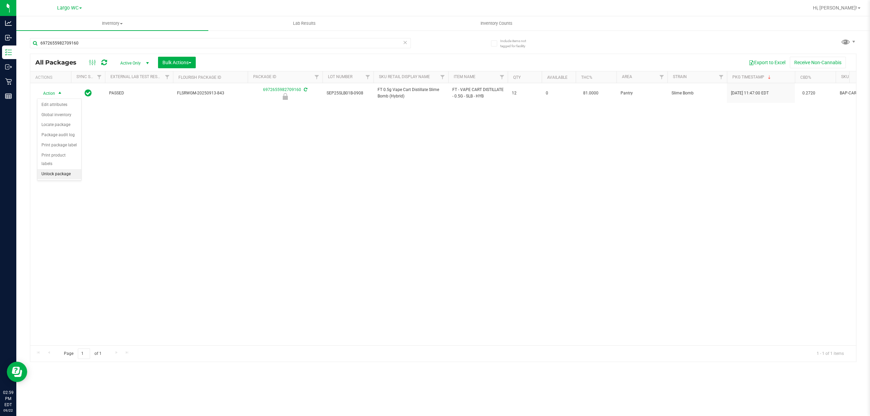
click at [56, 177] on li "Unlock package" at bounding box center [59, 174] width 44 height 10
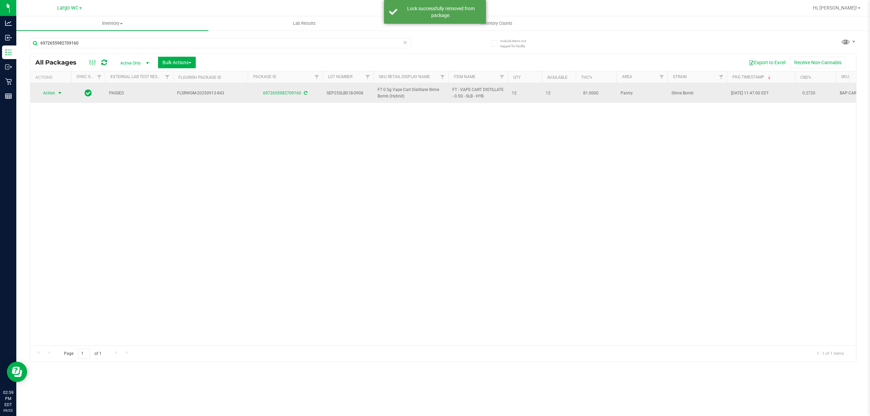
click at [58, 91] on span "select" at bounding box center [59, 92] width 5 height 5
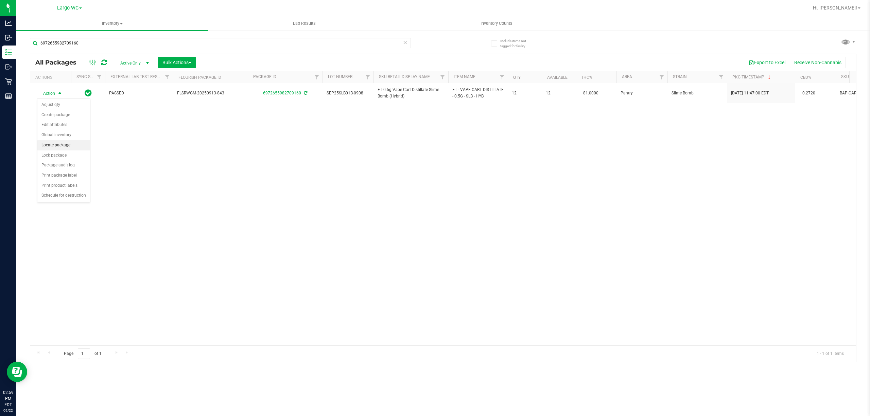
click at [56, 150] on li "Locate package" at bounding box center [63, 145] width 53 height 10
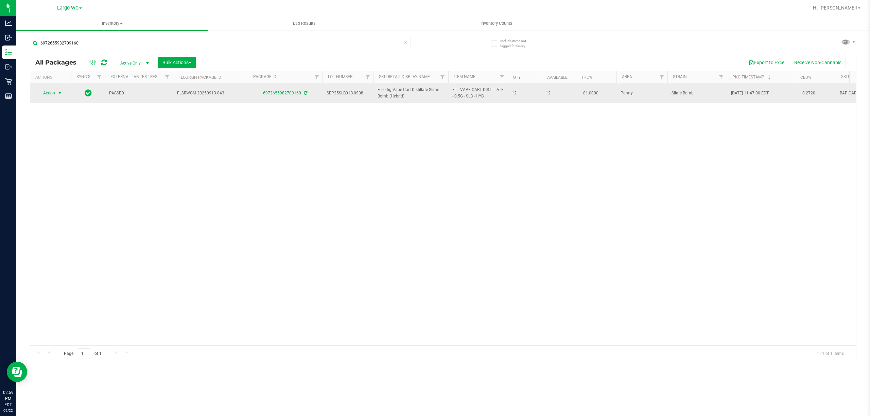
click at [55, 91] on span "Action" at bounding box center [46, 93] width 18 height 10
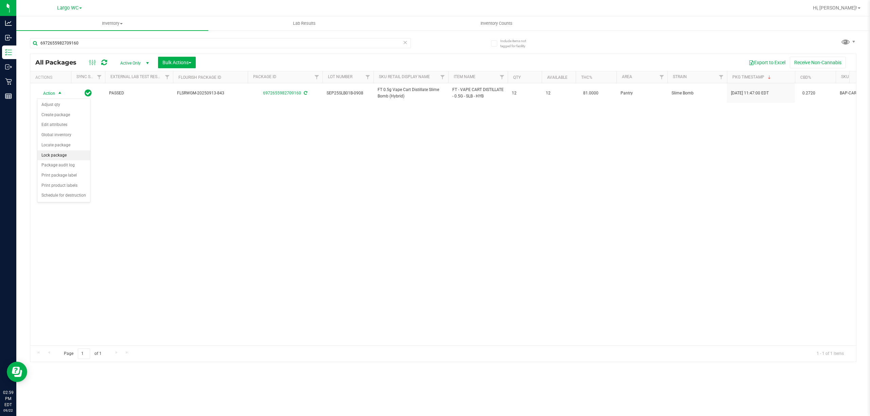
click at [52, 157] on li "Lock package" at bounding box center [63, 156] width 53 height 10
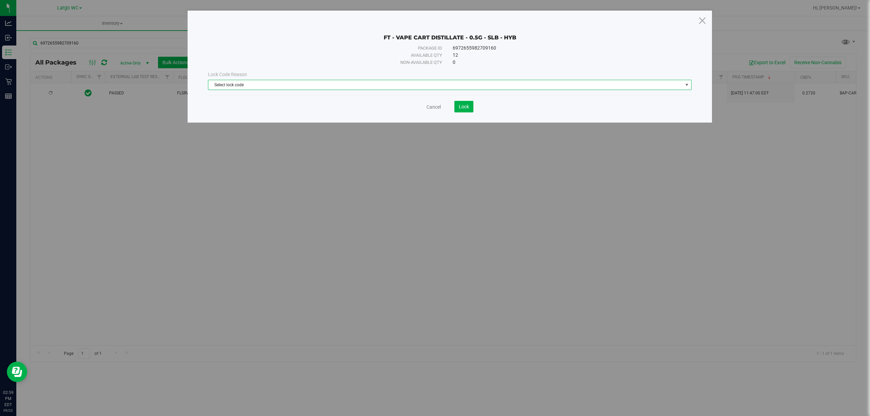
click at [309, 86] on span "Select lock code" at bounding box center [445, 85] width 474 height 10
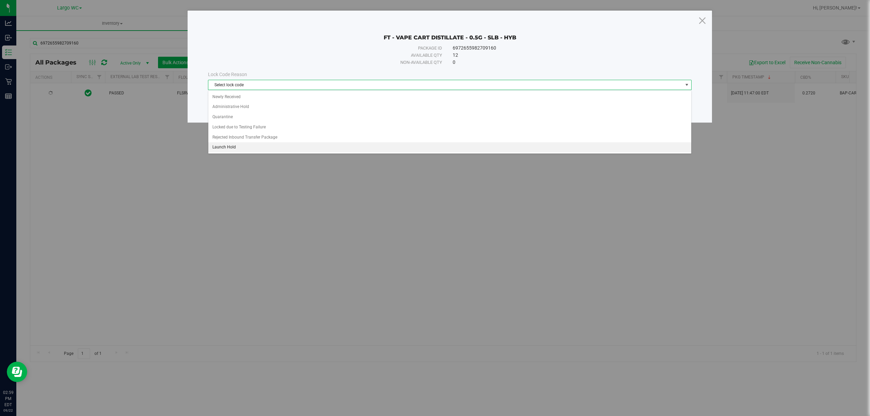
click at [252, 146] on li "Launch Hold" at bounding box center [449, 147] width 483 height 10
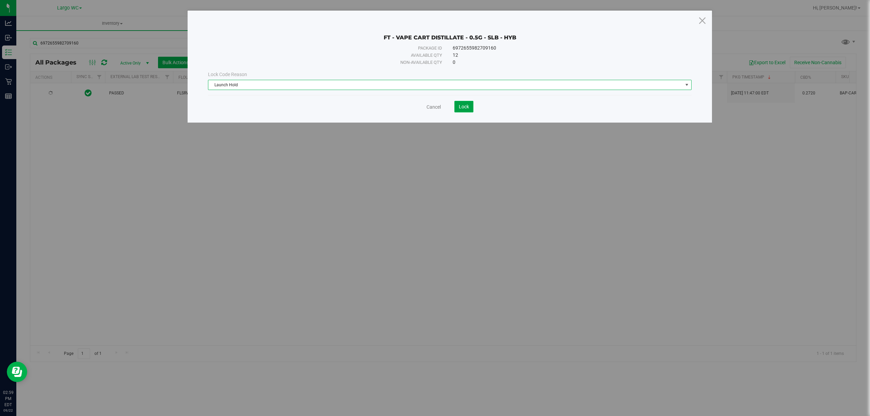
click at [463, 103] on button "Lock" at bounding box center [463, 107] width 19 height 12
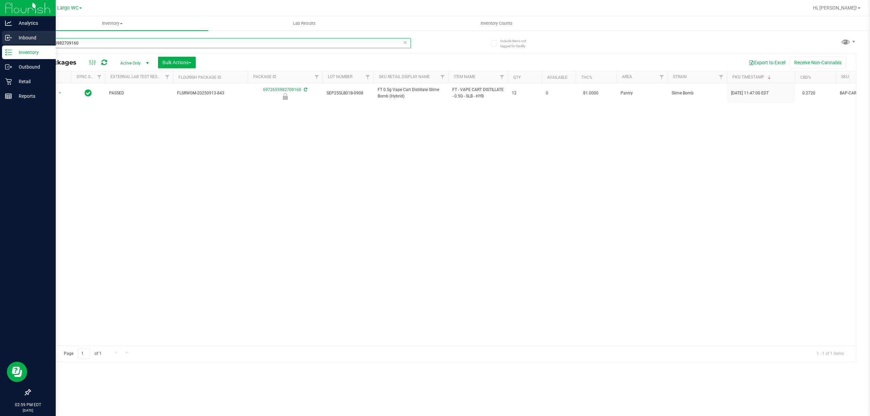
drag, startPoint x: 89, startPoint y: 43, endPoint x: 0, endPoint y: 35, distance: 89.0
click at [0, 35] on div "Analytics Inbound Inventory Outbound Retail Reports 02:59 PM EDT 09/22/2025 09/…" at bounding box center [435, 208] width 870 height 416
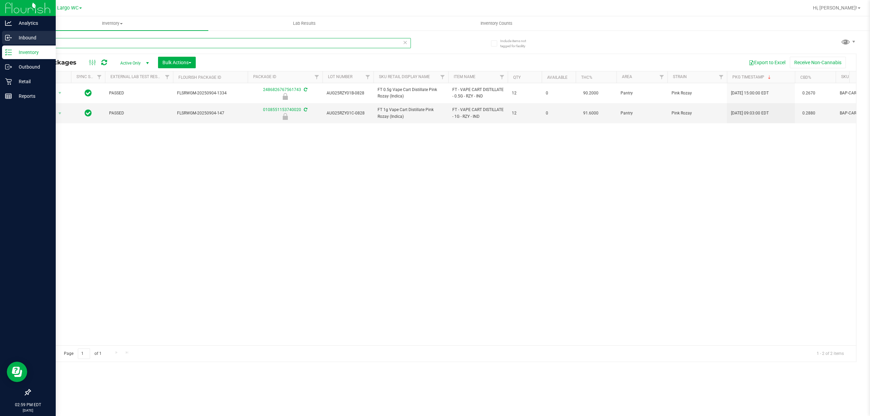
drag, startPoint x: 92, startPoint y: 40, endPoint x: 0, endPoint y: 44, distance: 92.5
click at [0, 44] on div "Analytics Inbound Inventory Outbound Retail Reports 02:59 PM EDT 09/22/2025 09/…" at bounding box center [435, 208] width 870 height 416
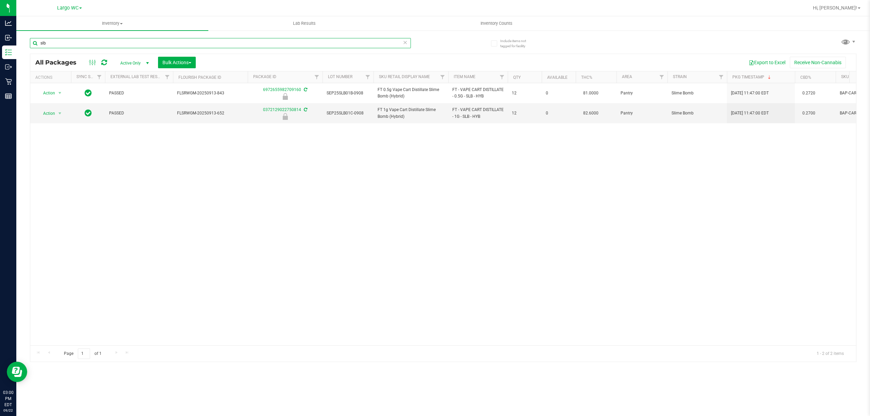
drag, startPoint x: 52, startPoint y: 44, endPoint x: 19, endPoint y: 40, distance: 32.5
click at [19, 40] on div "Include items not tagged for facility slb All Packages Active Only Active Only …" at bounding box center [443, 133] width 854 height 207
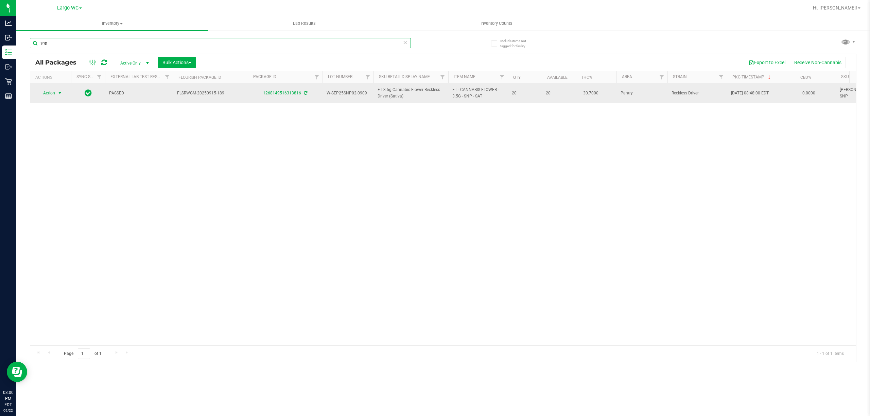
type input "snp"
click at [59, 94] on span "select" at bounding box center [59, 92] width 5 height 5
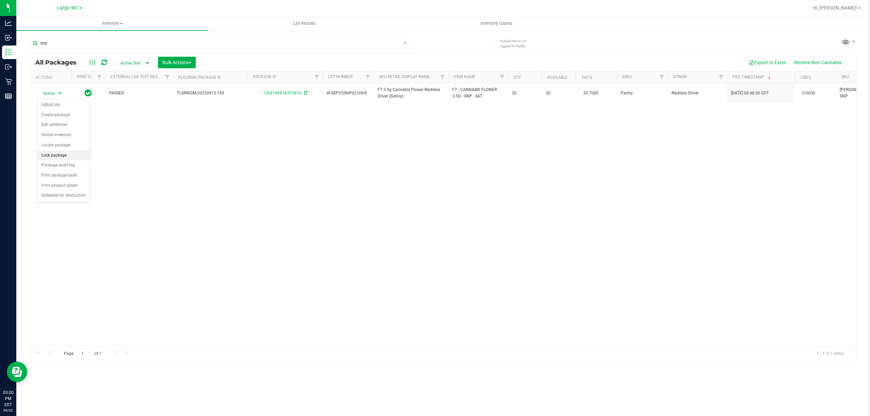
click at [58, 152] on li "Lock package" at bounding box center [63, 156] width 53 height 10
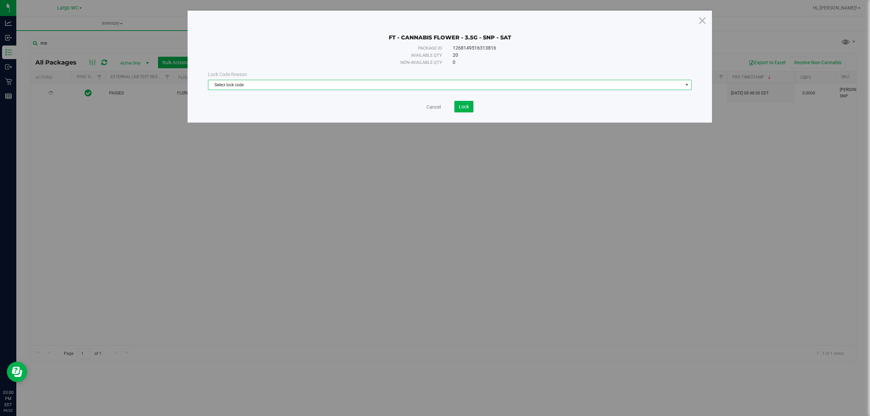
click at [239, 84] on span "Select lock code" at bounding box center [445, 85] width 474 height 10
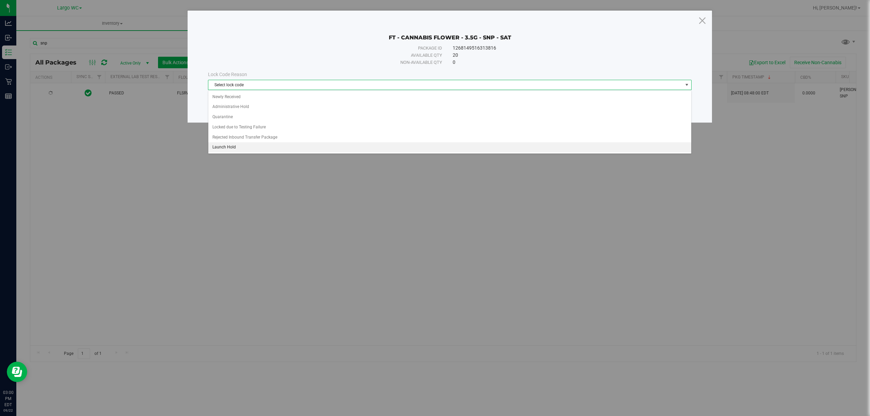
click at [238, 147] on li "Launch Hold" at bounding box center [449, 147] width 483 height 10
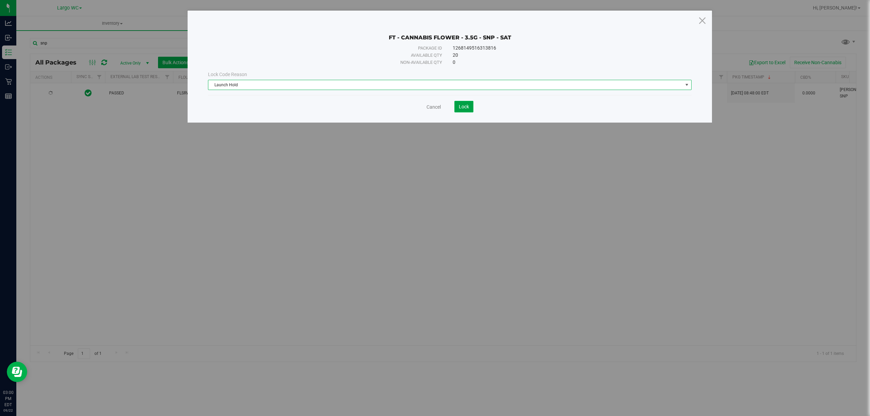
click at [465, 109] on span "Lock" at bounding box center [464, 106] width 10 height 5
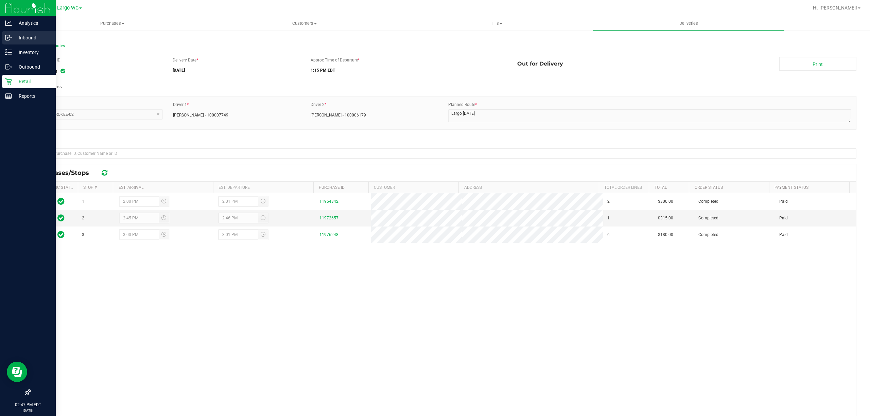
click at [9, 37] on icon at bounding box center [8, 37] width 7 height 7
